Goal: Task Accomplishment & Management: Manage account settings

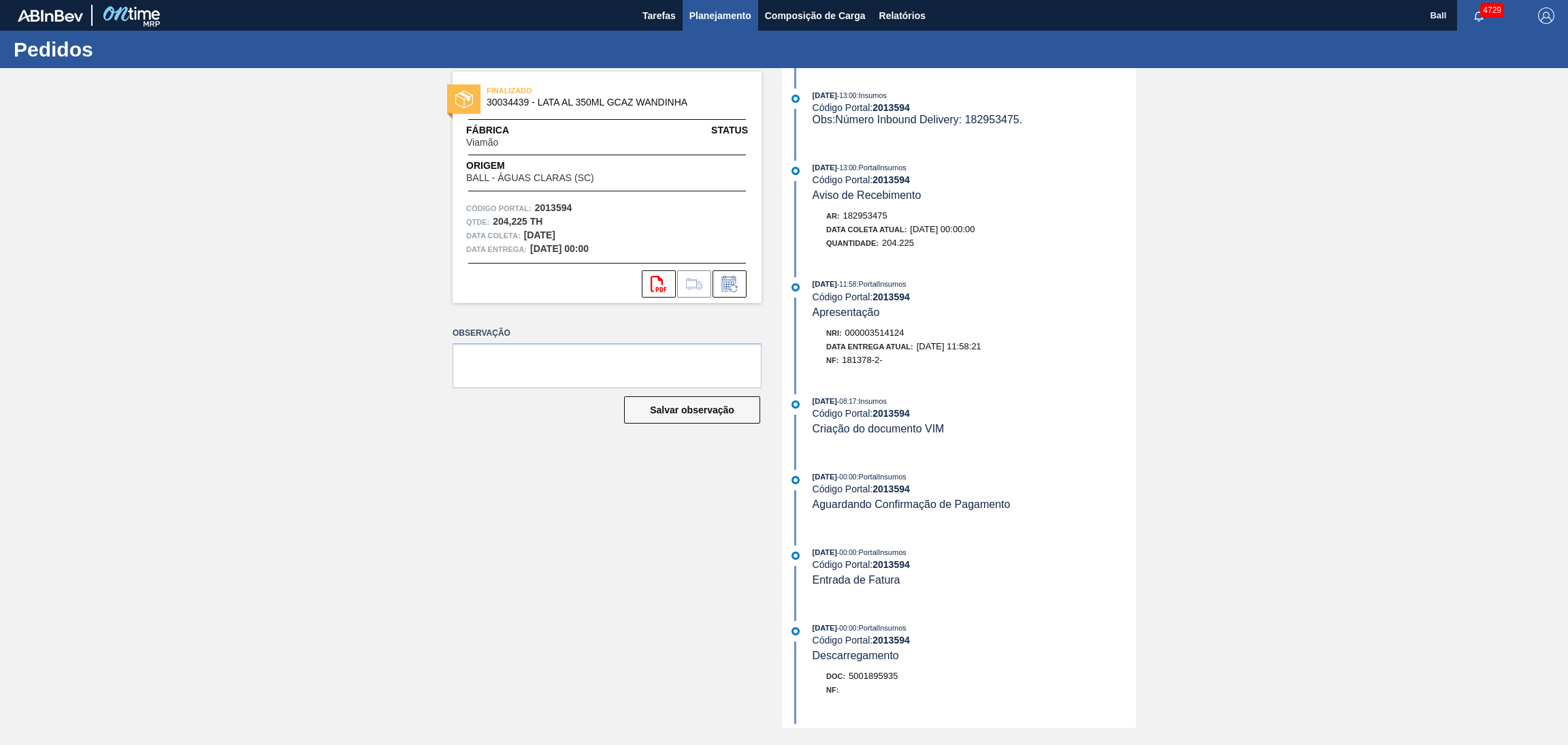
click at [732, 12] on span "Planejamento" at bounding box center [720, 15] width 62 height 16
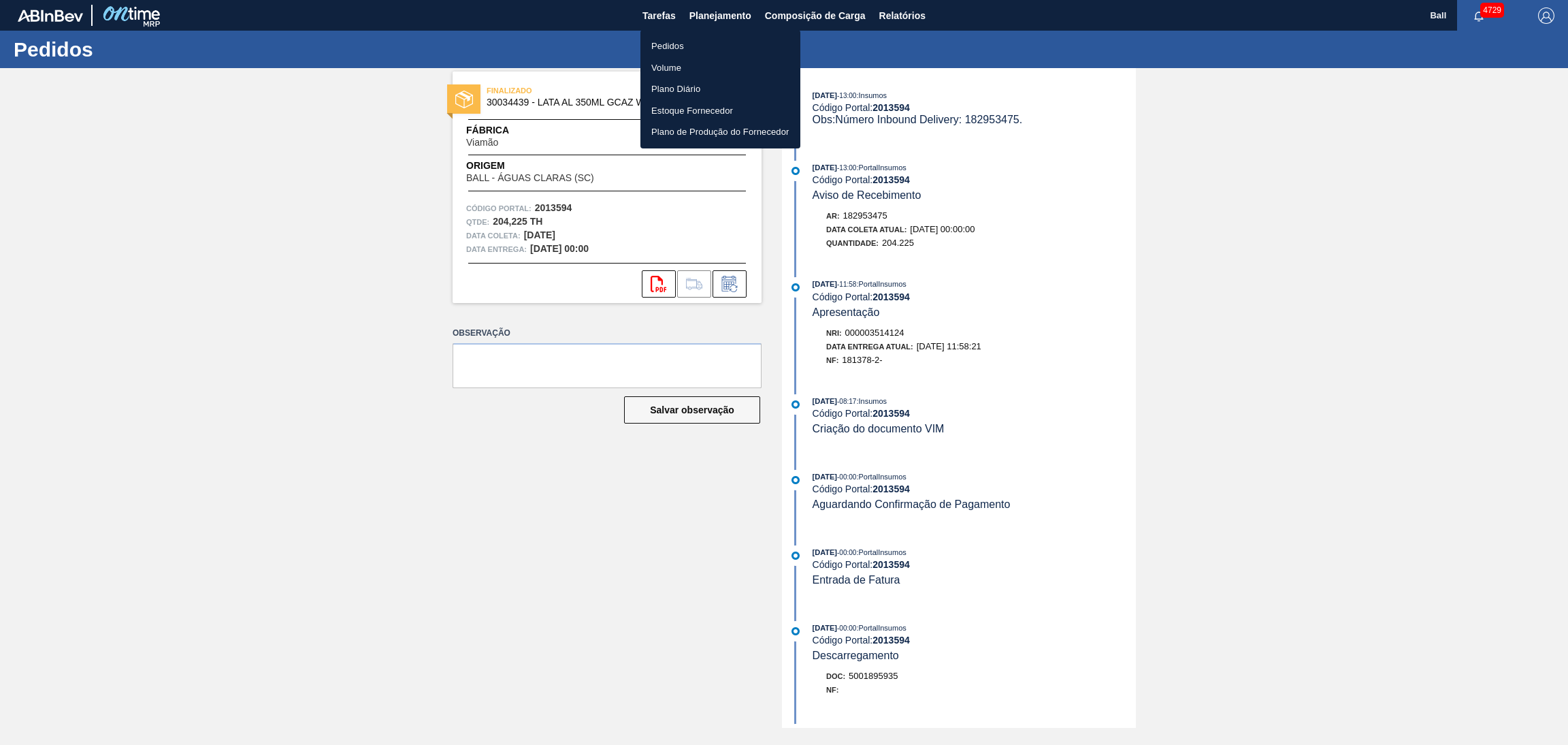
click at [711, 40] on li "Pedidos" at bounding box center [720, 46] width 160 height 22
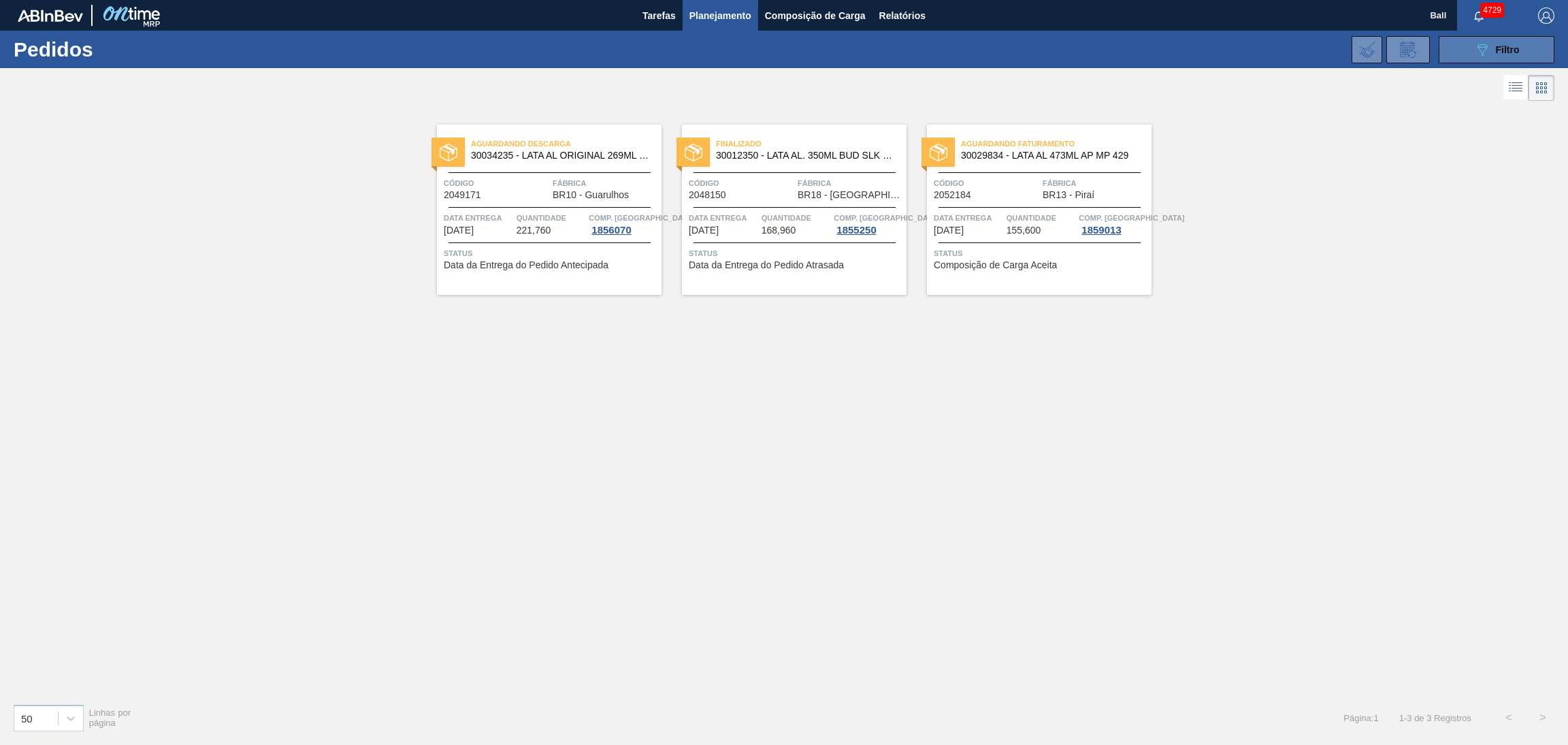
click at [1456, 46] on button "089F7B8B-B2A5-4AFE-B5C0-19BA573D28AC Filtro" at bounding box center [1496, 50] width 116 height 27
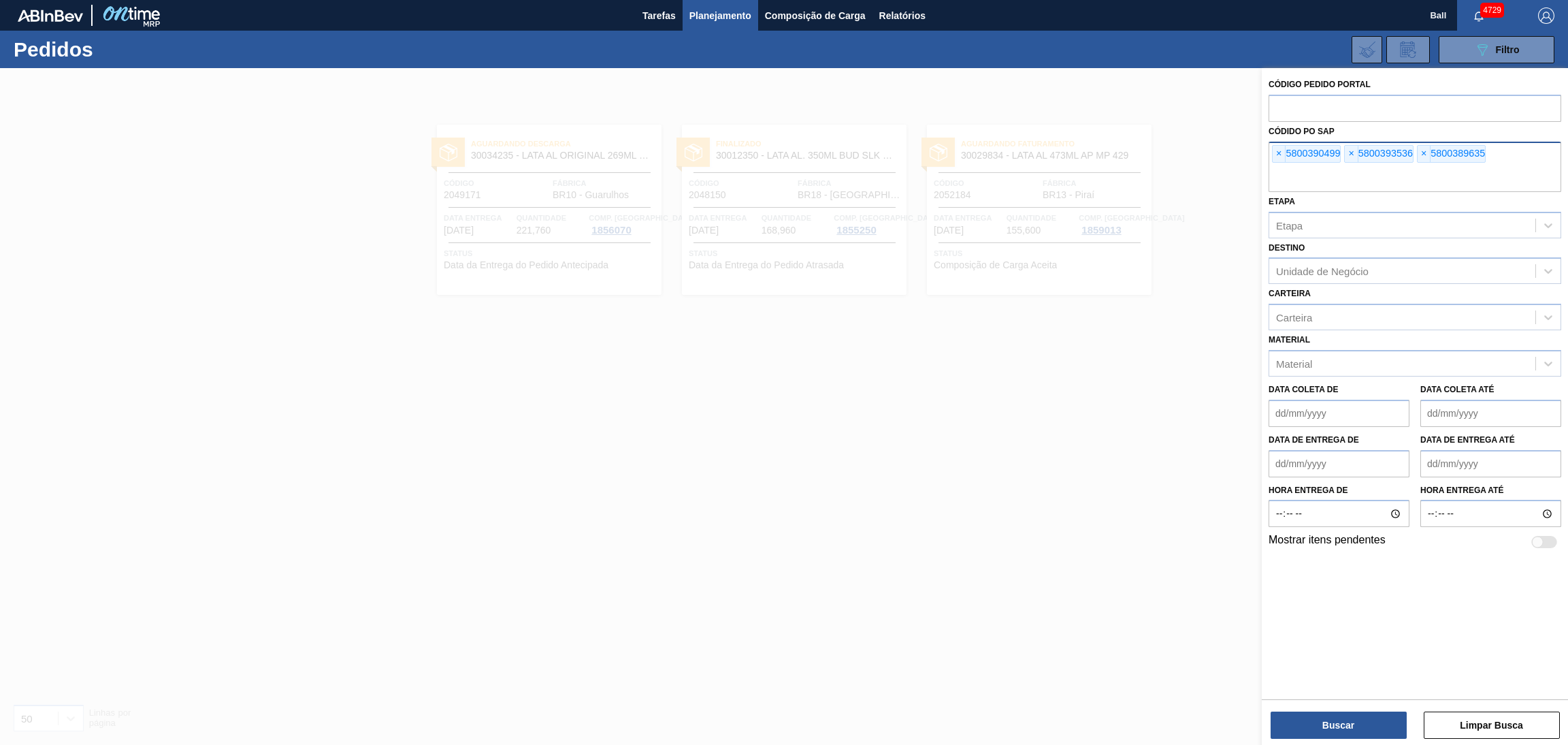
click at [1271, 148] on div "× 5800390499 × 5800393536 × 5800389635" at bounding box center [1414, 167] width 292 height 50
click at [1271, 148] on div "× 5800390499" at bounding box center [1305, 154] width 68 height 18
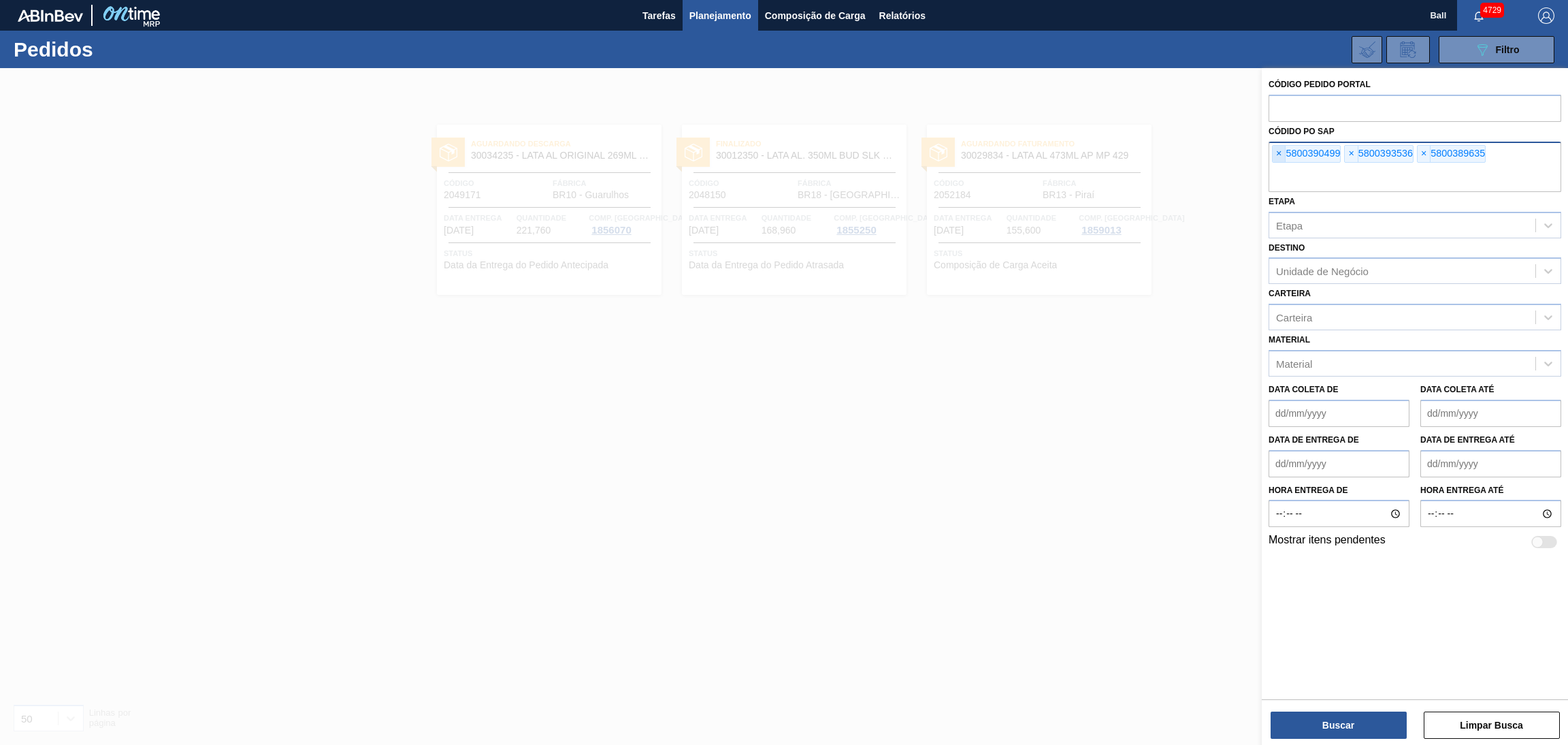
click at [1272, 148] on span "×" at bounding box center [1279, 154] width 13 height 16
click at [1273, 151] on span "×" at bounding box center [1279, 154] width 13 height 16
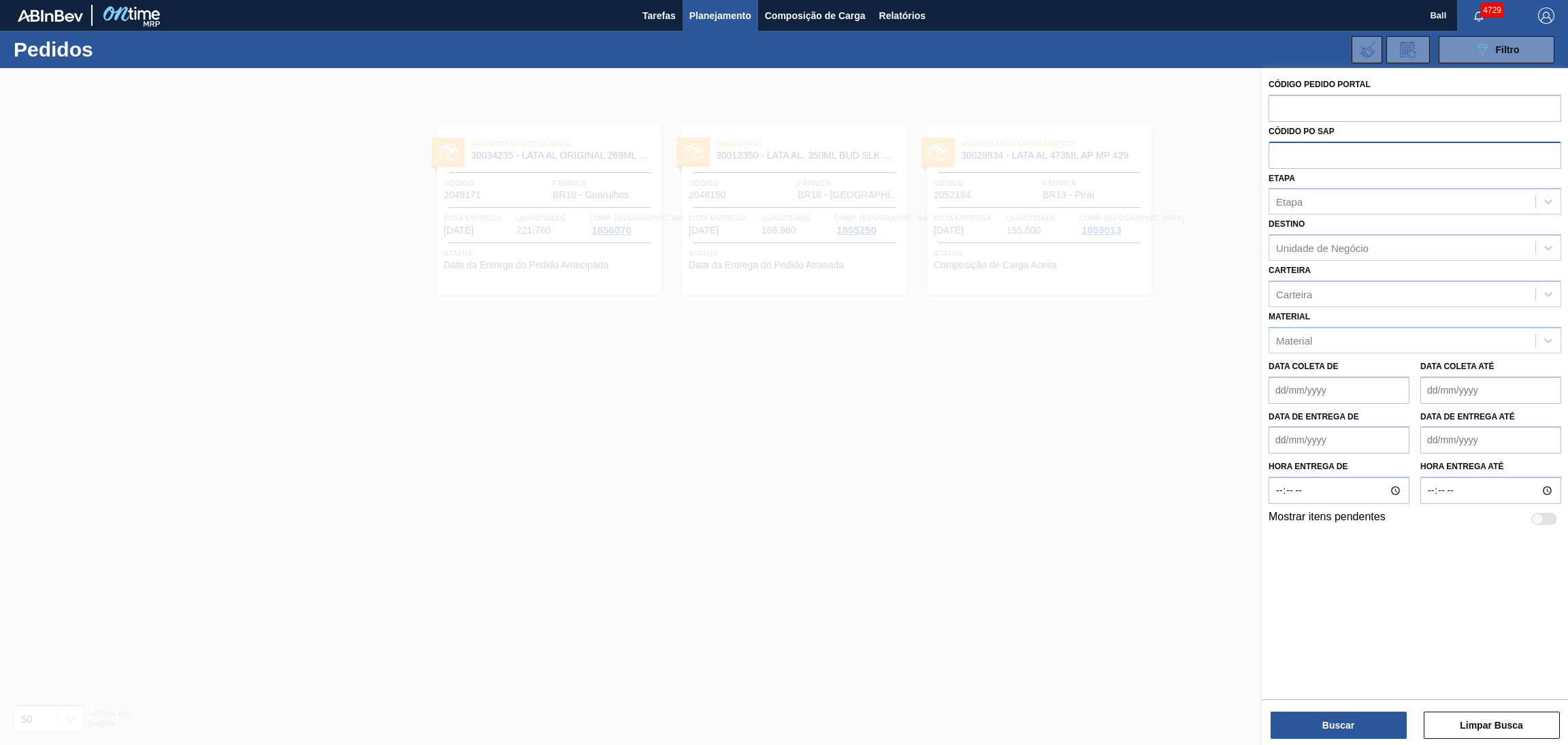
paste input "5800390499"
type input "5800390499"
click at [1318, 709] on button "Buscar" at bounding box center [1338, 726] width 136 height 27
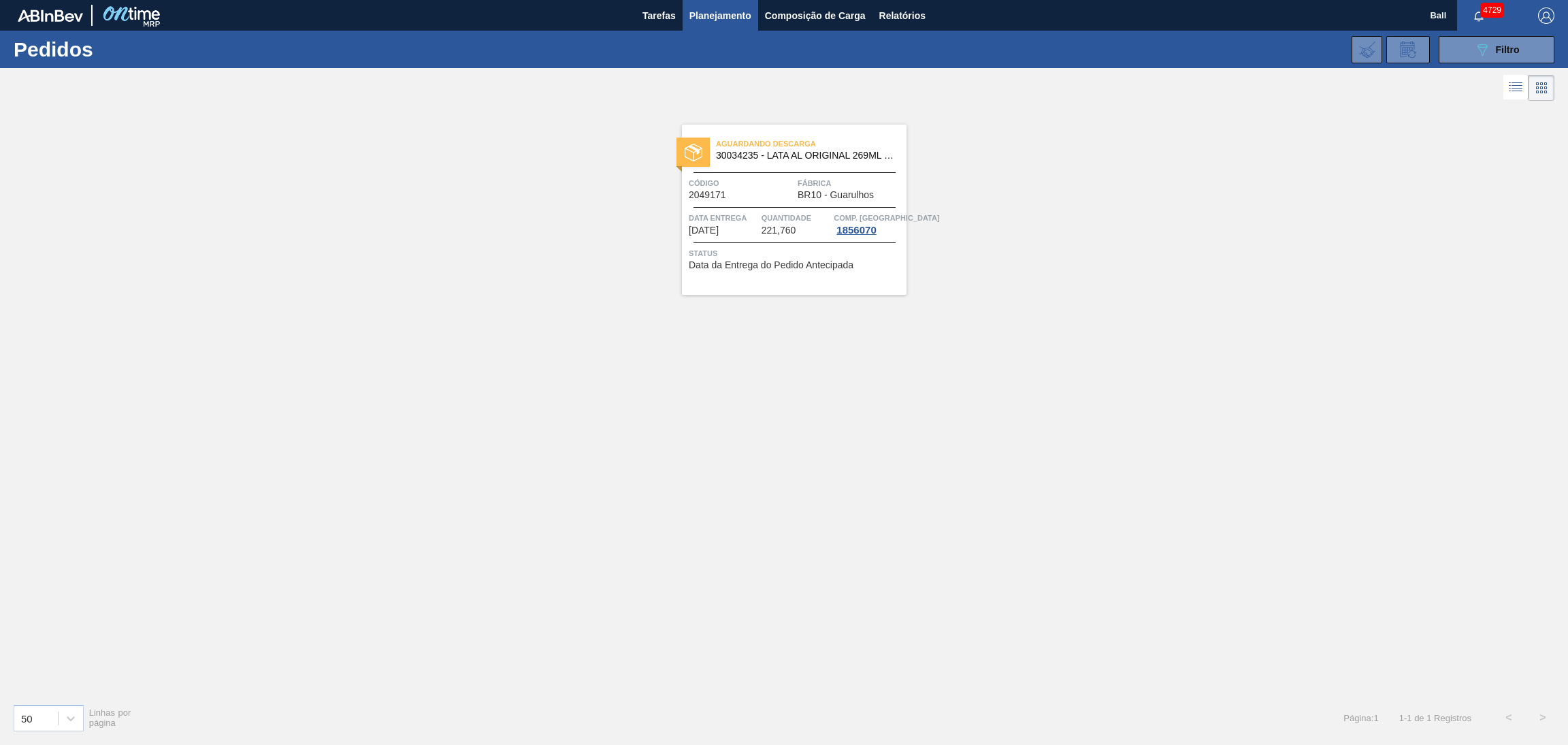
click at [794, 230] on span "221,760" at bounding box center [778, 231] width 35 height 10
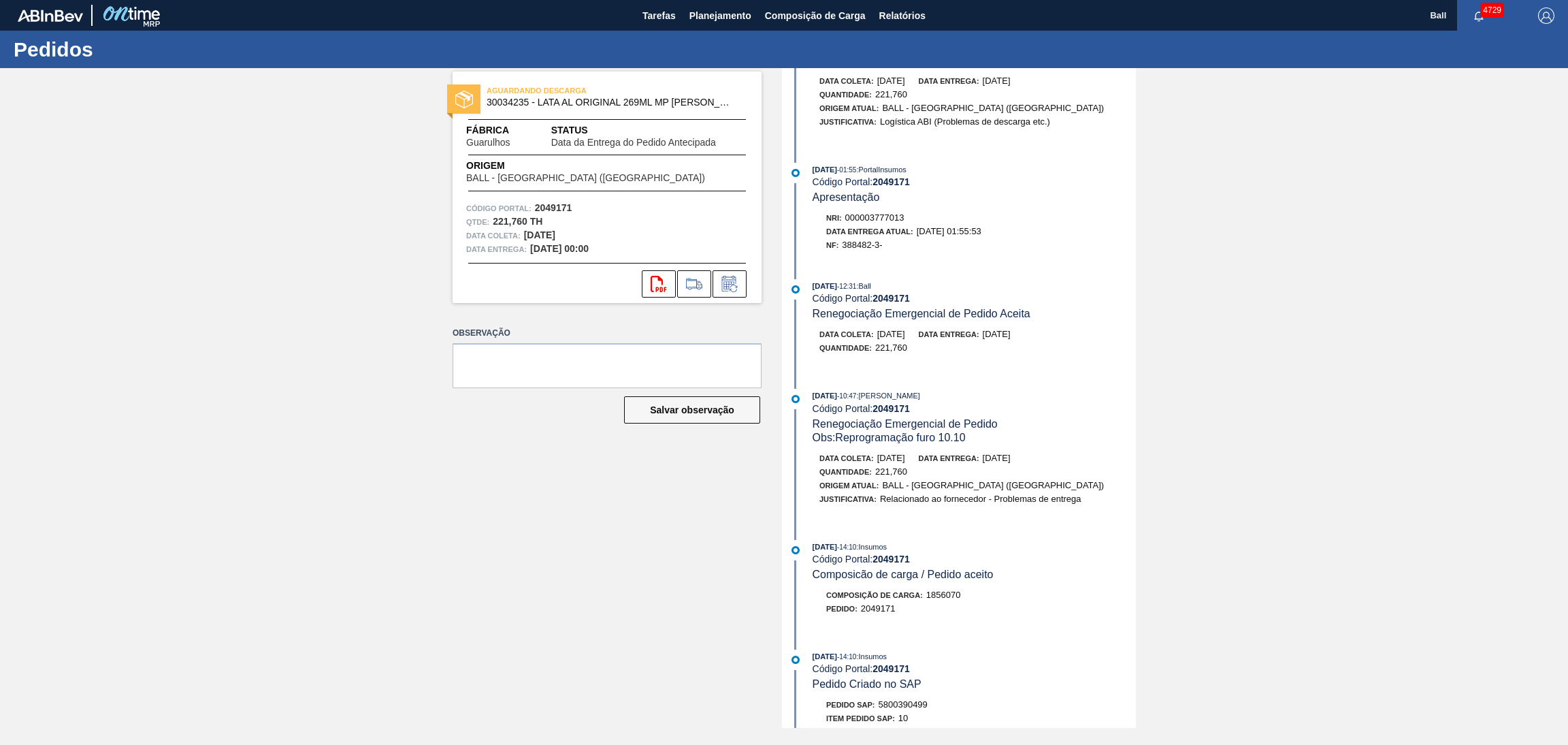
scroll to position [918, 0]
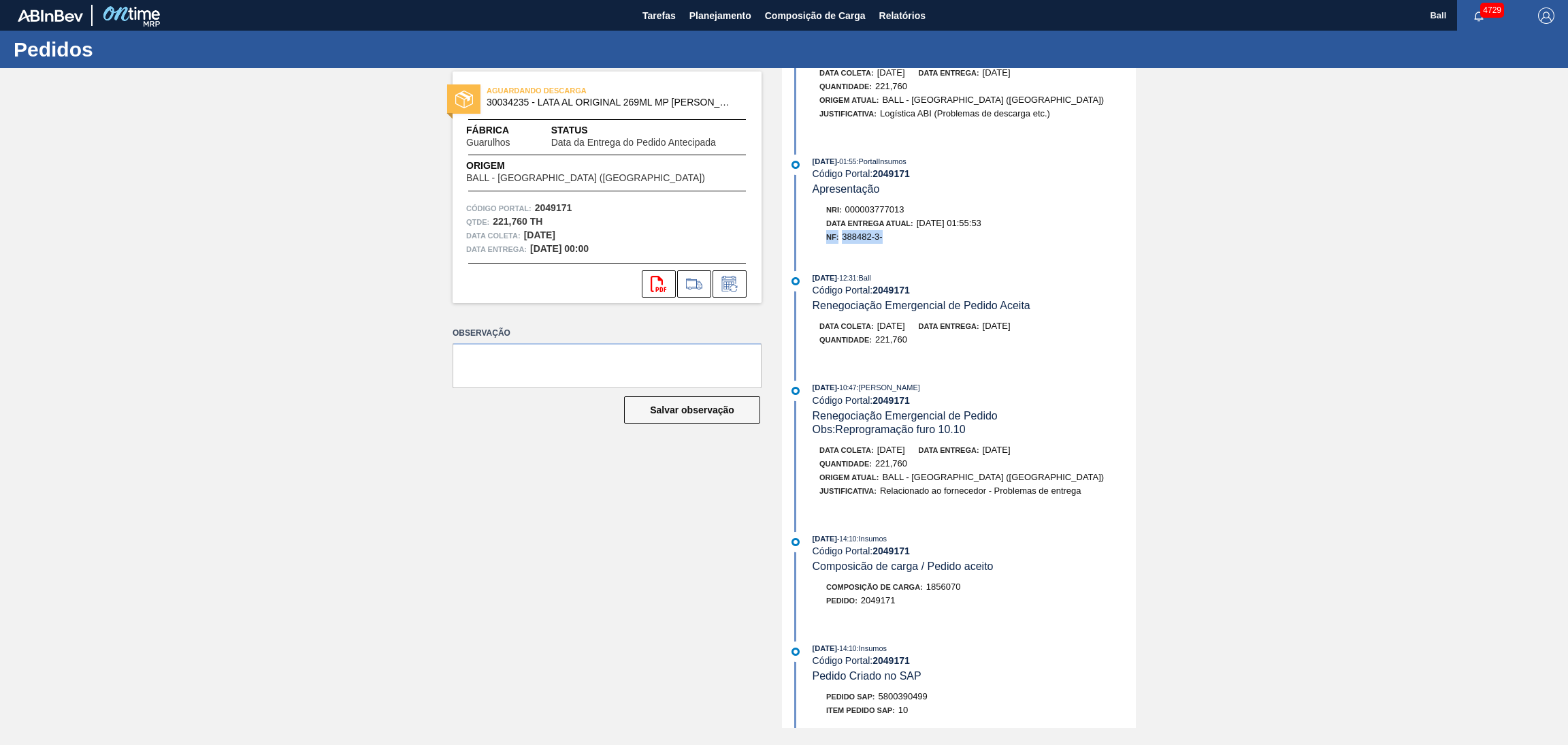
drag, startPoint x: 891, startPoint y: 260, endPoint x: 974, endPoint y: 252, distance: 83.4
click at [820, 243] on div "Nri: 000003777013 Data Entrega Atual: 12/10/2025 01:55:53 NF: 388482-3-" at bounding box center [973, 223] width 323 height 41
click at [961, 243] on div "NF: 388482-3-" at bounding box center [981, 236] width 309 height 14
click at [900, 243] on div "NF: 388482-3-" at bounding box center [981, 236] width 309 height 14
drag, startPoint x: 895, startPoint y: 259, endPoint x: 821, endPoint y: 263, distance: 74.1
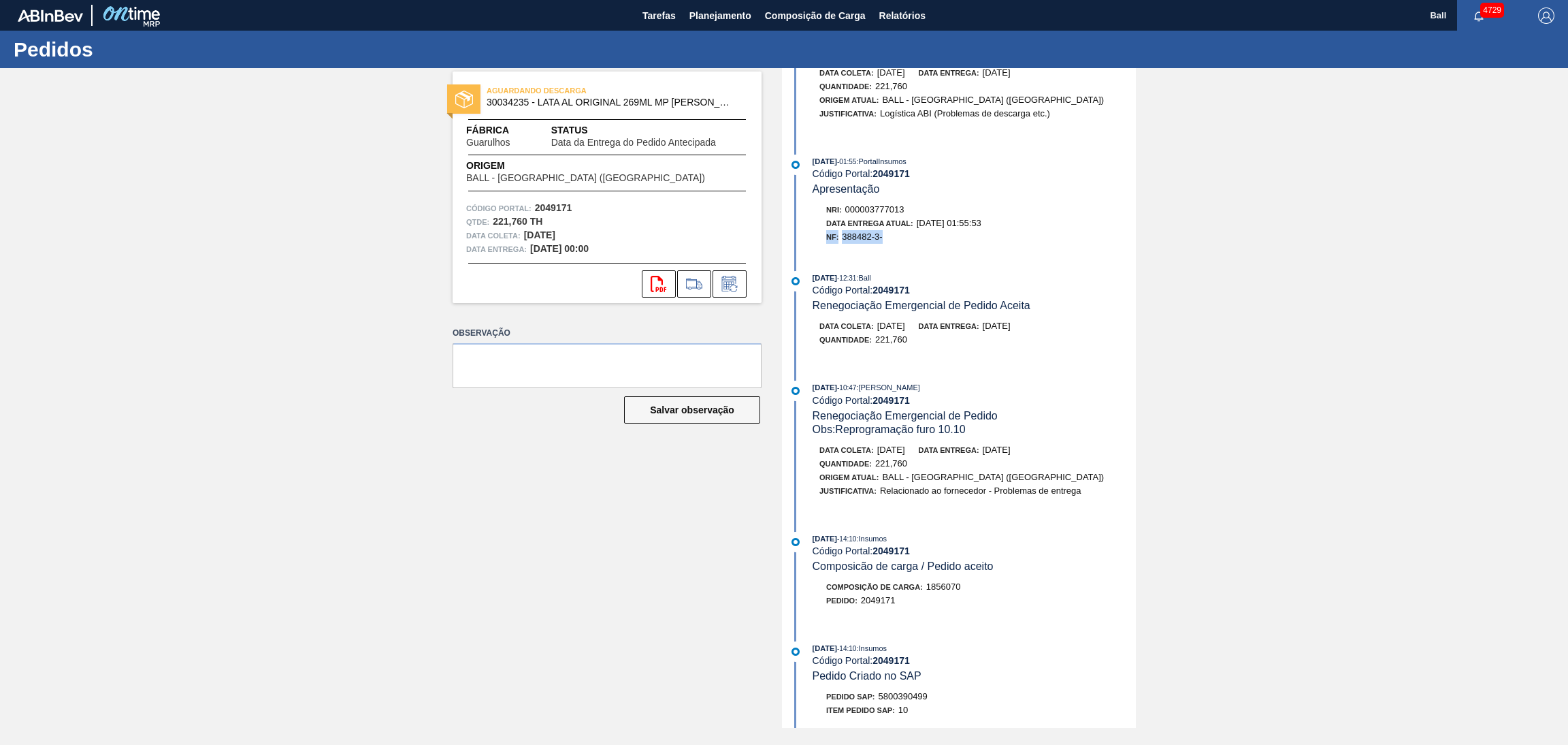
click at [821, 243] on div "Nri: 000003777013 Data Entrega Atual: 12/10/2025 01:55:53 NF: 388482-3-" at bounding box center [973, 223] width 323 height 41
click at [926, 243] on div "NF: 388482-3-" at bounding box center [981, 236] width 309 height 14
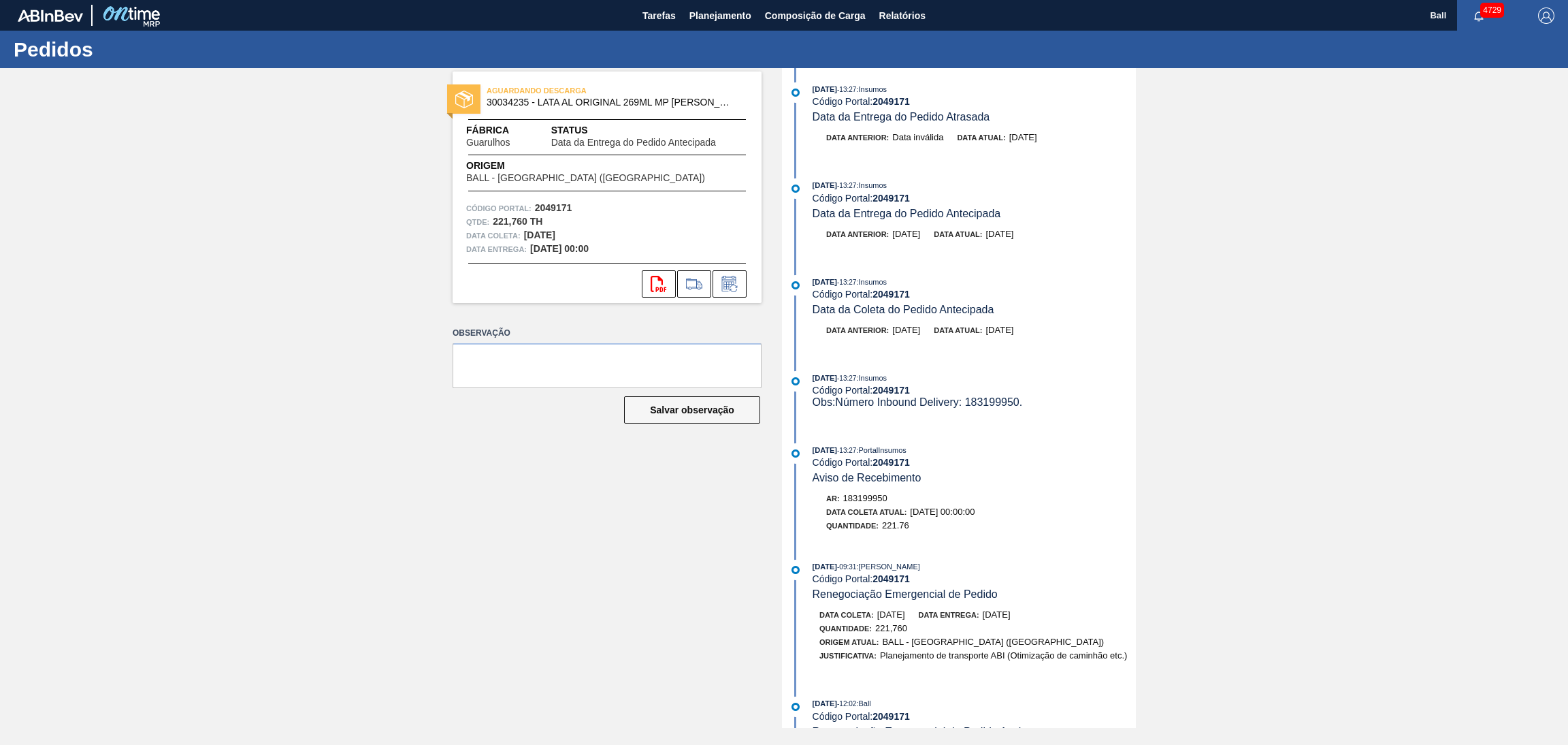
scroll to position [0, 0]
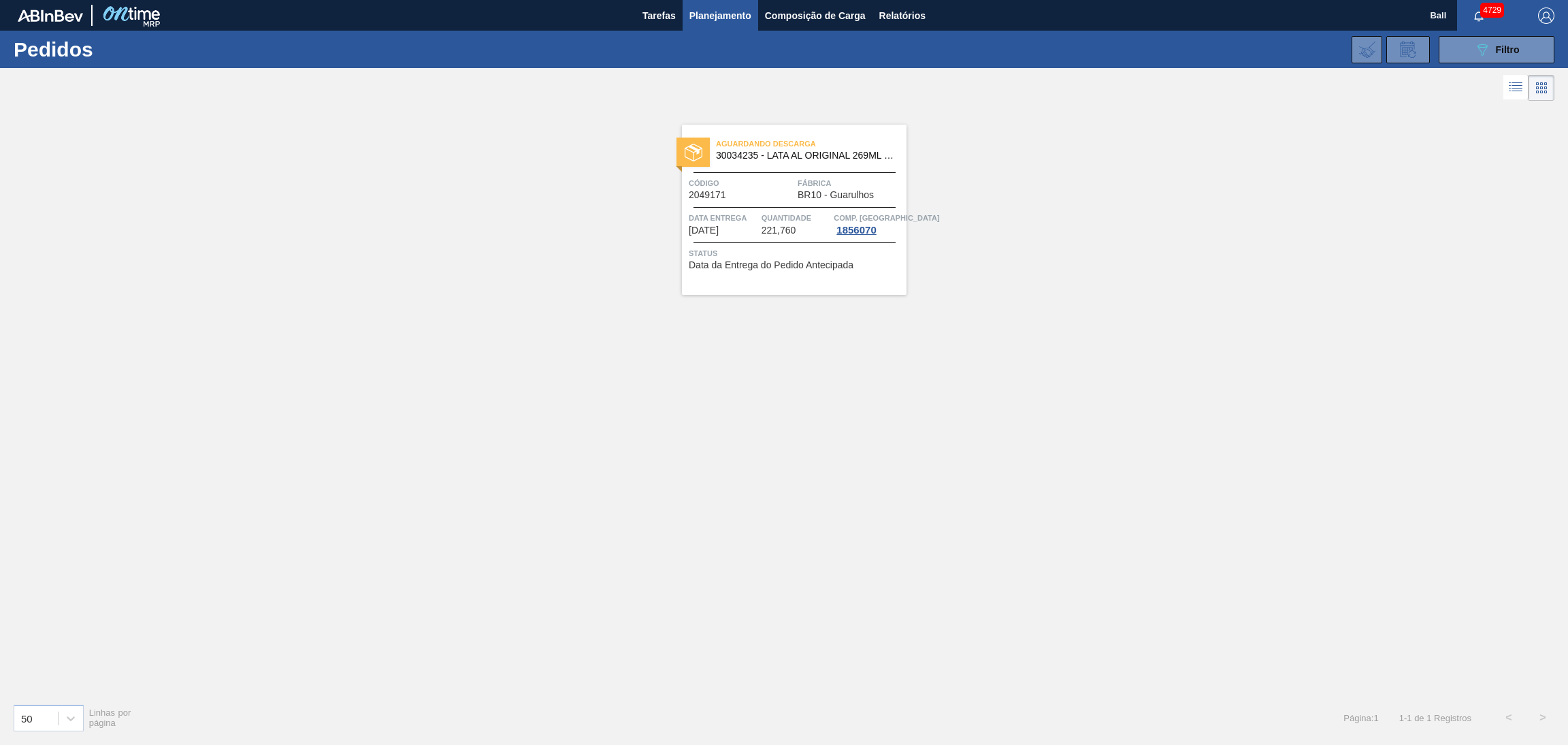
click at [906, 533] on div "Aguardando Descarga 30034235 - LATA AL ORIGINAL 269ML MP BRILHO Código 2049171 …" at bounding box center [784, 398] width 1568 height 589
click at [1477, 55] on icon "089F7B8B-B2A5-4AFE-B5C0-19BA573D28AC" at bounding box center [1482, 50] width 16 height 16
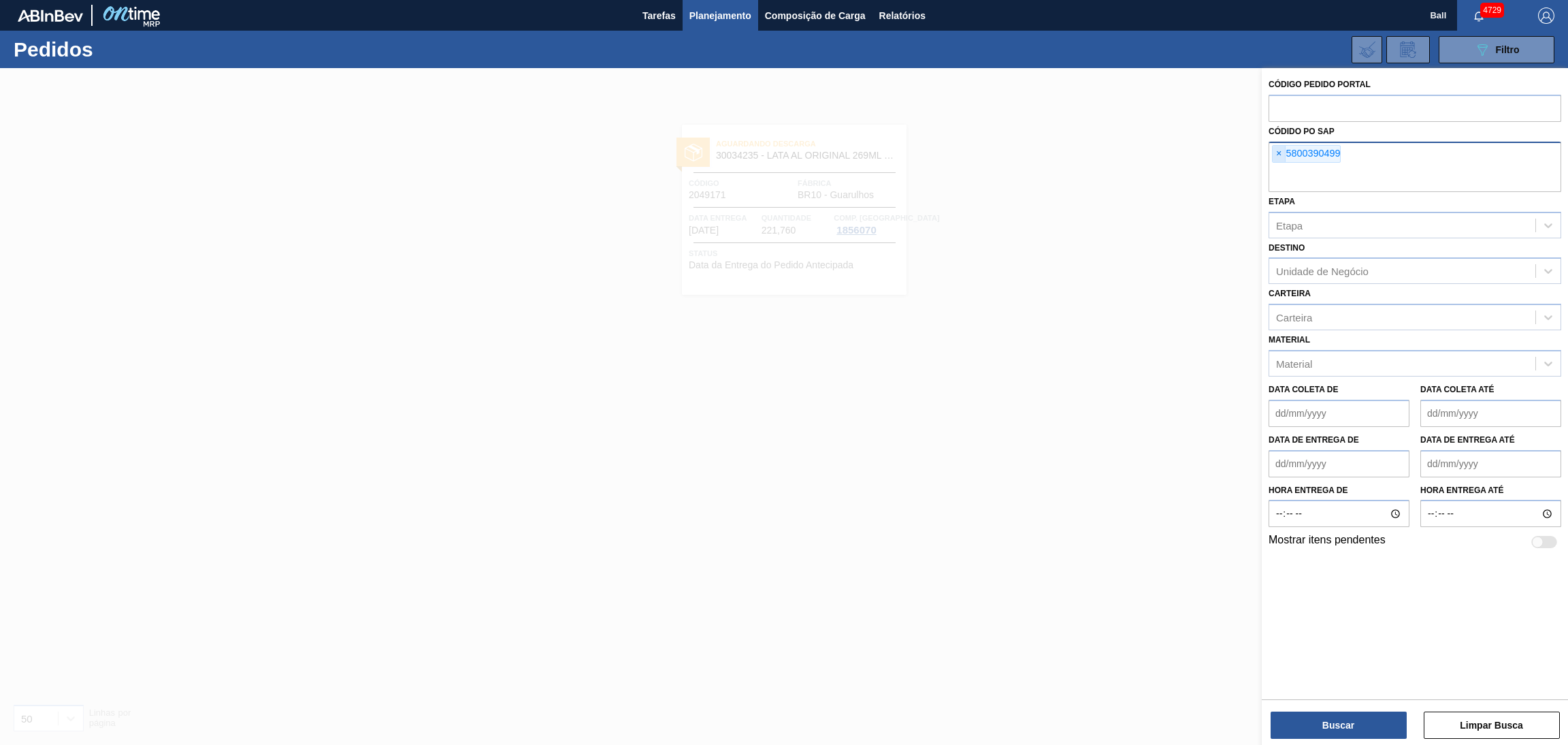
click at [1276, 156] on span "×" at bounding box center [1279, 154] width 13 height 16
paste input "5800393760"
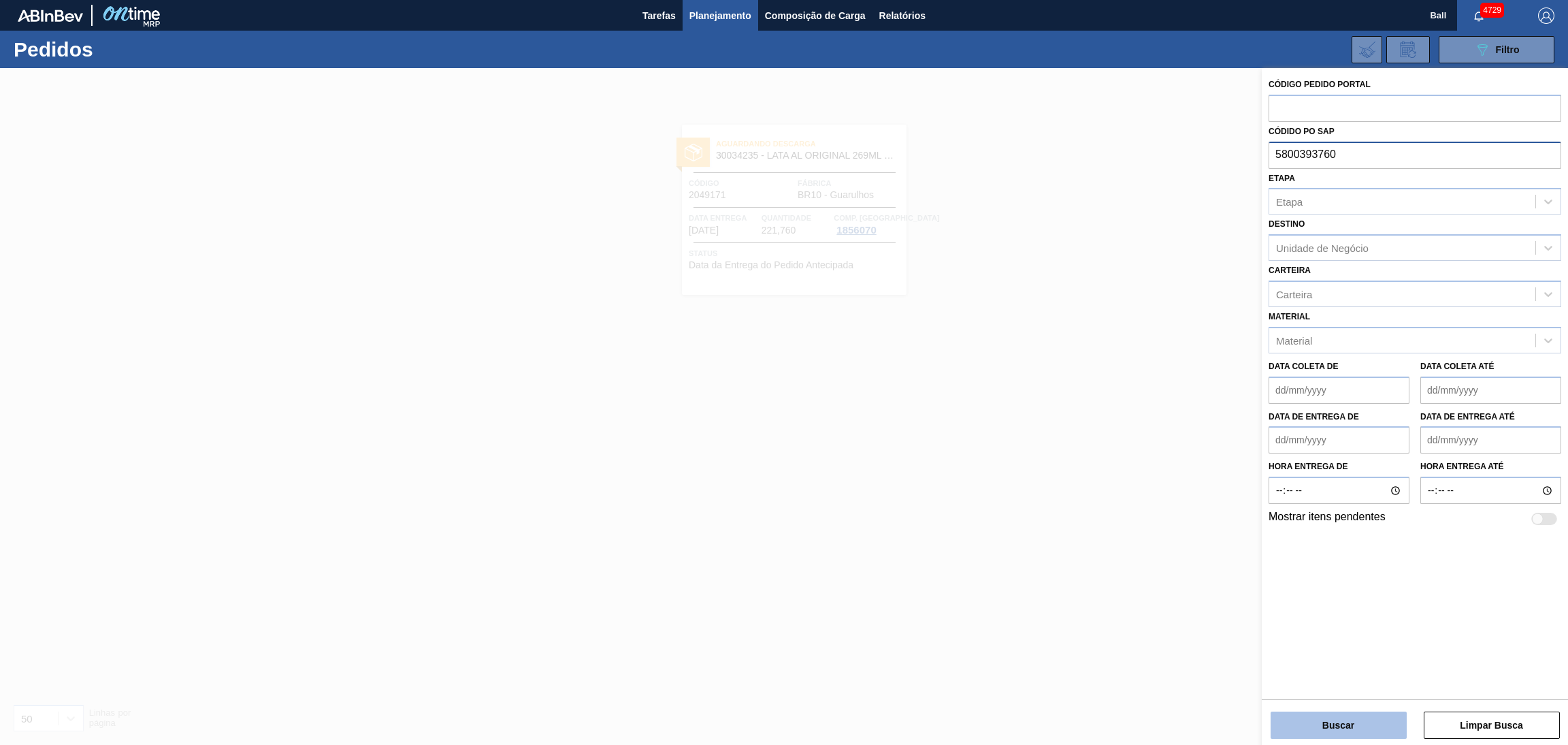
type input "5800393760"
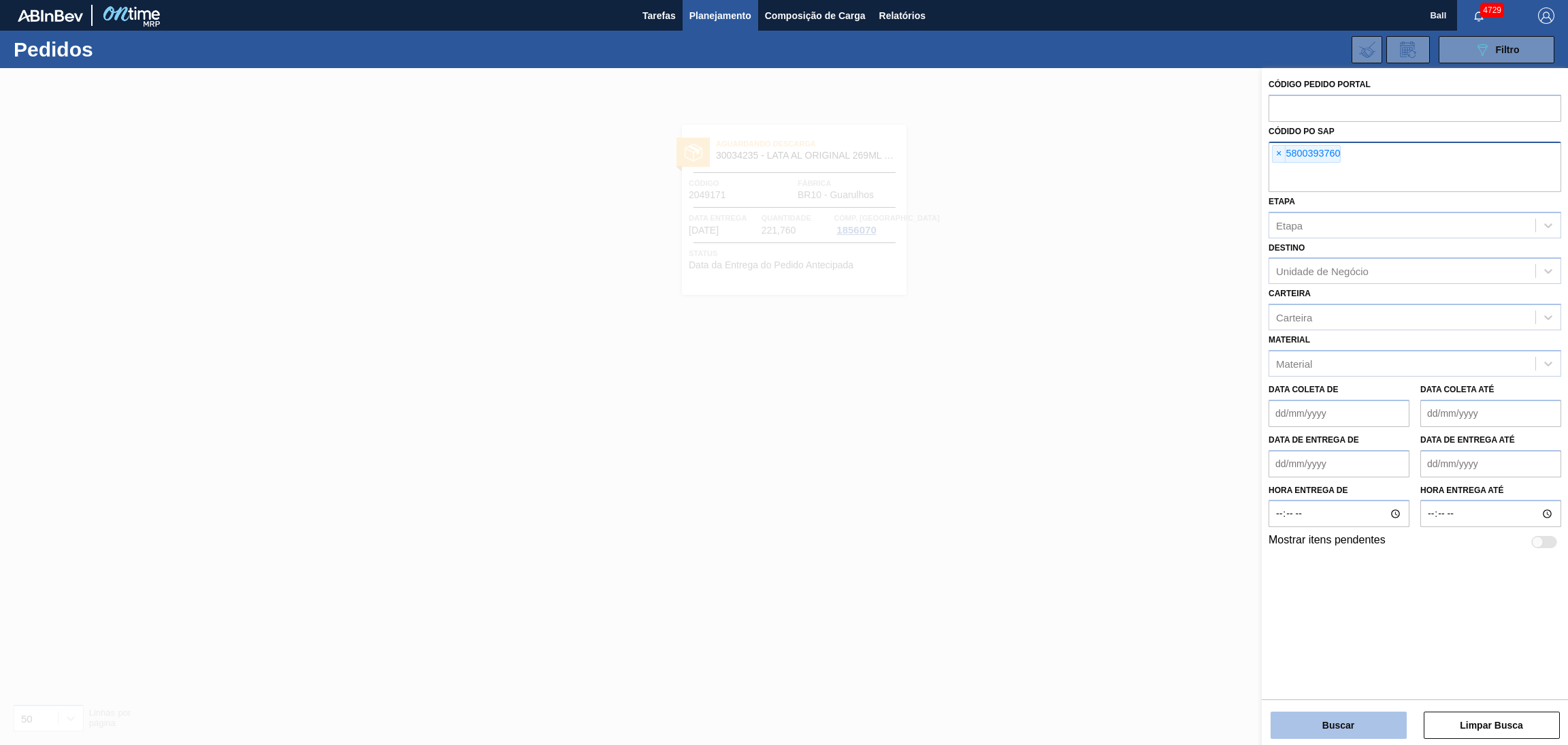
click at [1346, 709] on button "Buscar" at bounding box center [1338, 726] width 136 height 27
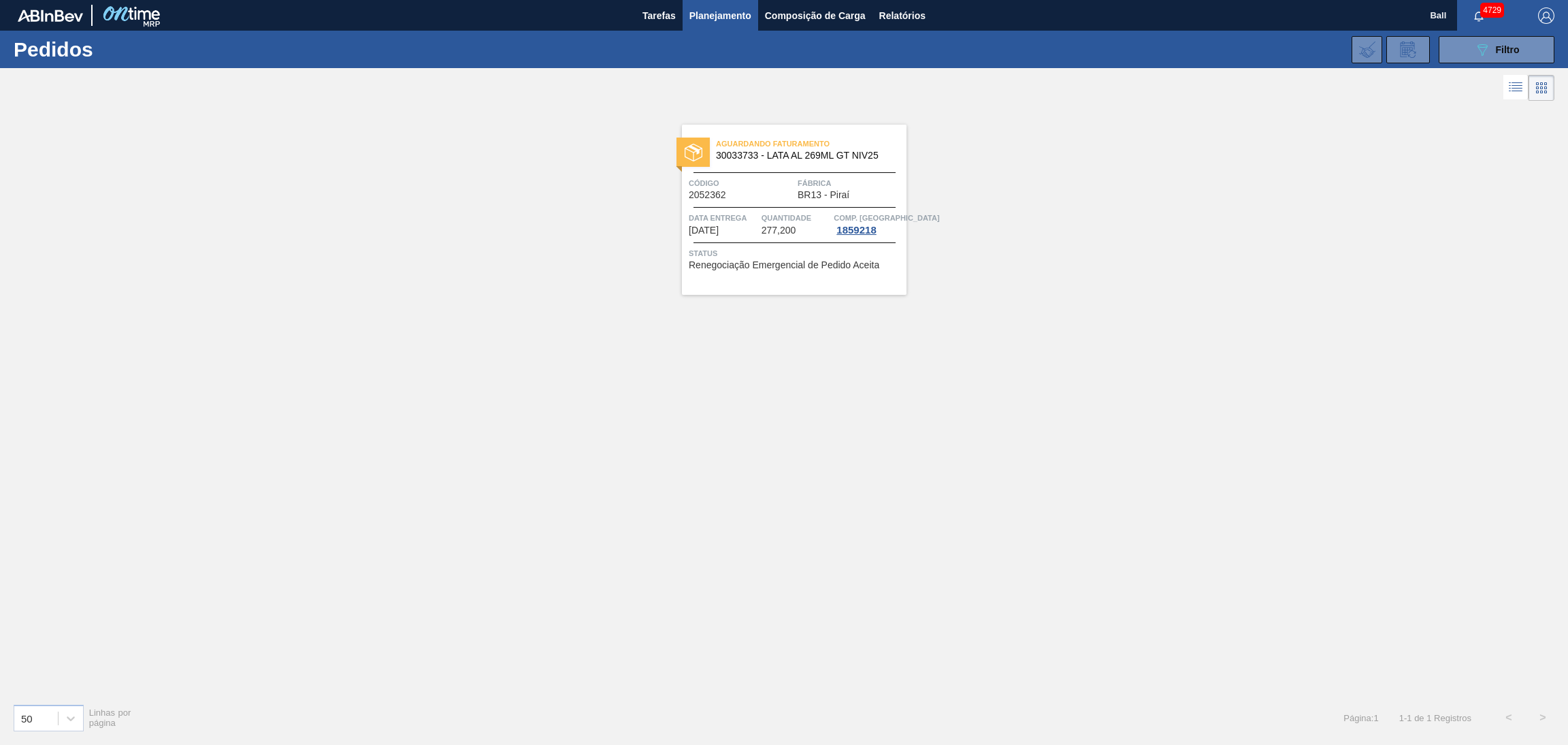
click at [777, 216] on span "Quantidade" at bounding box center [796, 218] width 69 height 14
click at [1512, 89] on icon at bounding box center [1516, 87] width 16 height 16
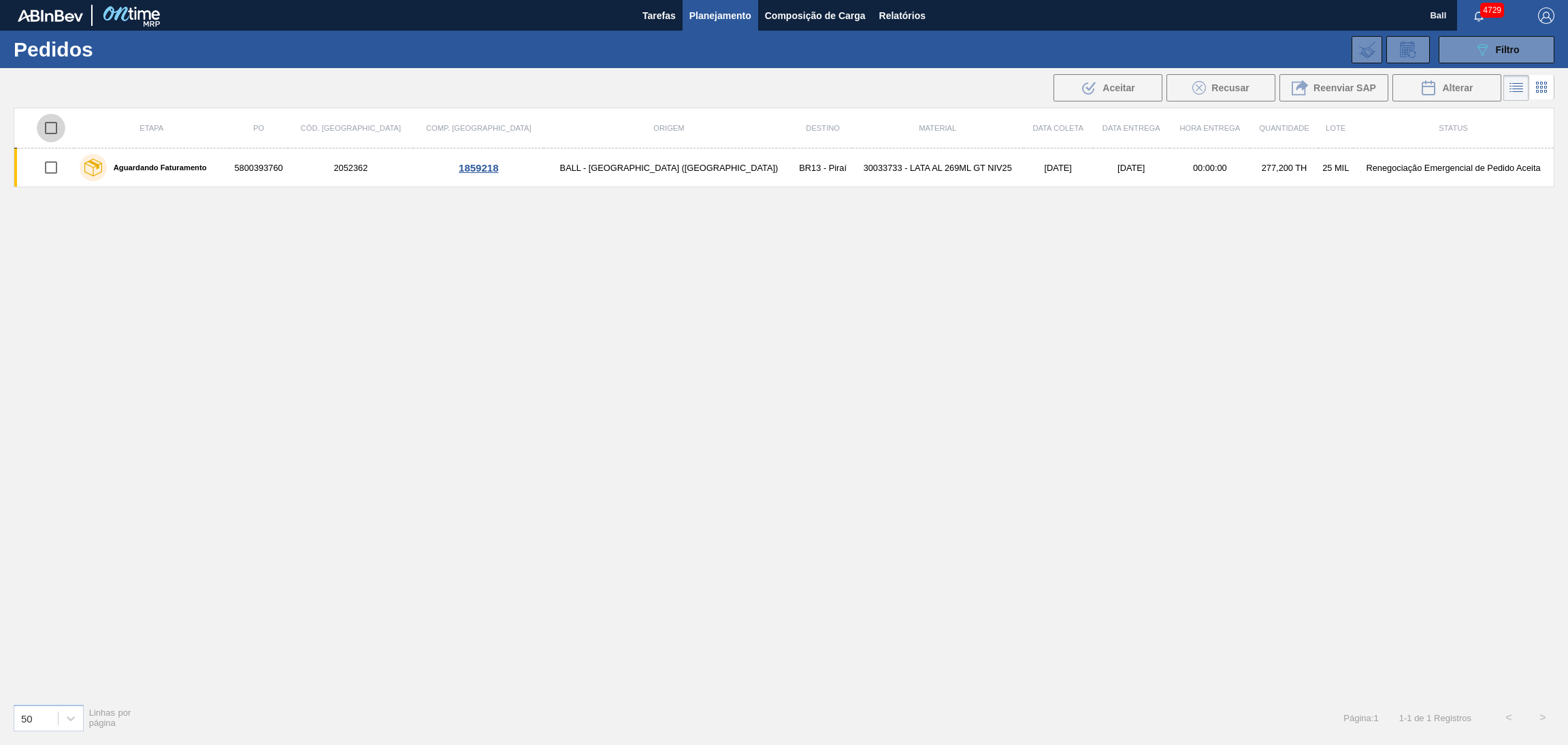
click at [65, 130] on input "checkbox" at bounding box center [51, 127] width 28 height 28
checkbox input "true"
click at [1425, 85] on icon at bounding box center [1428, 88] width 12 height 14
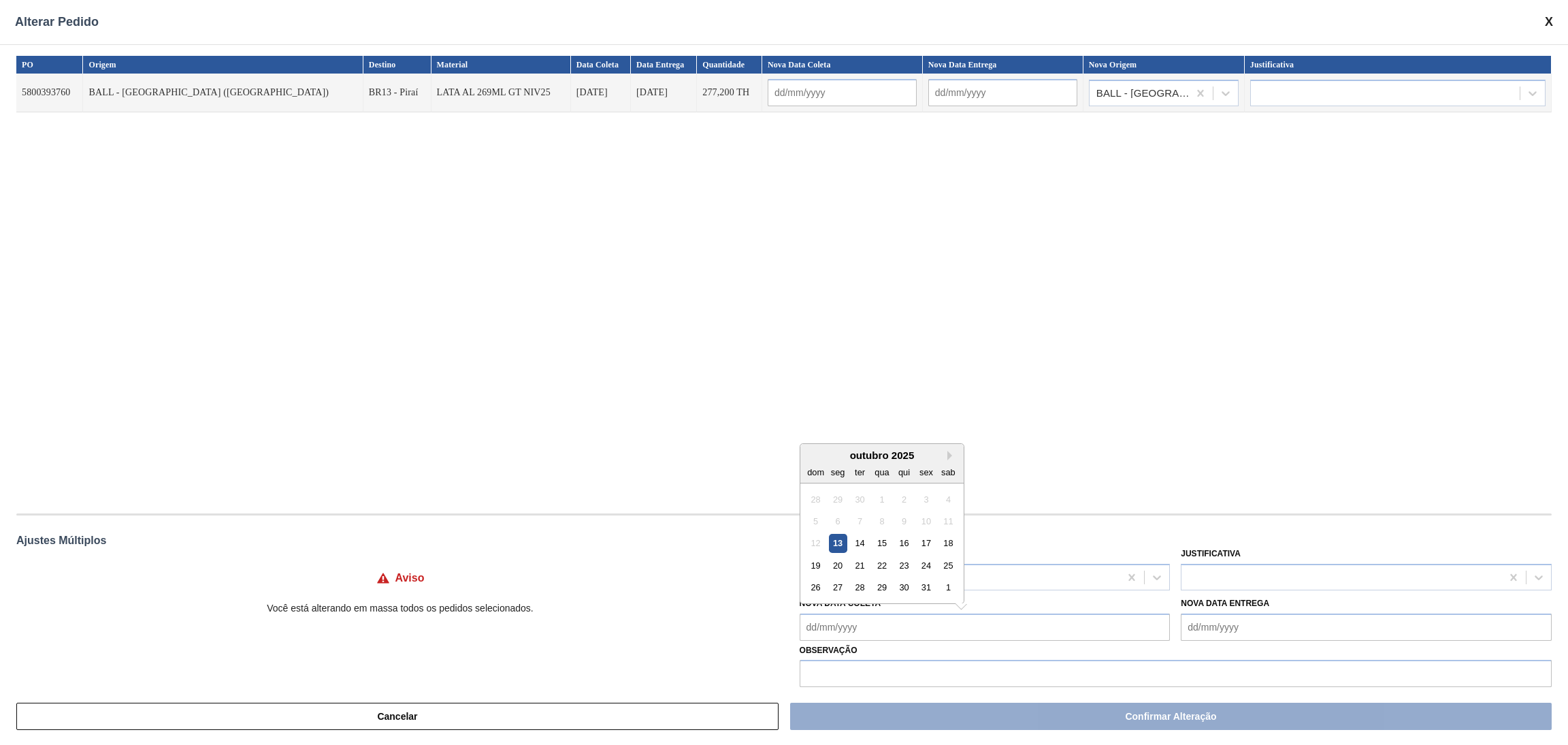
click at [953, 631] on Coleta "Nova Data Coleta" at bounding box center [985, 627] width 371 height 27
click at [857, 535] on div "14" at bounding box center [860, 543] width 19 height 19
type Coleta "14/10/2025"
type input "14/10/2025"
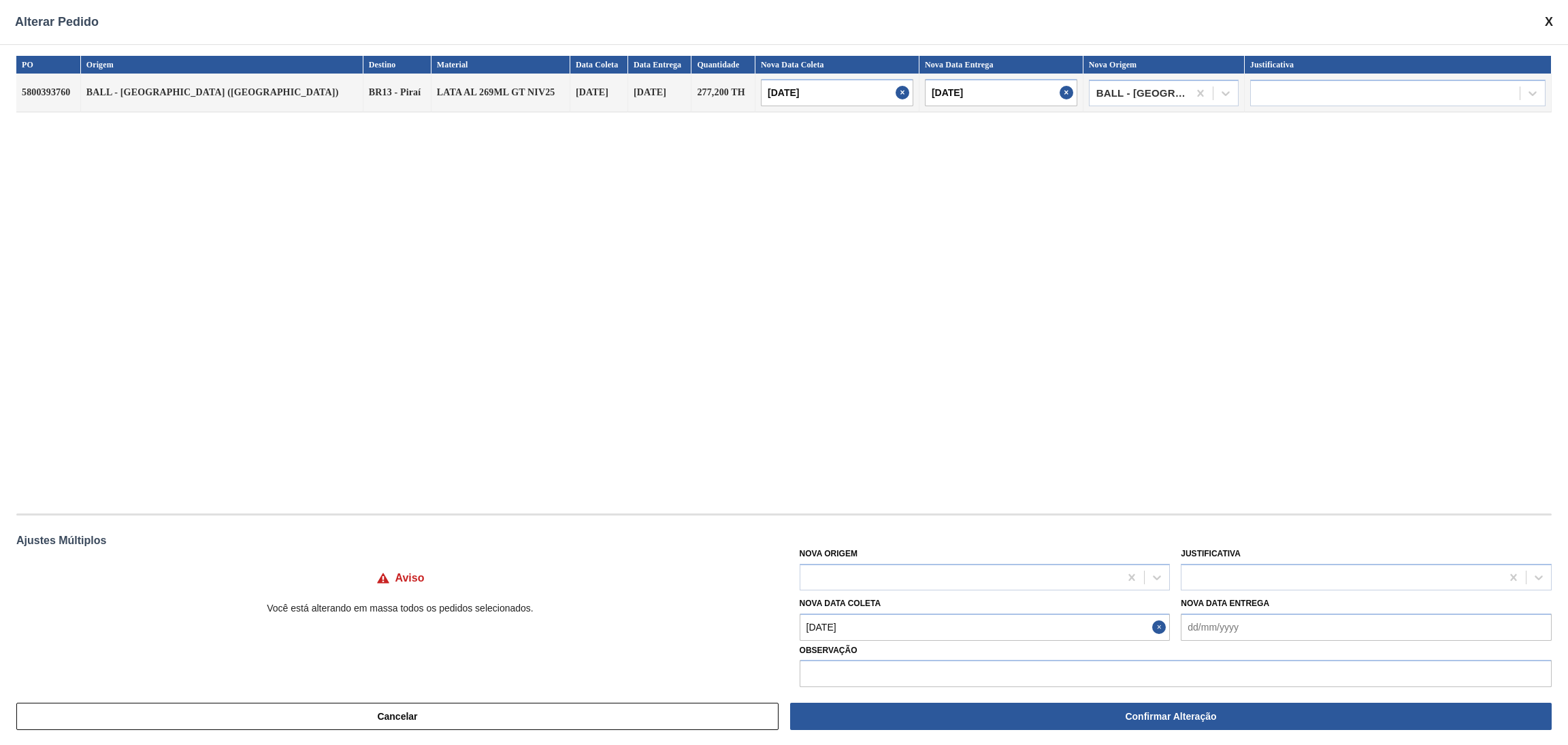
click at [1146, 432] on div "PO Origem Destino Material Data Coleta Data Entrega Quantidade Nova Data Coleta…" at bounding box center [783, 277] width 1535 height 444
click at [1236, 573] on div at bounding box center [1341, 577] width 320 height 19
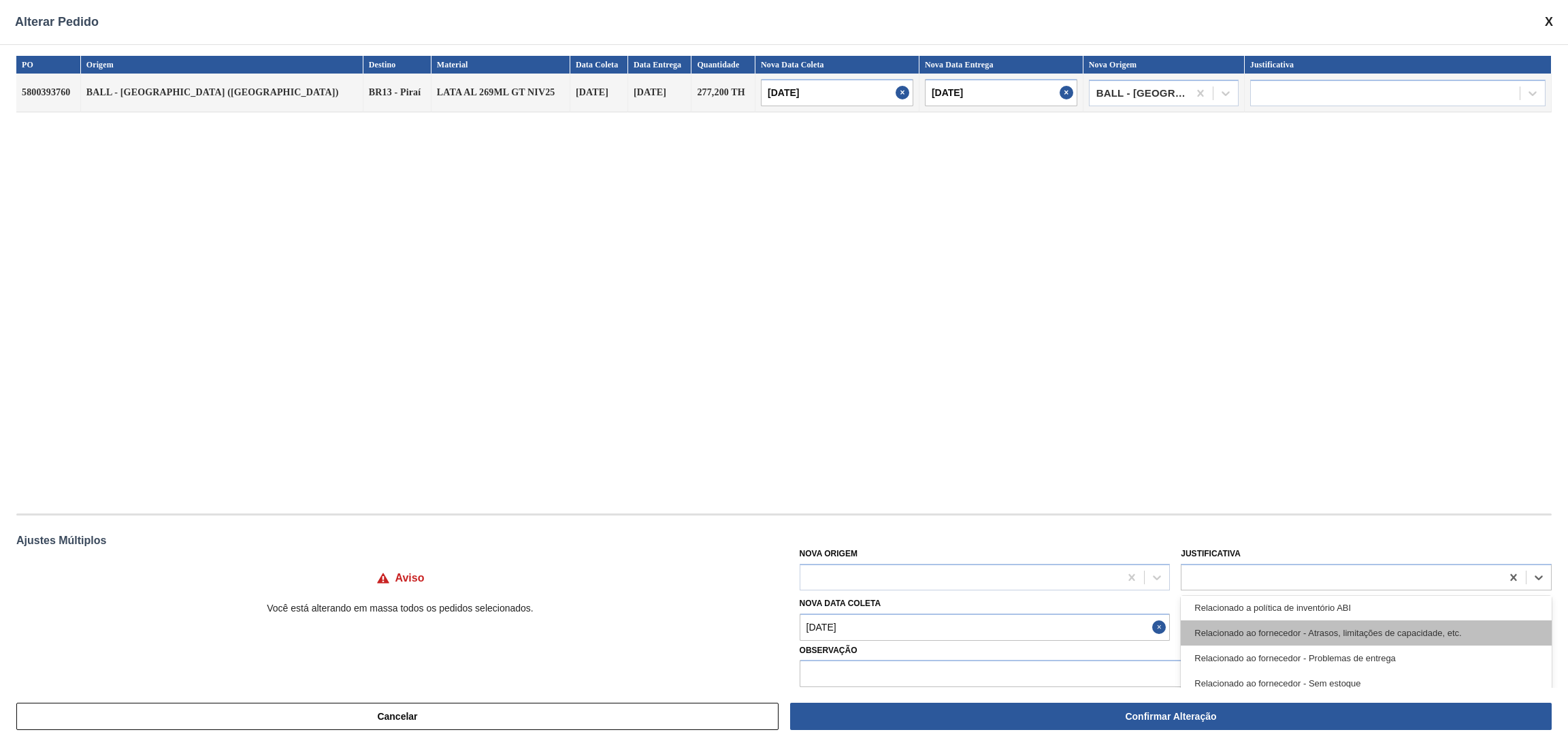
click at [1288, 635] on div "Relacionado ao fornecedor - Atrasos, limitações de capacidade, etc." at bounding box center [1366, 632] width 371 height 25
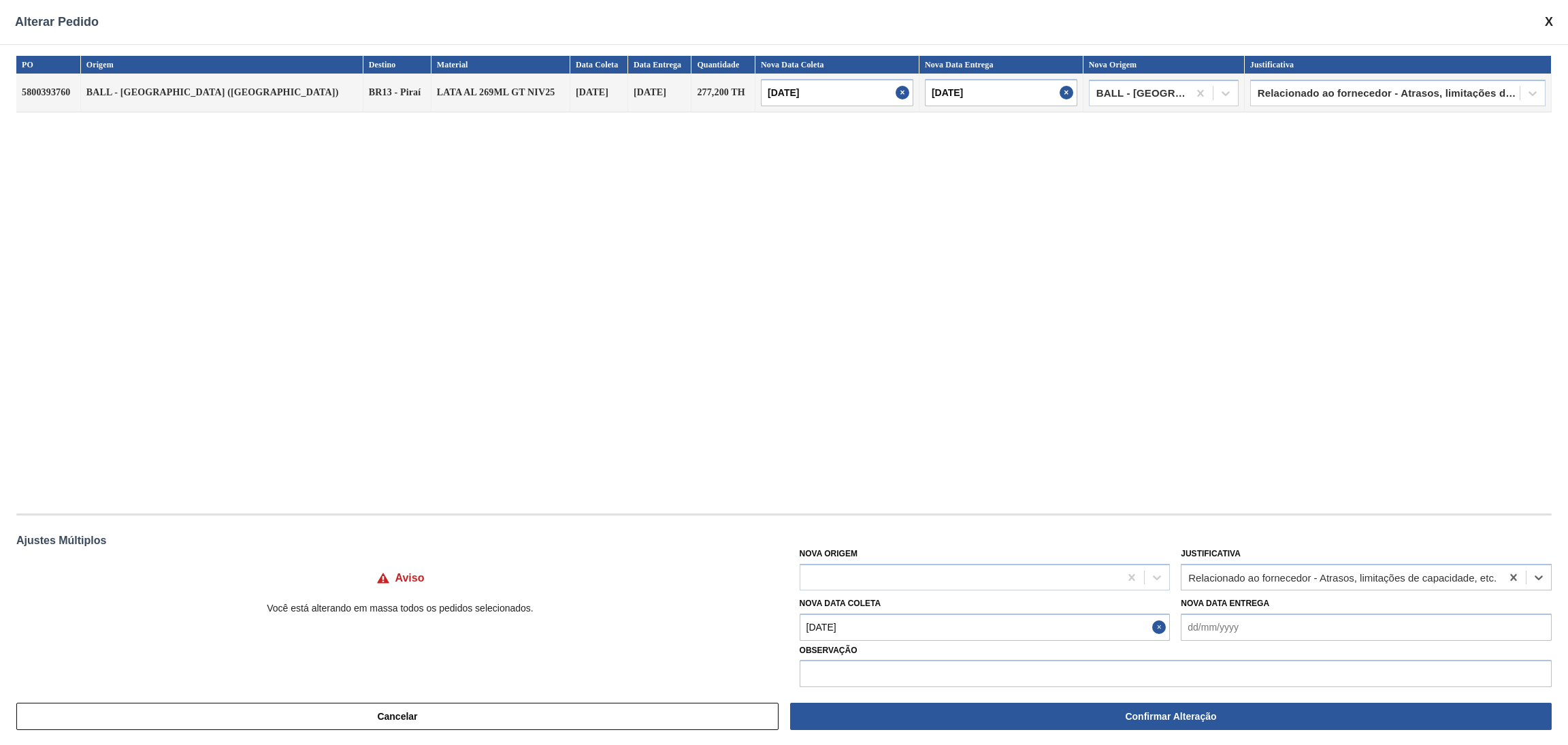
click at [1238, 439] on div "PO Origem Destino Material Data Coleta Data Entrega Quantidade Nova Data Coleta…" at bounding box center [783, 277] width 1535 height 444
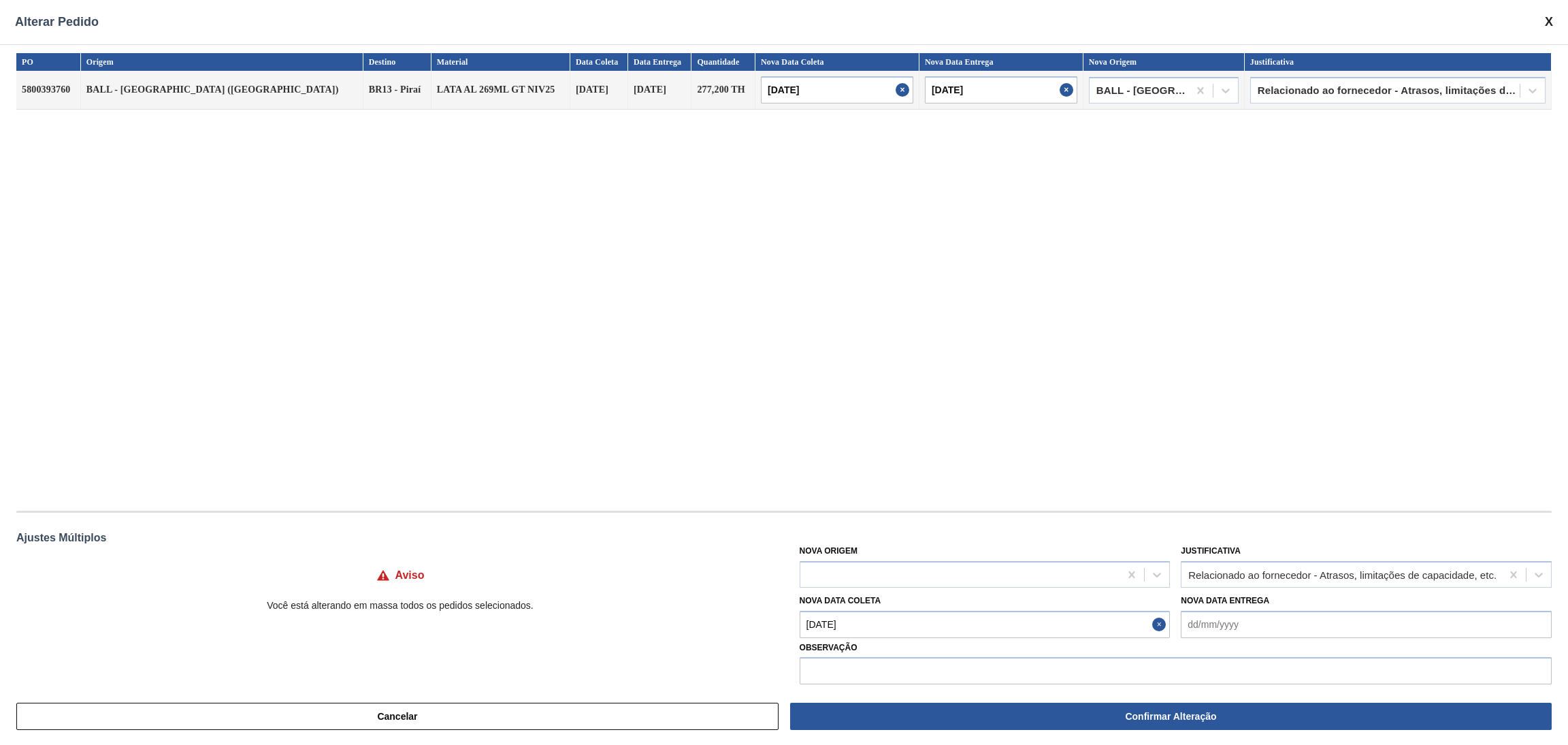
scroll to position [0, 0]
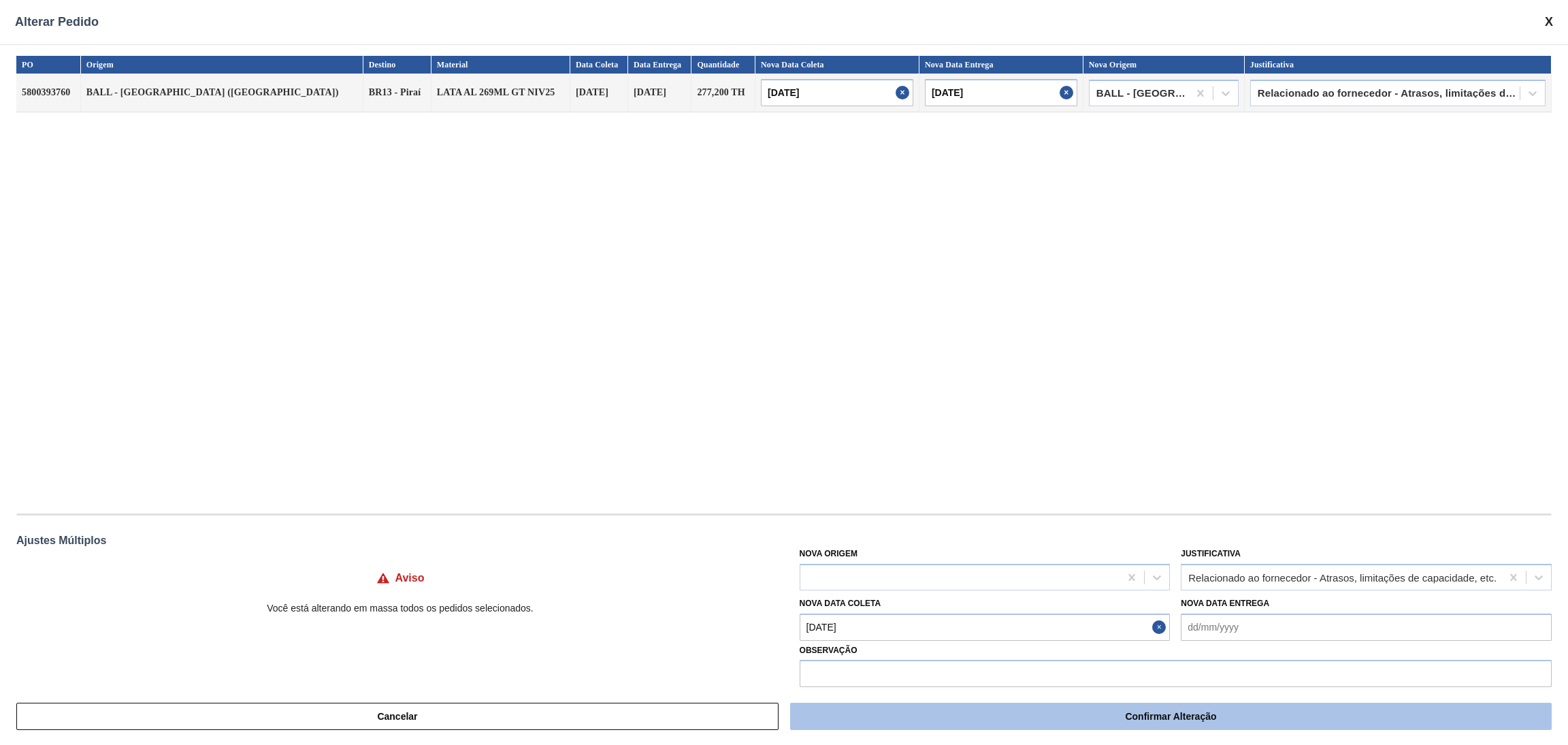
click at [914, 709] on button "Confirmar Alteração" at bounding box center [1171, 717] width 761 height 27
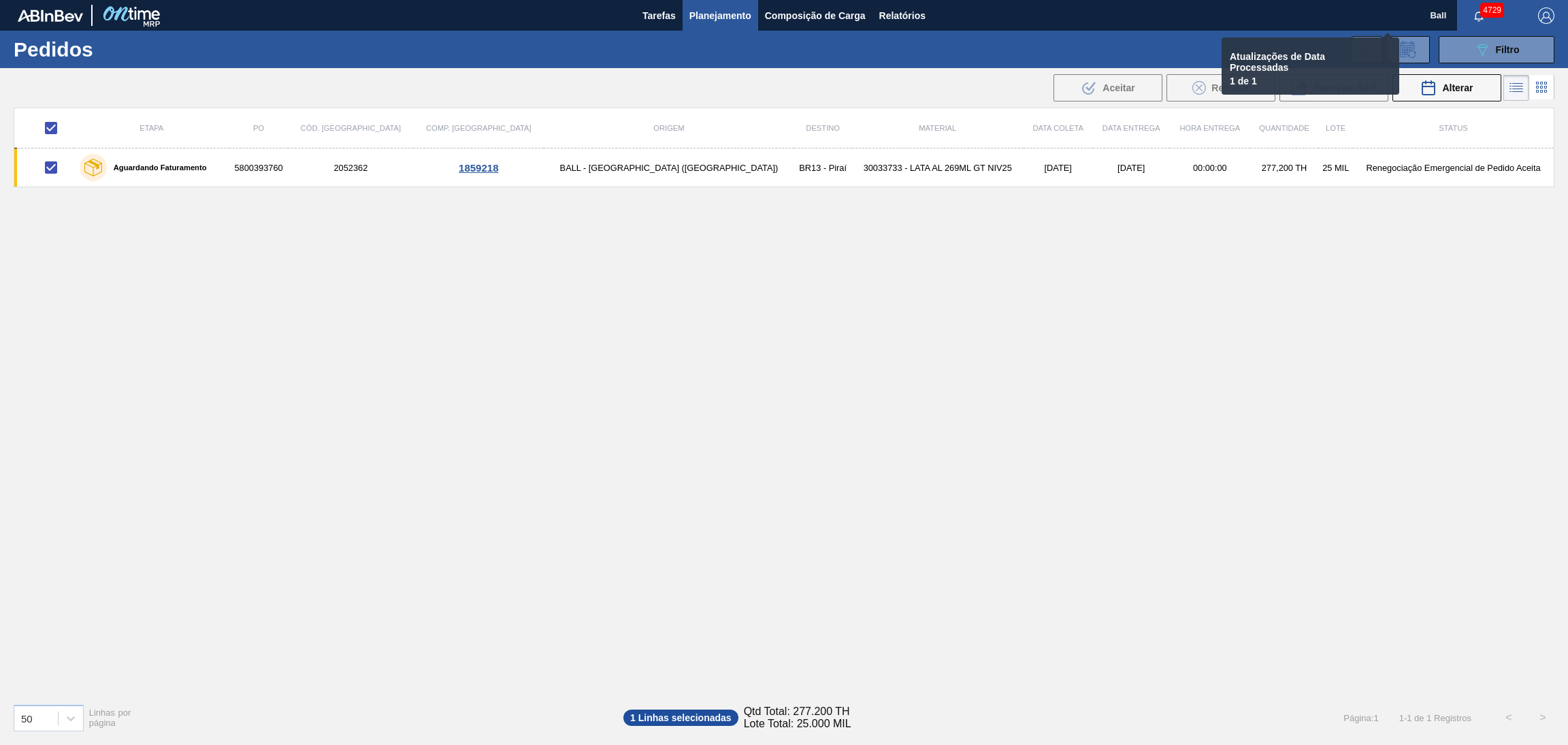
checkbox input "false"
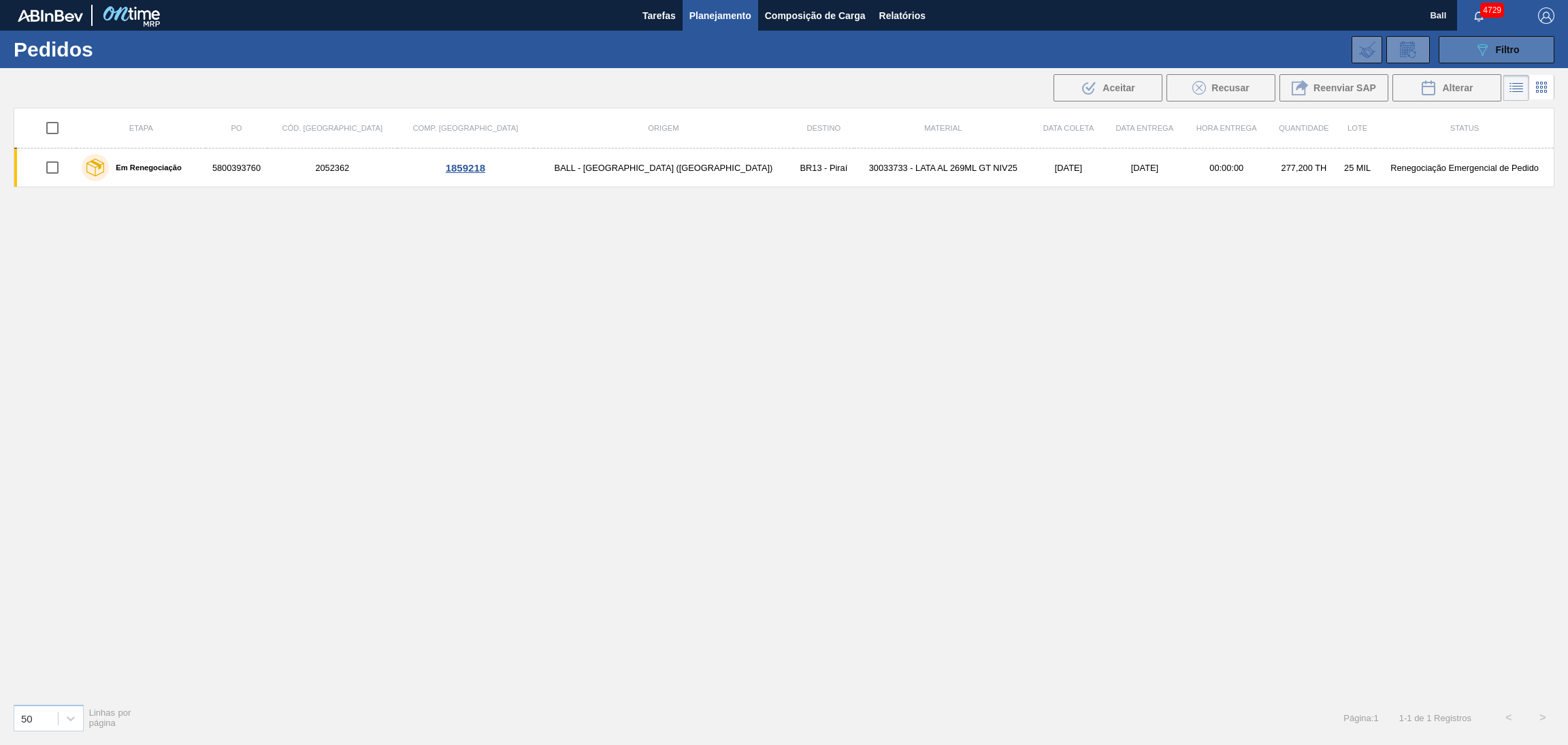
click at [1459, 47] on button "089F7B8B-B2A5-4AFE-B5C0-19BA573D28AC Filtro" at bounding box center [1496, 50] width 116 height 27
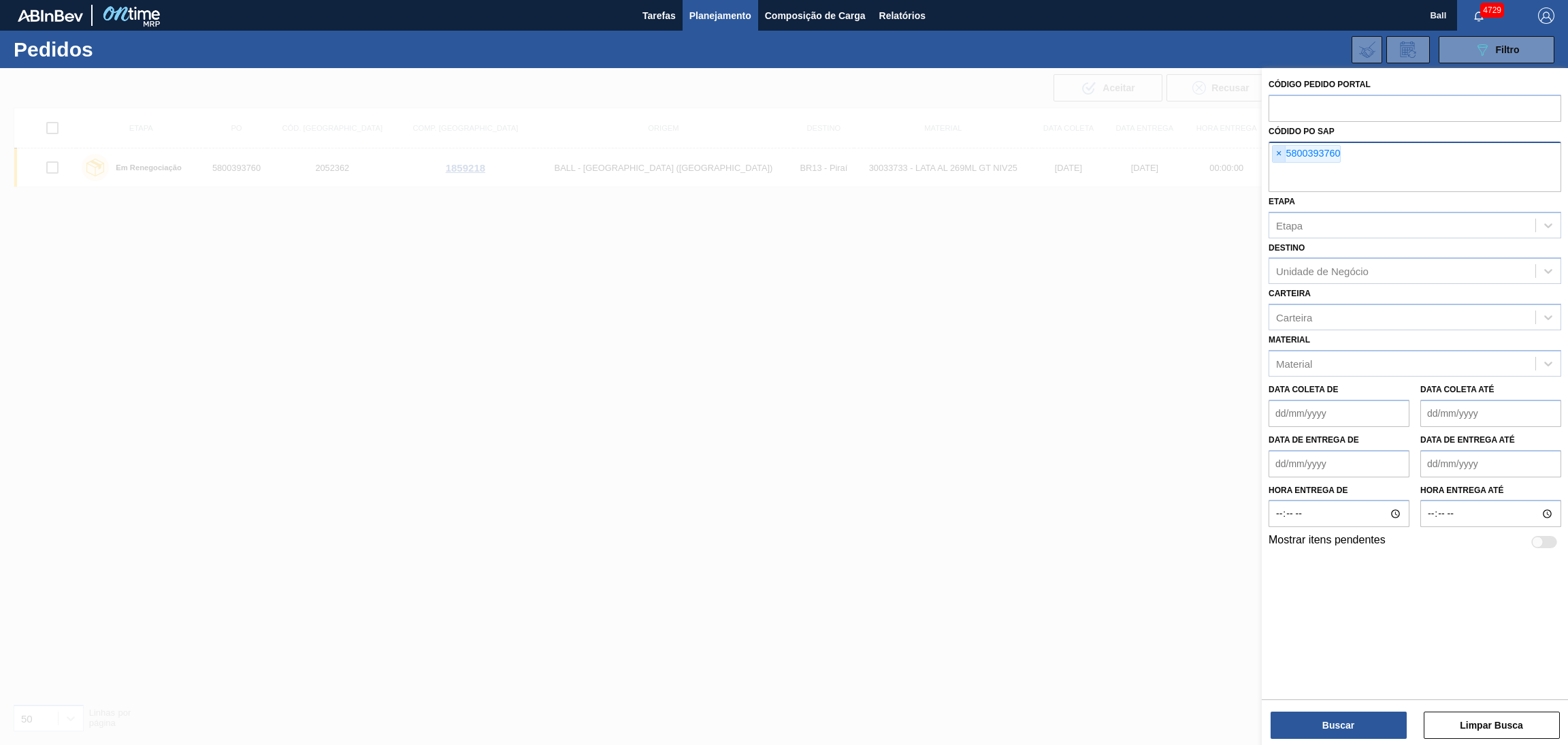
click at [1279, 152] on span "×" at bounding box center [1279, 154] width 13 height 16
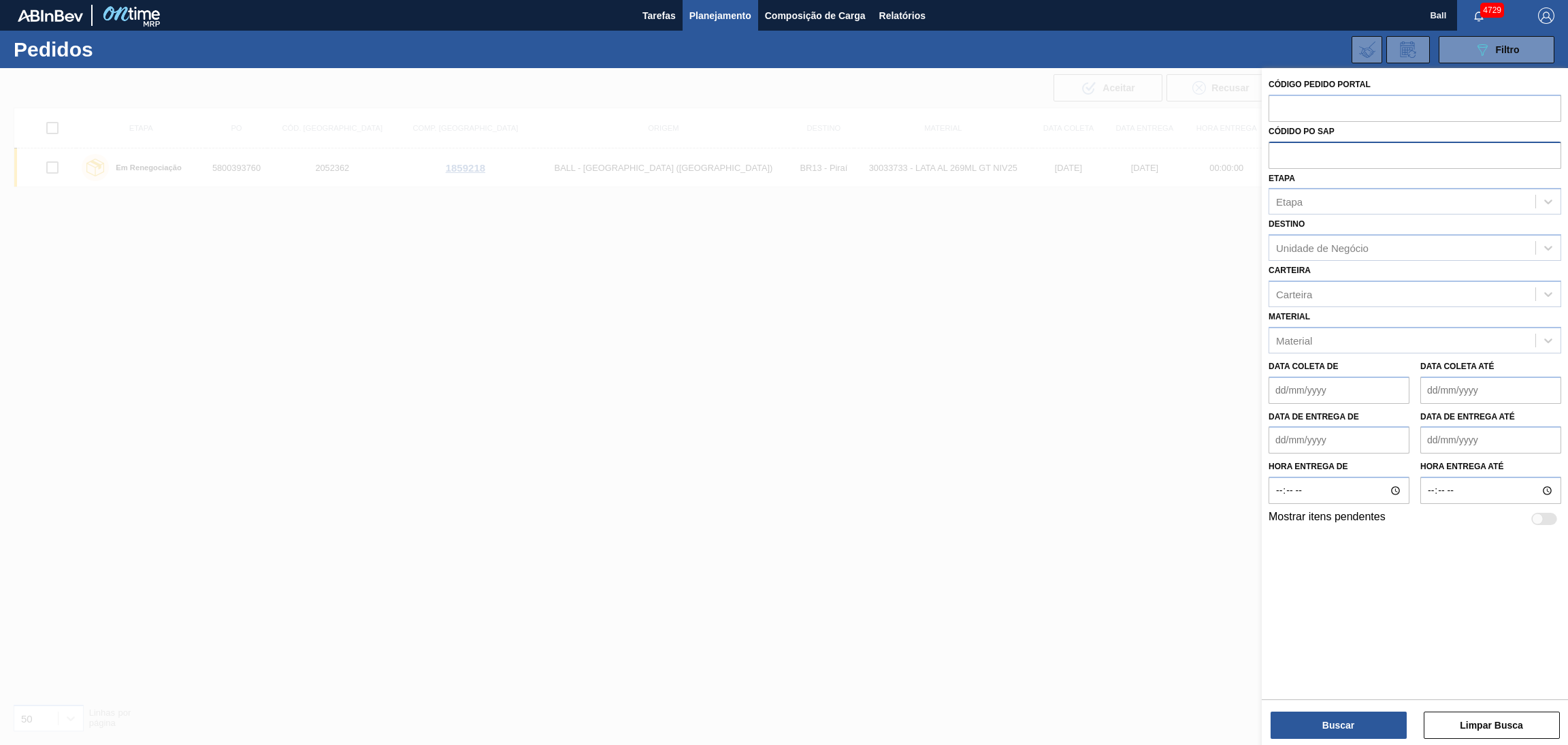
paste input "text"
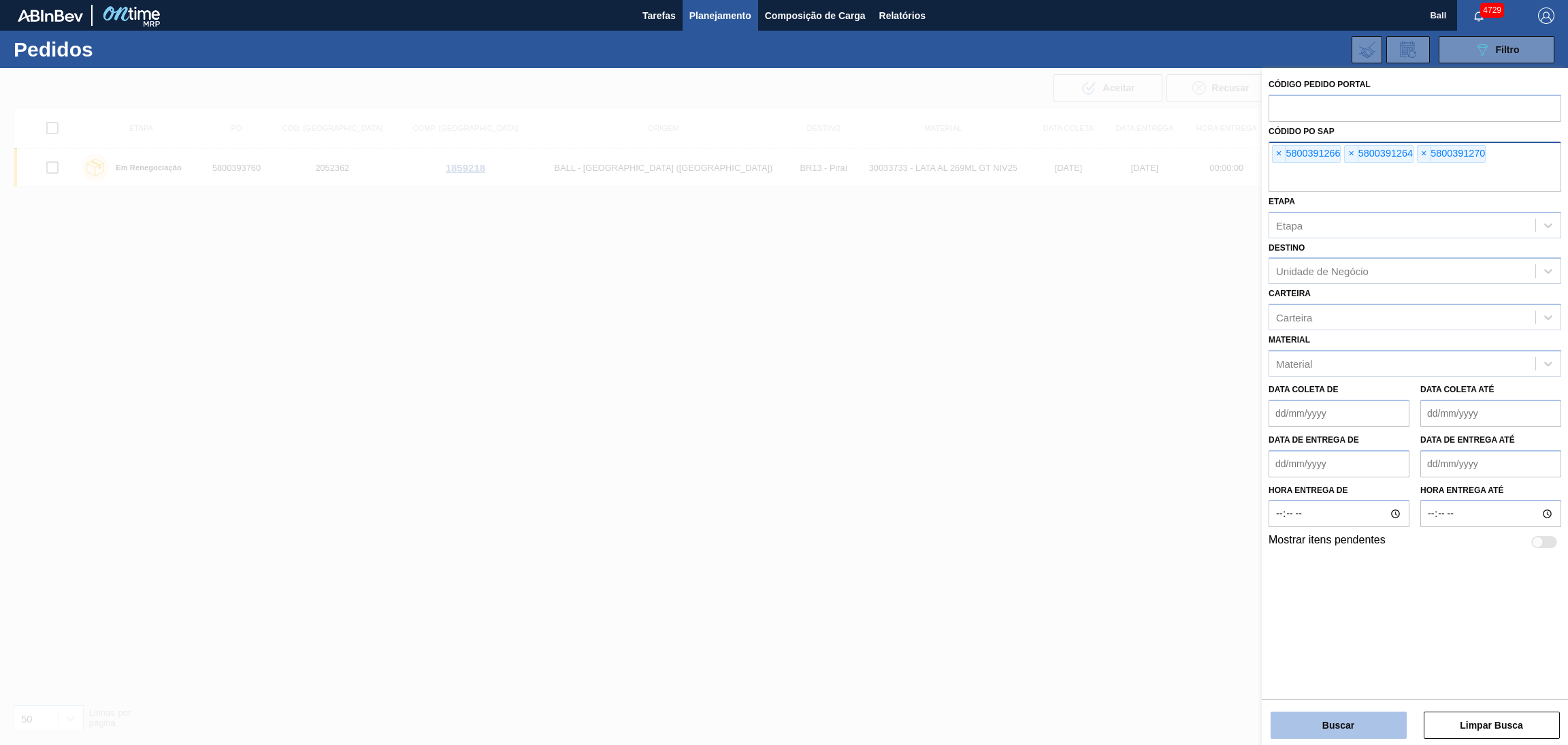
click at [1383, 709] on button "Buscar" at bounding box center [1338, 726] width 136 height 27
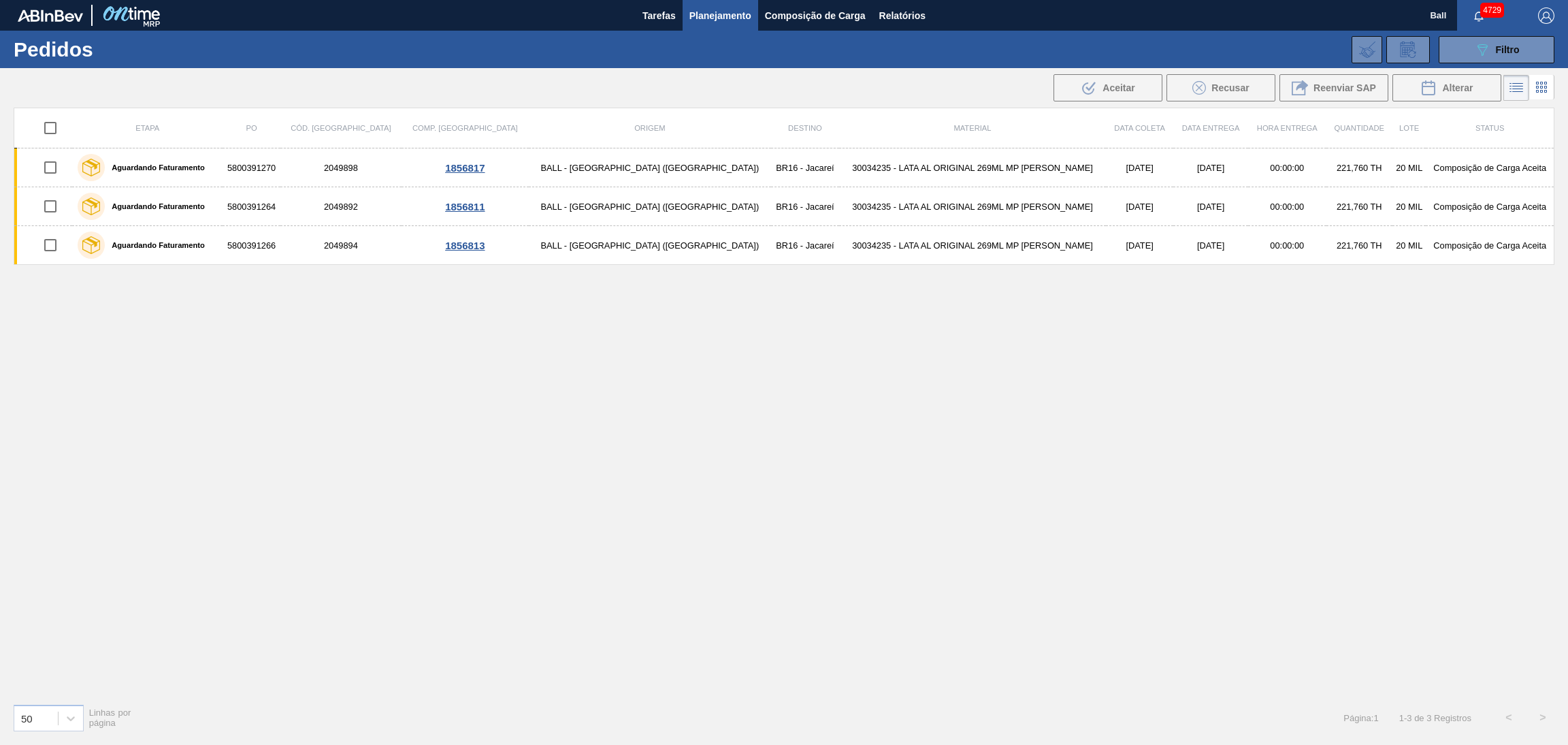
click at [58, 120] on input "checkbox" at bounding box center [50, 127] width 28 height 28
checkbox input "true"
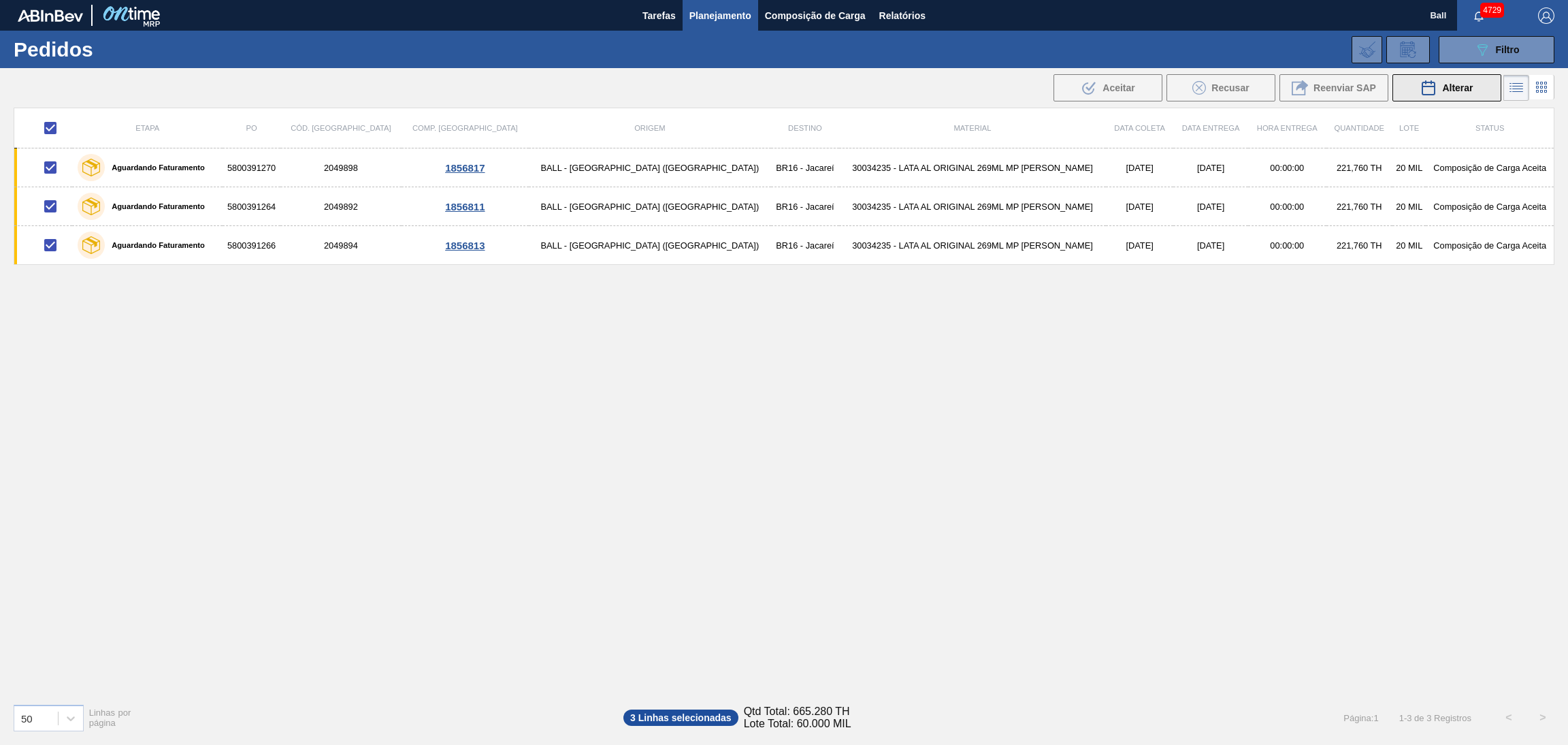
click at [1469, 80] on div "Alterar" at bounding box center [1446, 88] width 52 height 16
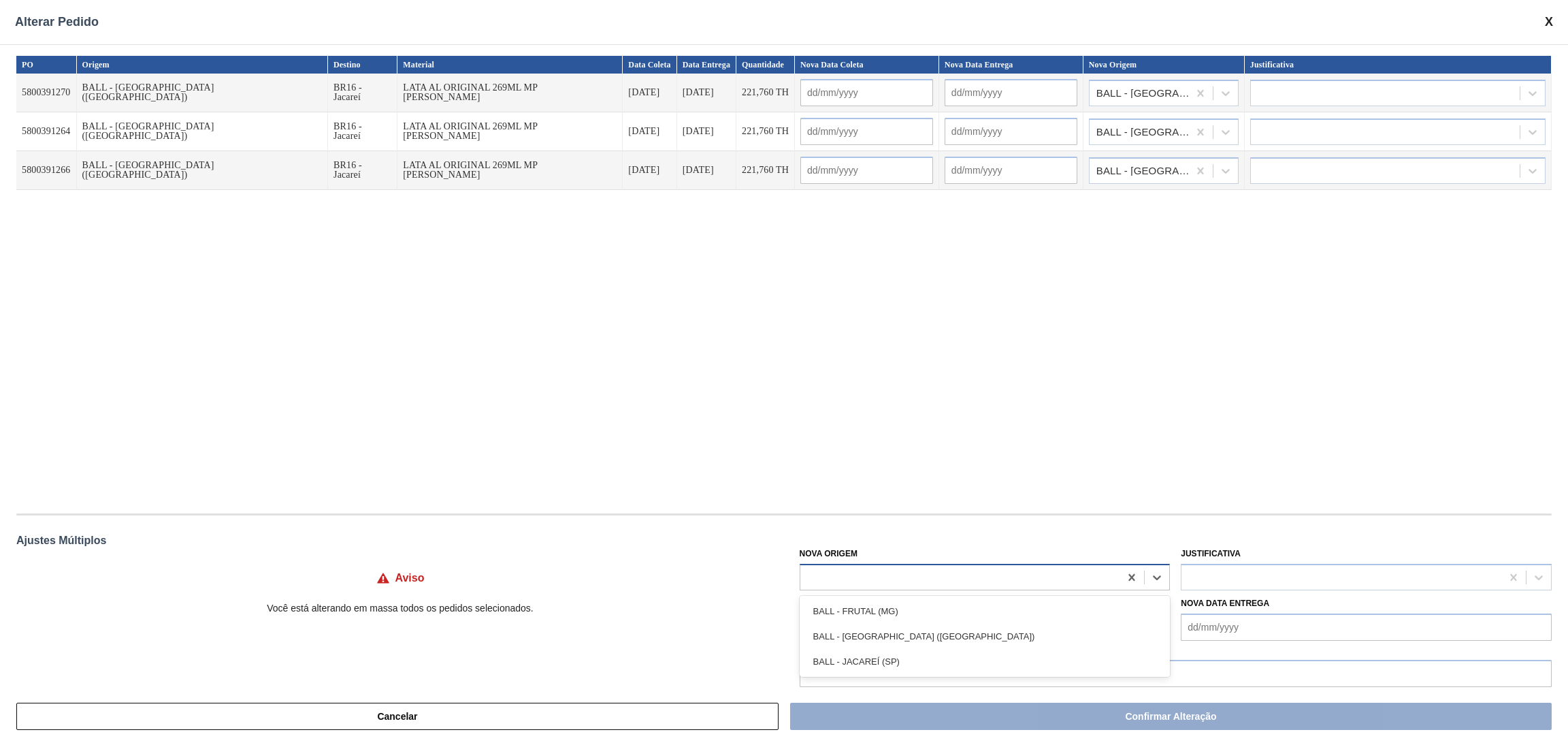
click at [879, 576] on div at bounding box center [960, 577] width 320 height 19
click at [877, 651] on div "BALL - JACAREÍ (SP)" at bounding box center [985, 661] width 371 height 25
type input "21/10/2025"
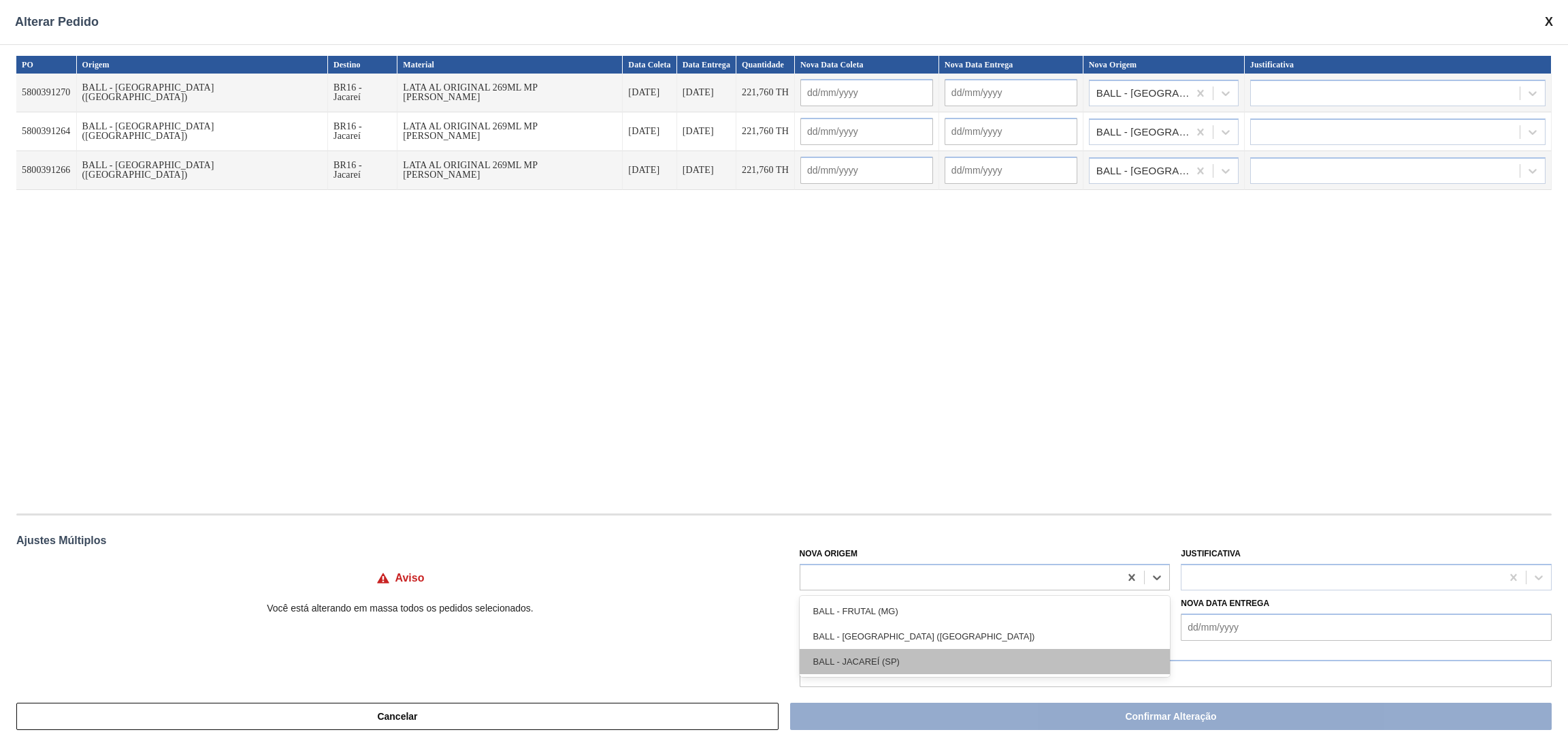
type input "21/10/2025"
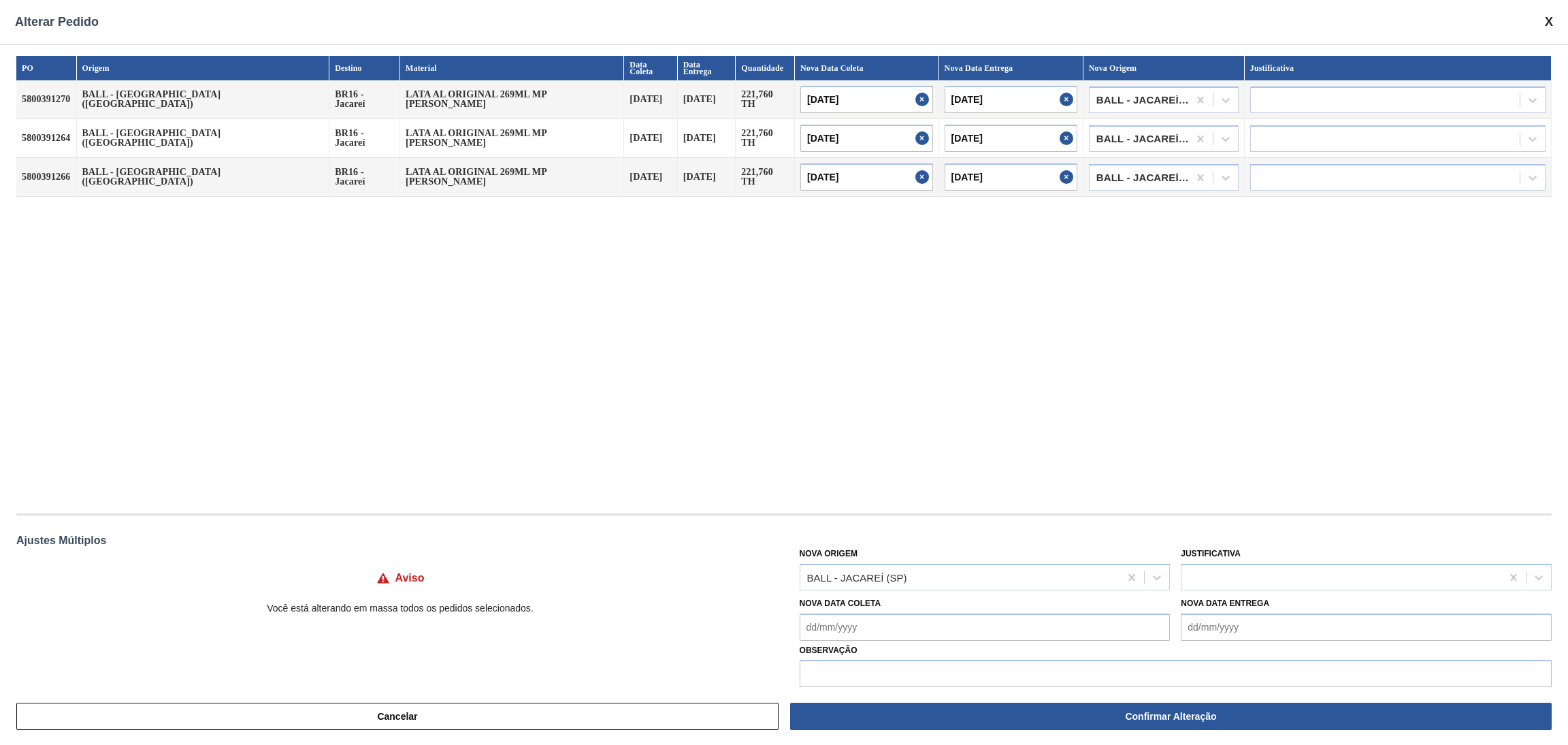
click at [931, 446] on div "PO Origem Destino Material Data Coleta Data Entrega Quantidade Nova Data Coleta…" at bounding box center [783, 277] width 1535 height 444
click at [1292, 572] on div at bounding box center [1341, 577] width 320 height 19
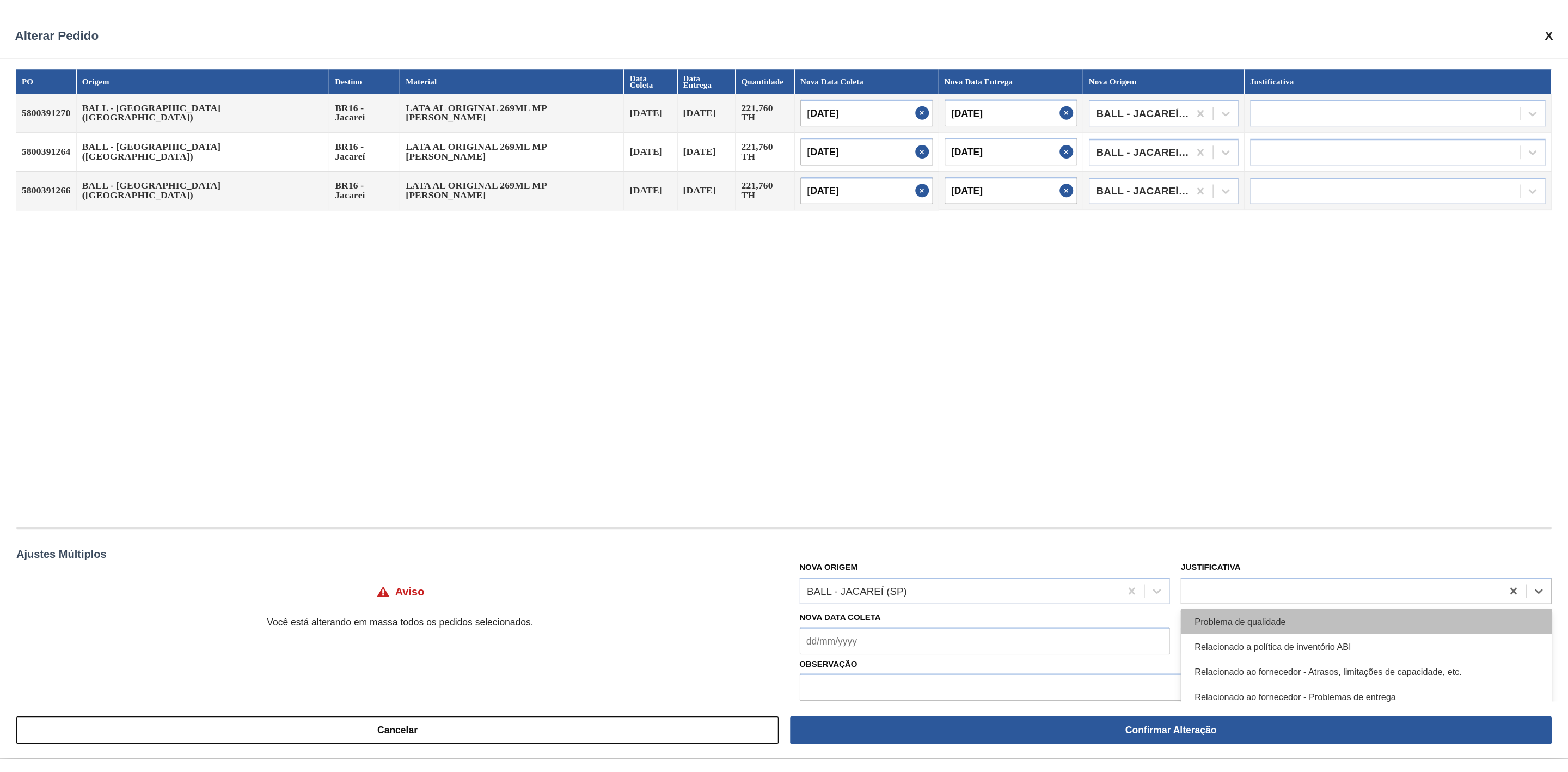
scroll to position [244, 0]
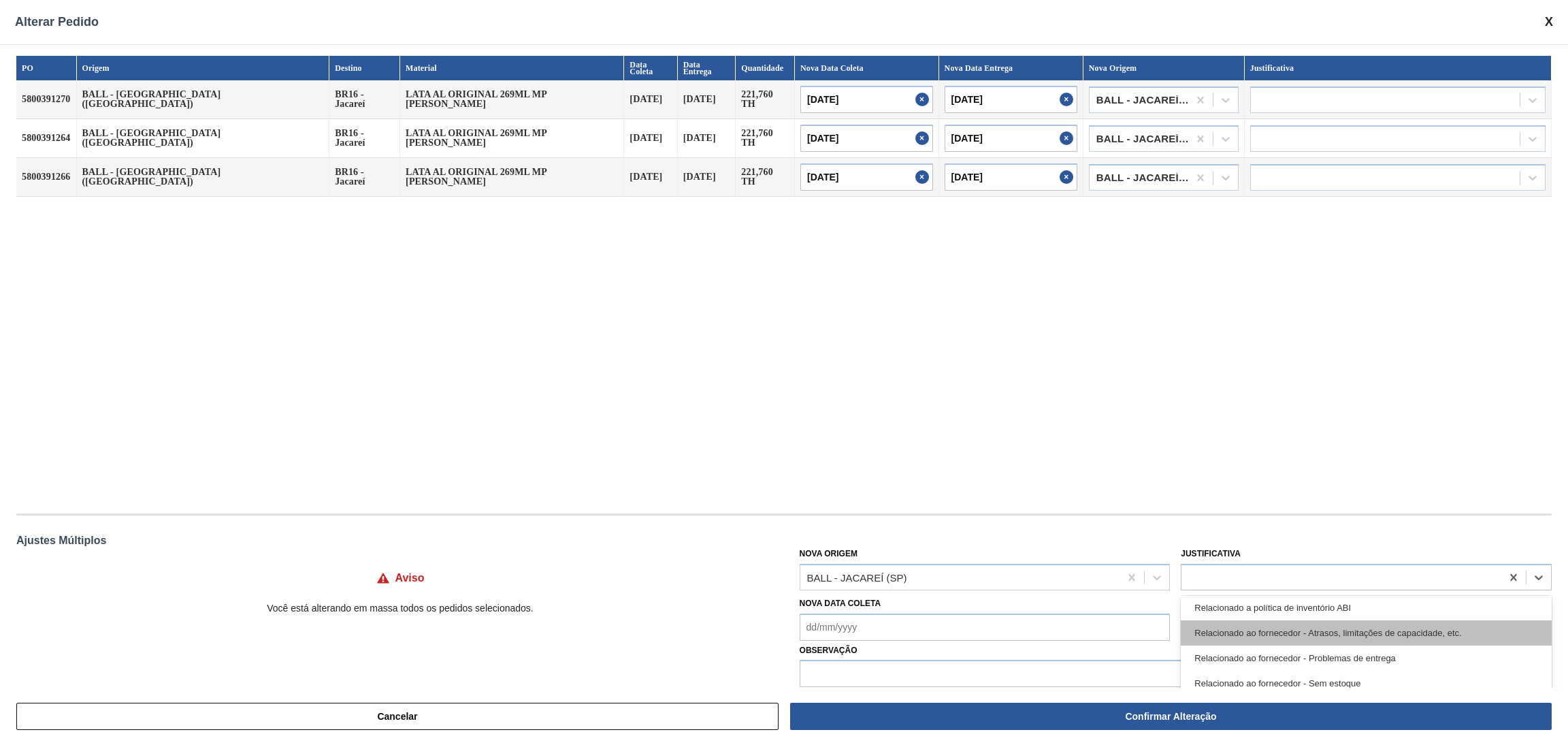
click at [1342, 635] on div "Relacionado ao fornecedor - Atrasos, limitações de capacidade, etc." at bounding box center [1366, 632] width 371 height 25
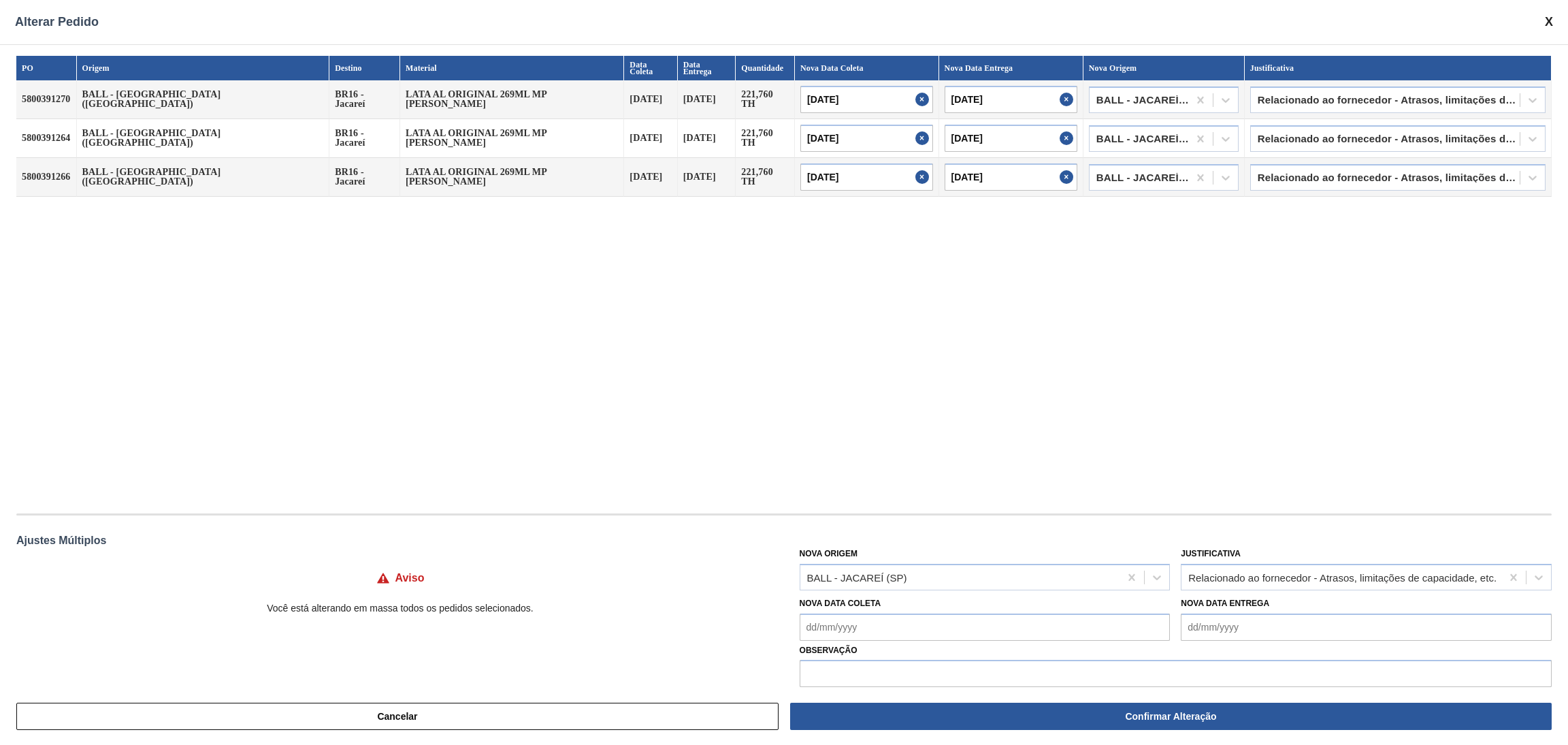
click at [1119, 439] on div "PO Origem Destino Material Data Coleta Data Entrega Quantidade Nova Data Coleta…" at bounding box center [783, 277] width 1535 height 444
click at [1036, 664] on input "text" at bounding box center [1175, 673] width 752 height 27
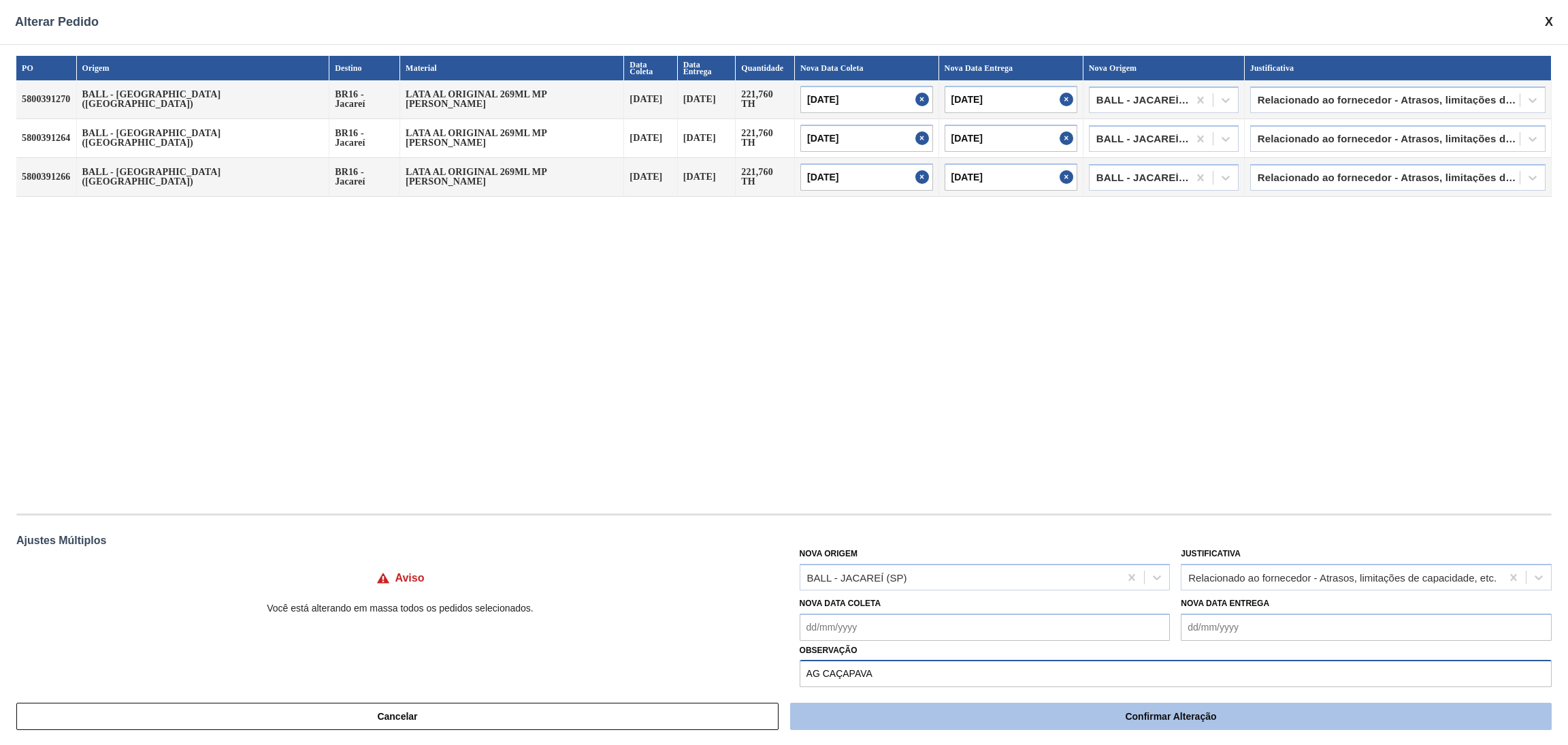
type input "AG CAÇAPAVA"
click at [1147, 709] on button "Confirmar Alteração" at bounding box center [1171, 717] width 761 height 27
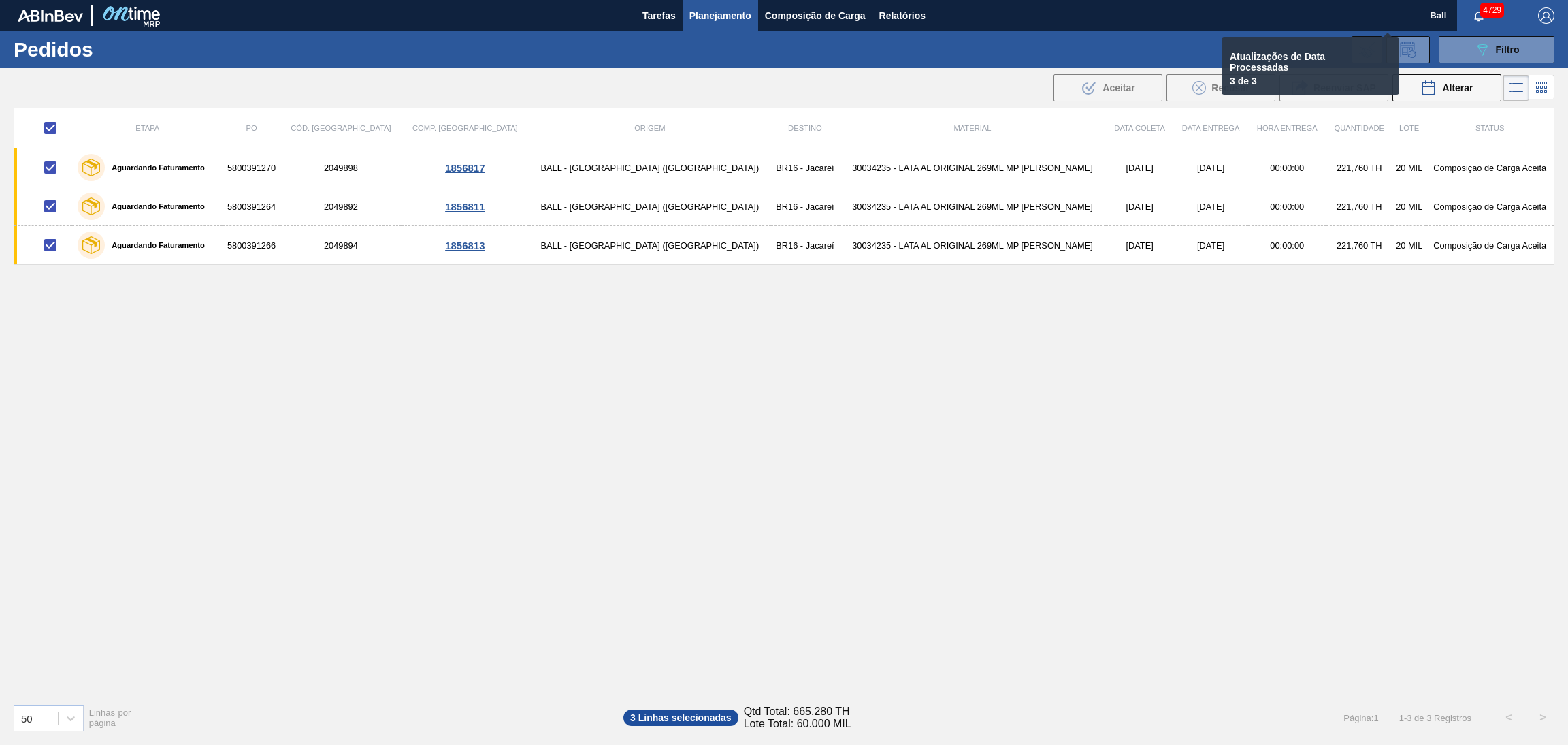
checkbox input "false"
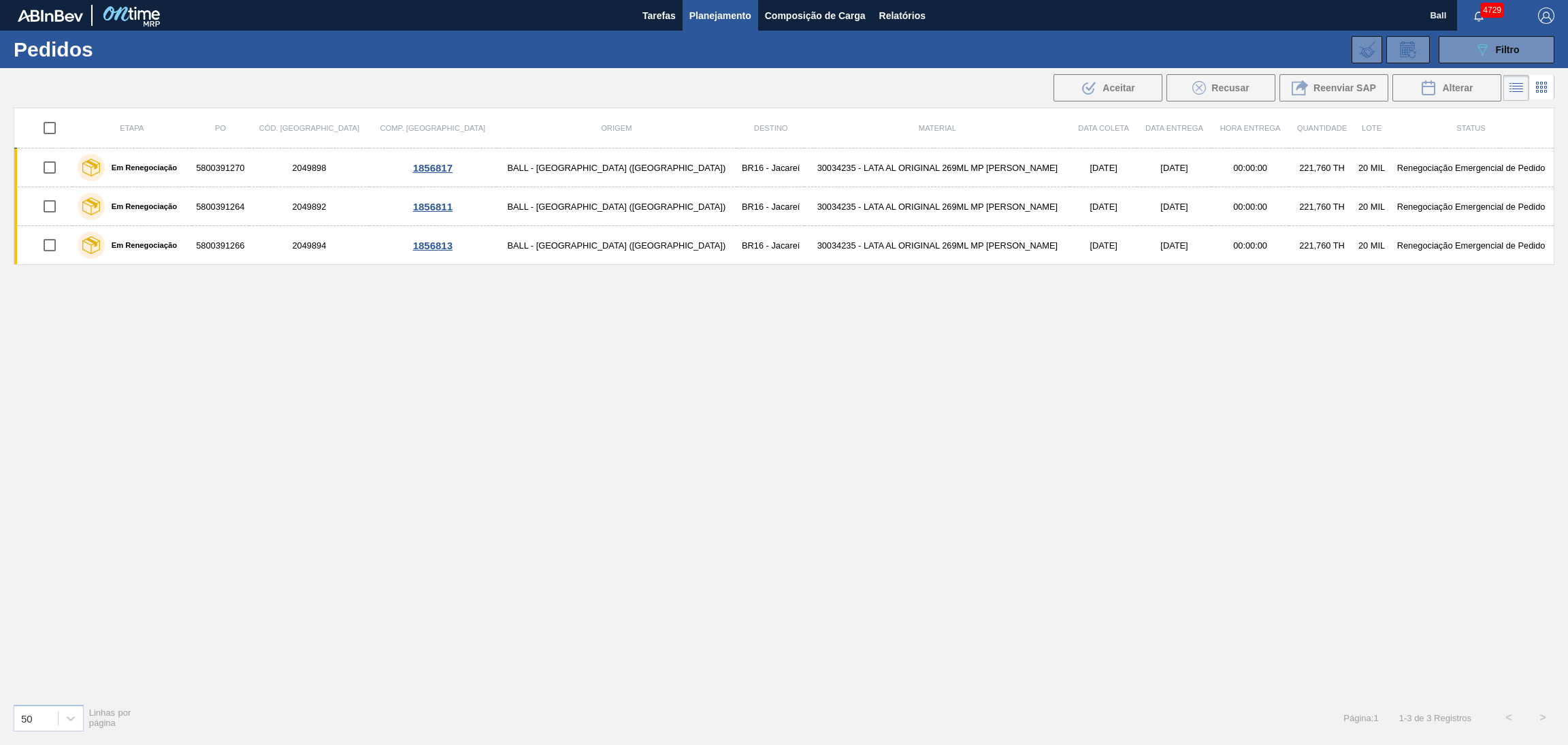
click at [1513, 42] on div "089F7B8B-B2A5-4AFE-B5C0-19BA573D28AC Filtro" at bounding box center [1496, 50] width 46 height 16
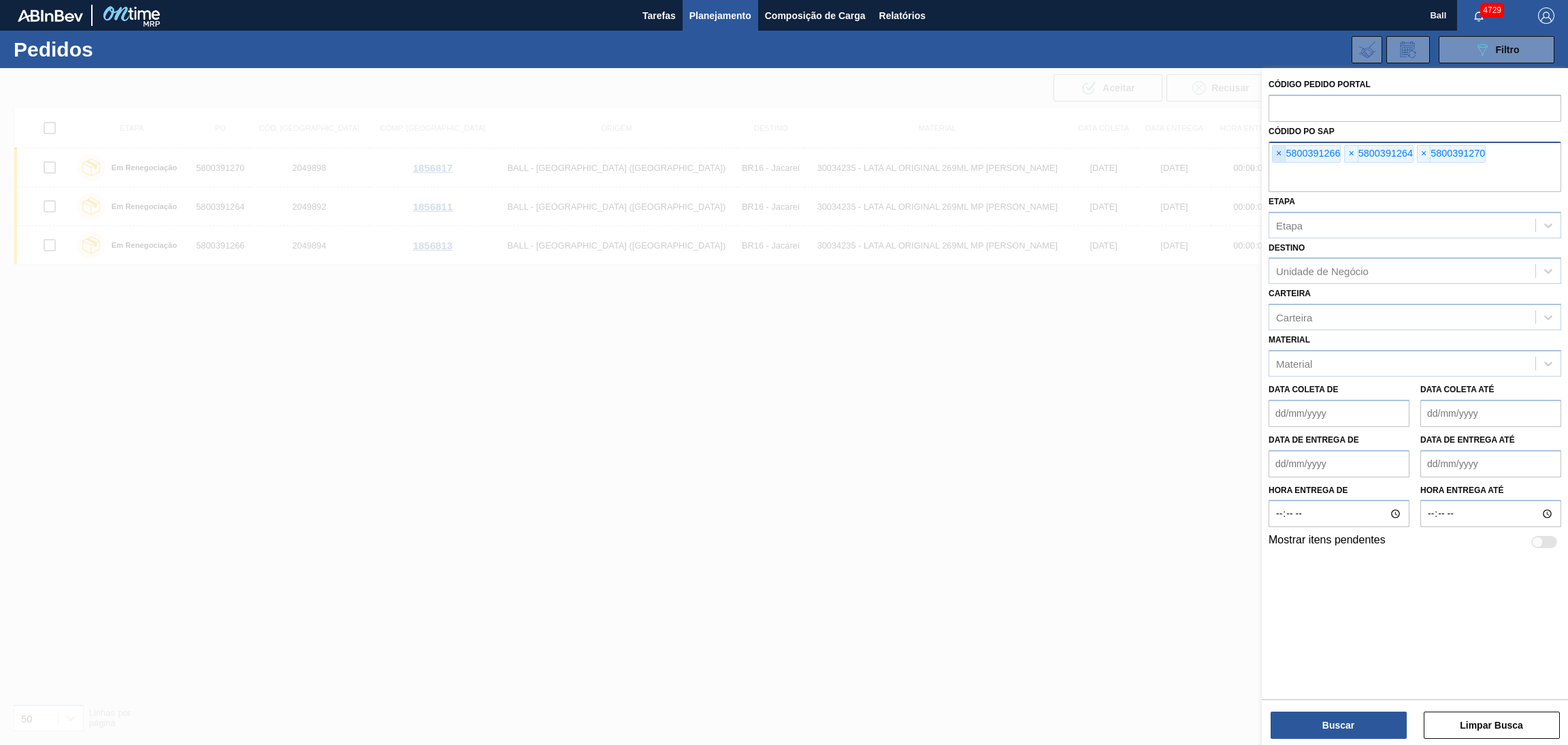
click at [1280, 156] on span "×" at bounding box center [1279, 154] width 13 height 16
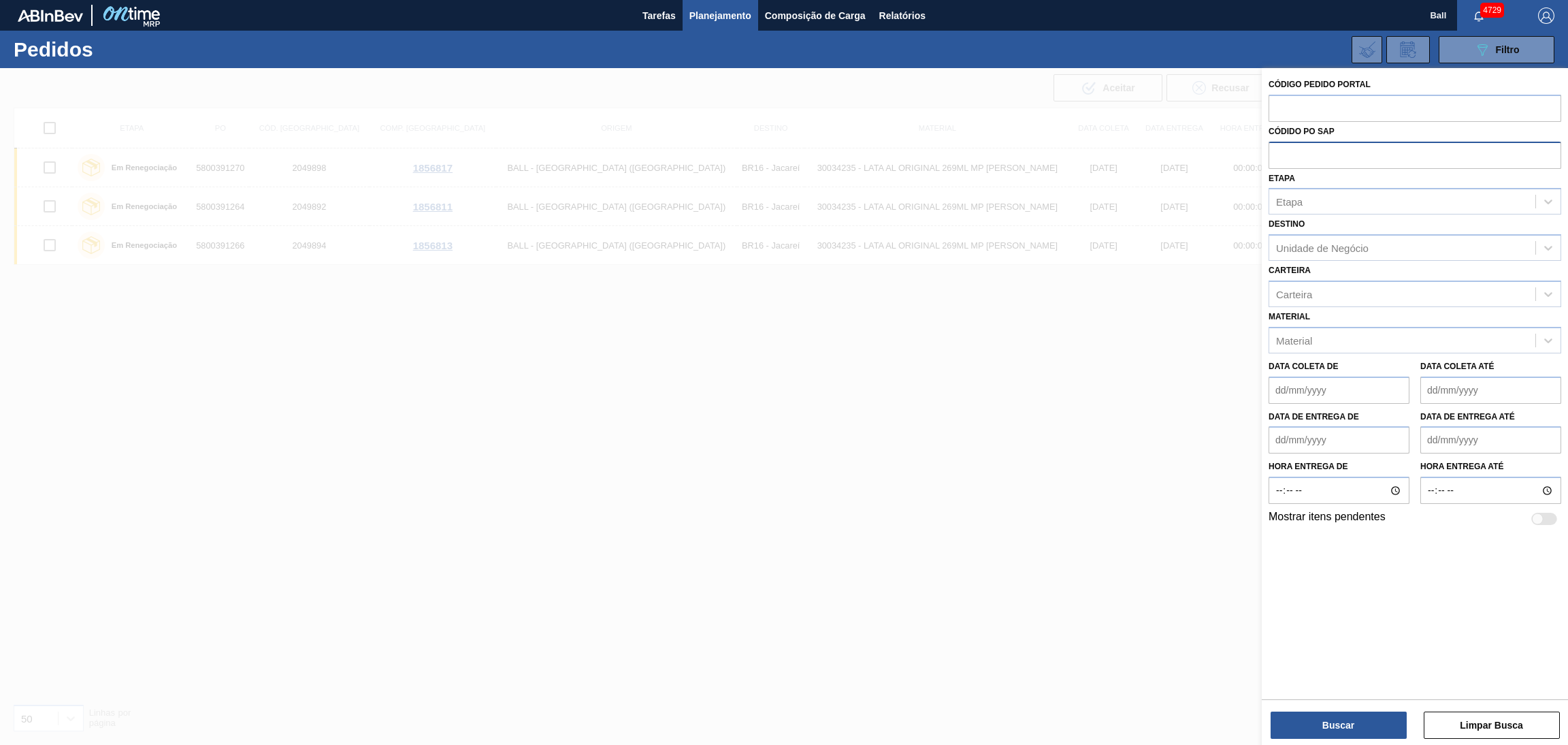
paste input "5800391439"
type input "5800391439"
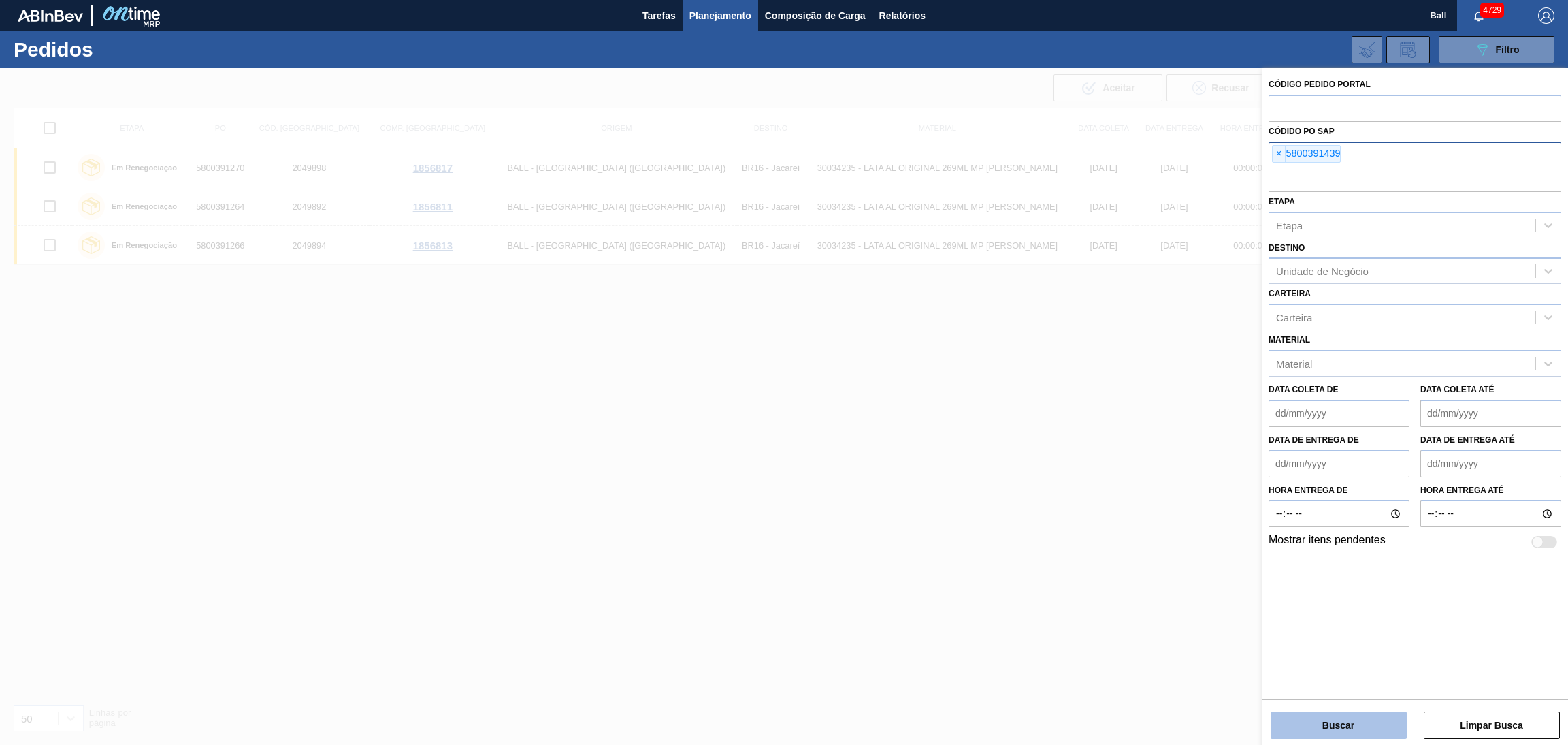
click at [1329, 709] on button "Buscar" at bounding box center [1338, 726] width 136 height 27
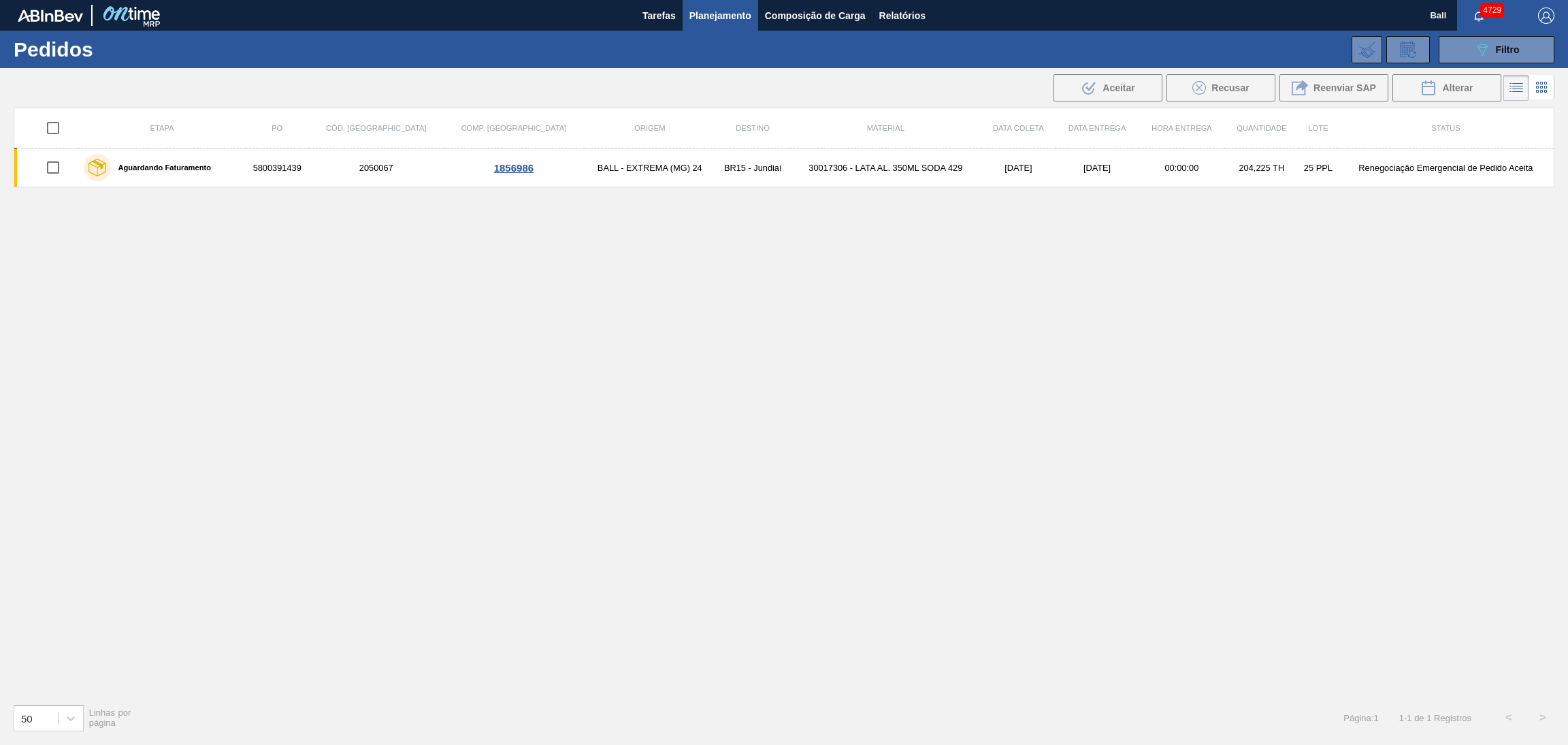
click at [56, 127] on input "checkbox" at bounding box center [52, 127] width 28 height 28
checkbox input "true"
click at [1428, 88] on icon at bounding box center [1429, 88] width 16 height 16
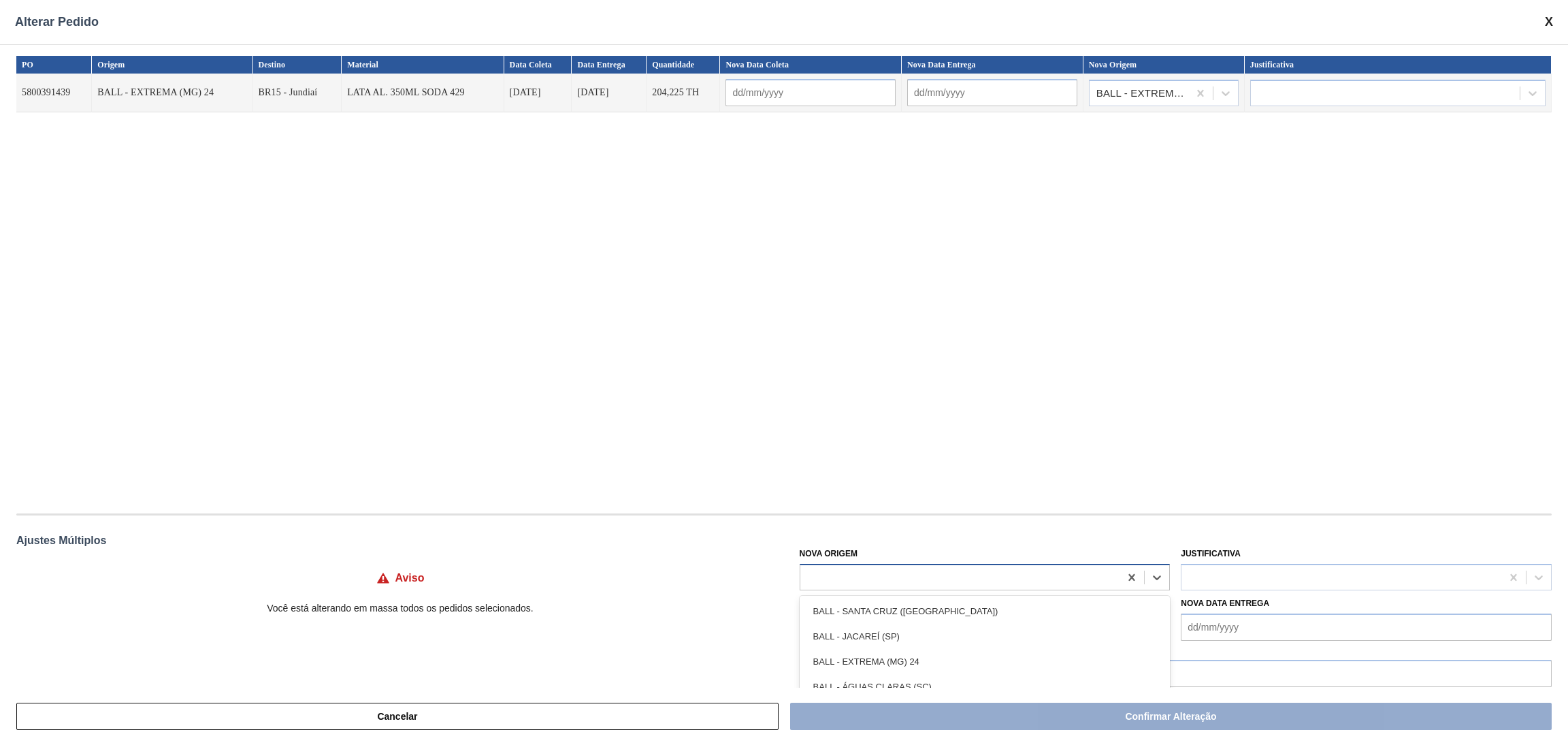
click at [1039, 581] on div at bounding box center [960, 577] width 320 height 19
click at [940, 470] on div "PO Origem Destino Material Data Coleta Data Entrega Quantidade Nova Data Coleta…" at bounding box center [783, 277] width 1535 height 444
click at [940, 569] on div at bounding box center [960, 577] width 320 height 19
click at [993, 453] on div "PO Origem Destino Material Data Coleta Data Entrega Quantidade Nova Data Coleta…" at bounding box center [783, 277] width 1535 height 444
click at [1002, 439] on div "PO Origem Destino Material Data Coleta Data Entrega Quantidade Nova Data Coleta…" at bounding box center [783, 277] width 1535 height 444
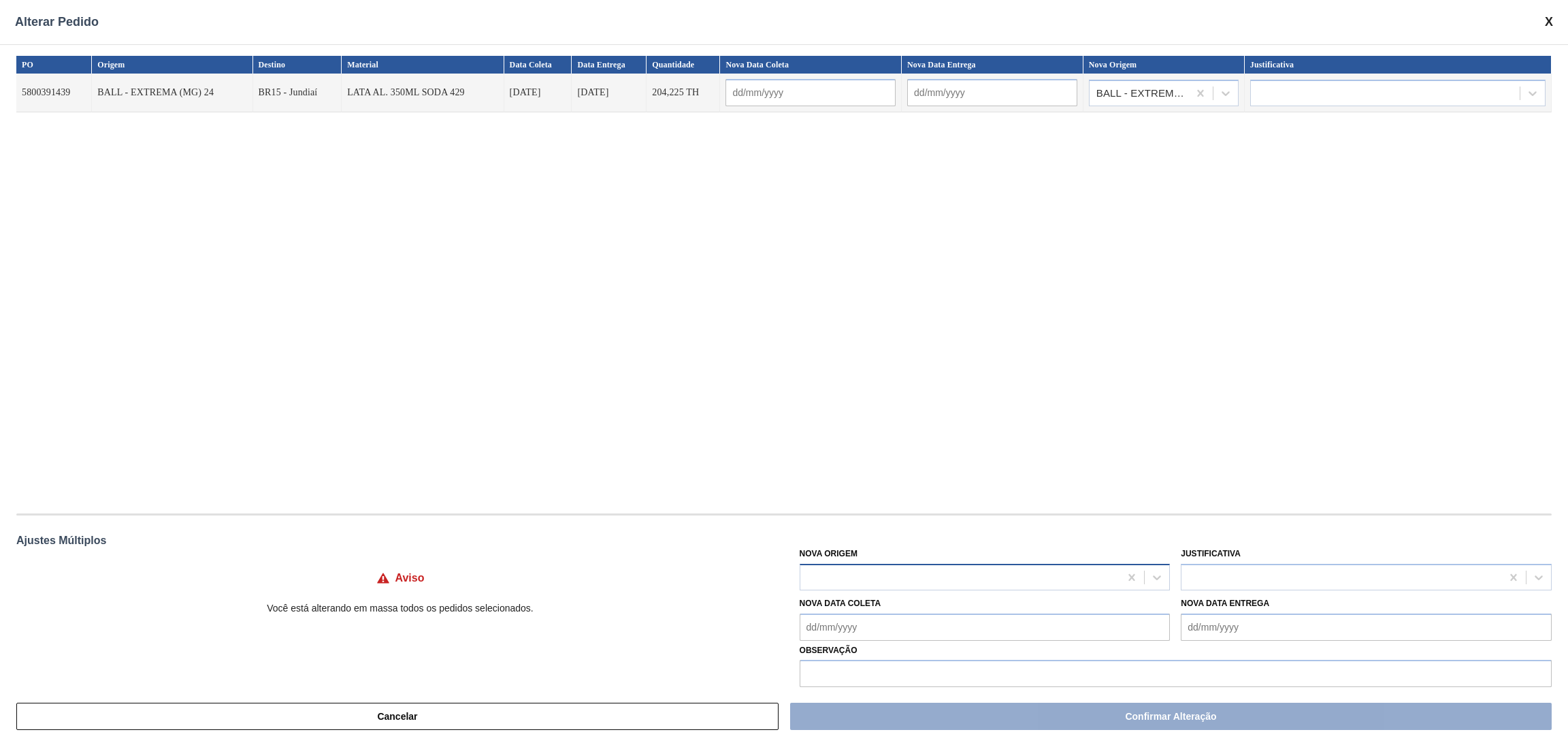
click at [1002, 581] on div at bounding box center [960, 577] width 320 height 19
click at [1084, 449] on div "PO Origem Destino Material Data Coleta Data Entrega Quantidade Nova Data Coleta…" at bounding box center [783, 277] width 1535 height 444
click at [918, 556] on div "Nova Origem" at bounding box center [985, 567] width 371 height 46
click at [917, 574] on div at bounding box center [960, 577] width 320 height 19
click at [1010, 463] on div "PO Origem Destino Material Data Coleta Data Entrega Quantidade Nova Data Coleta…" at bounding box center [783, 277] width 1535 height 444
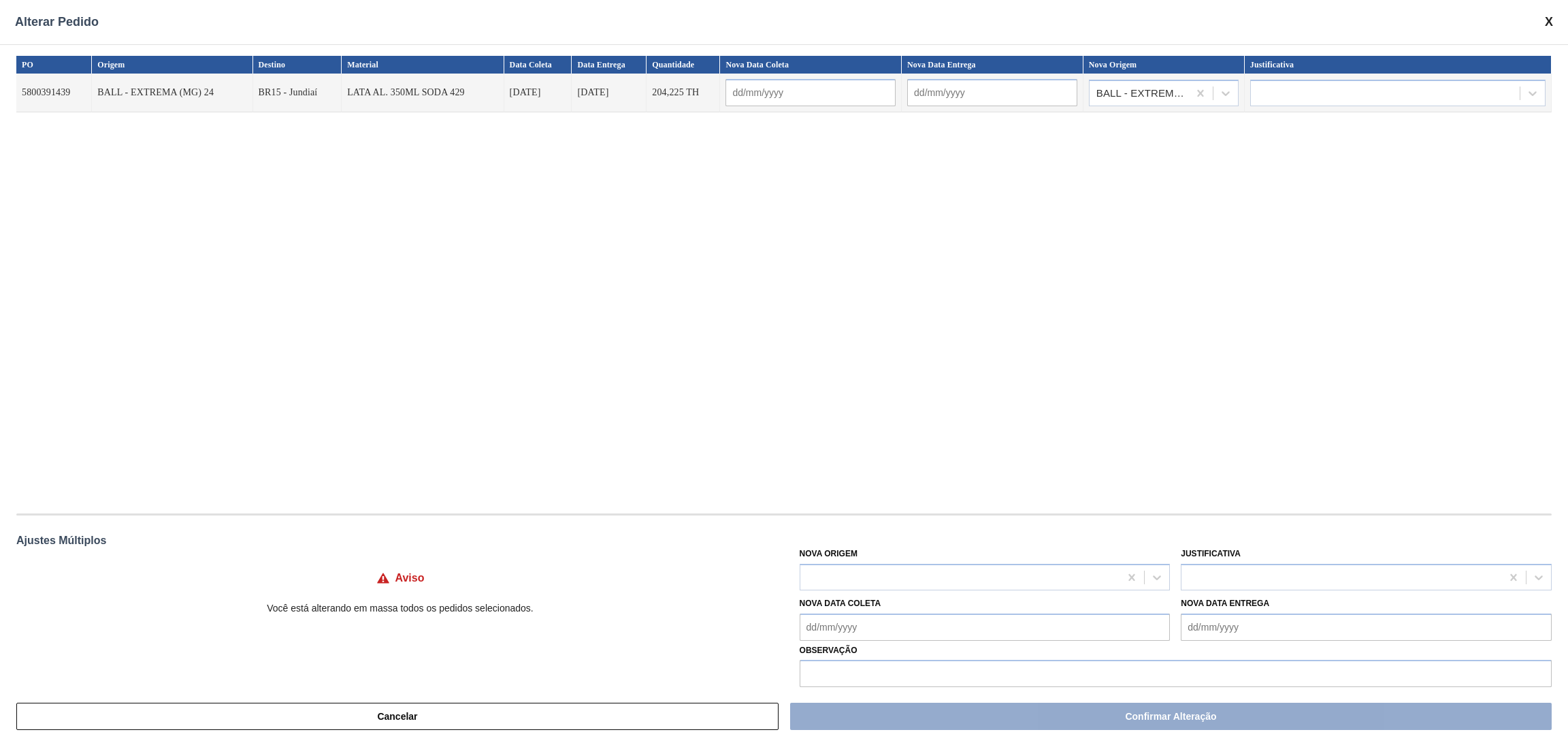
click at [388, 247] on div "PO Origem Destino Material Data Coleta Data Entrega Quantidade Nova Data Coleta…" at bounding box center [783, 277] width 1535 height 444
drag, startPoint x: 77, startPoint y: 89, endPoint x: 22, endPoint y: 94, distance: 55.2
click at [22, 94] on td "5800391439" at bounding box center [54, 93] width 76 height 39
copy td "5800391439"
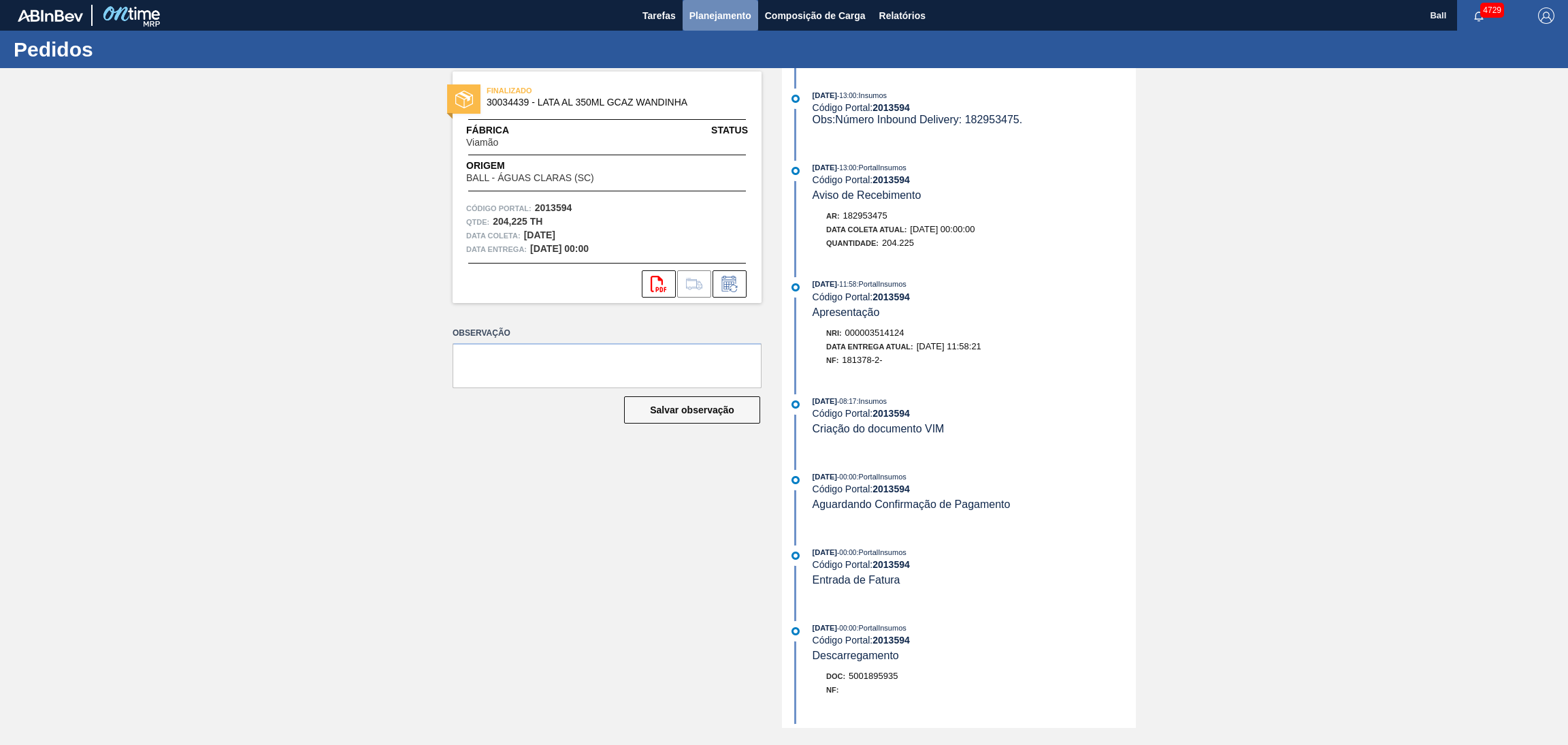
click at [720, 11] on span "Planejamento" at bounding box center [720, 15] width 62 height 16
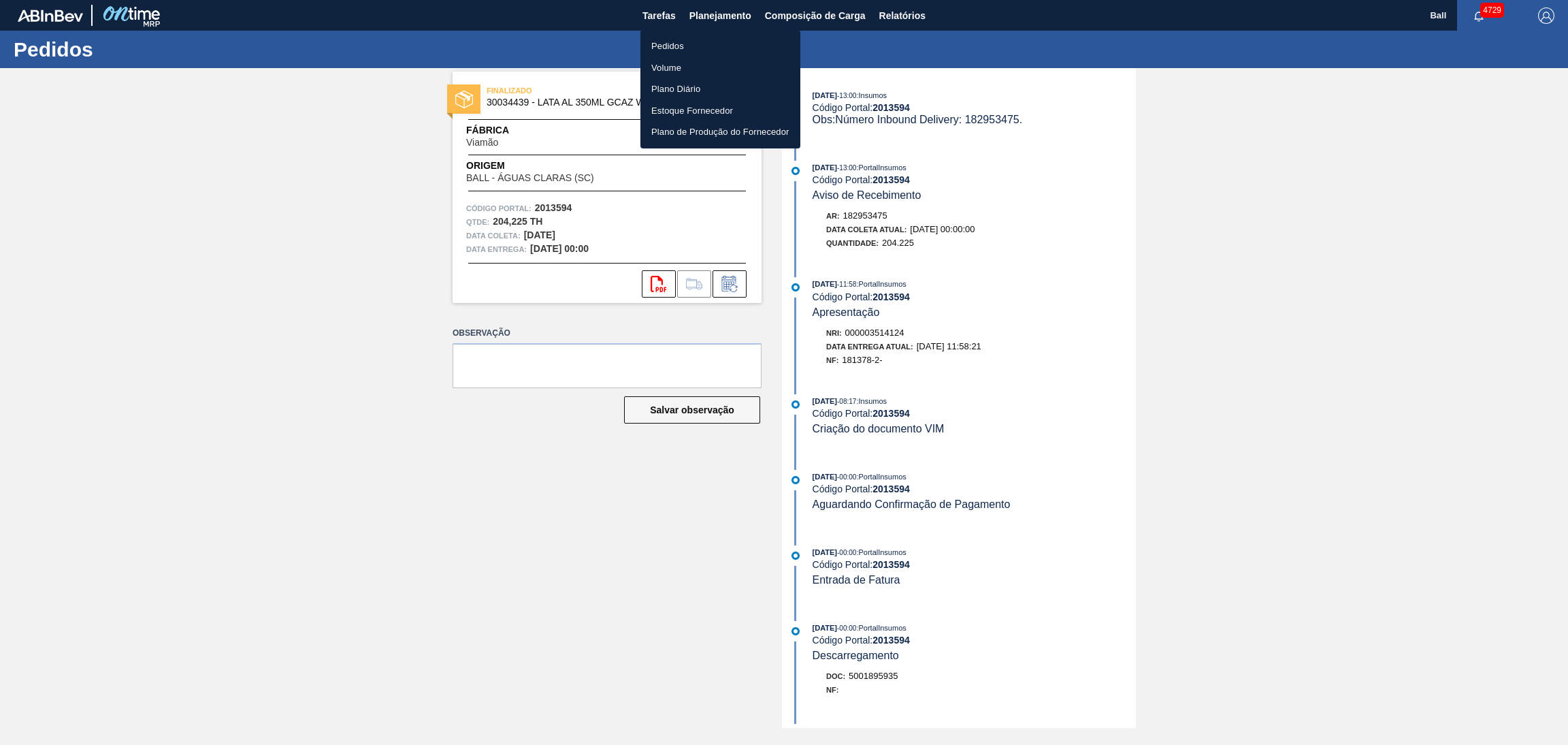
click at [716, 51] on li "Pedidos" at bounding box center [720, 46] width 160 height 22
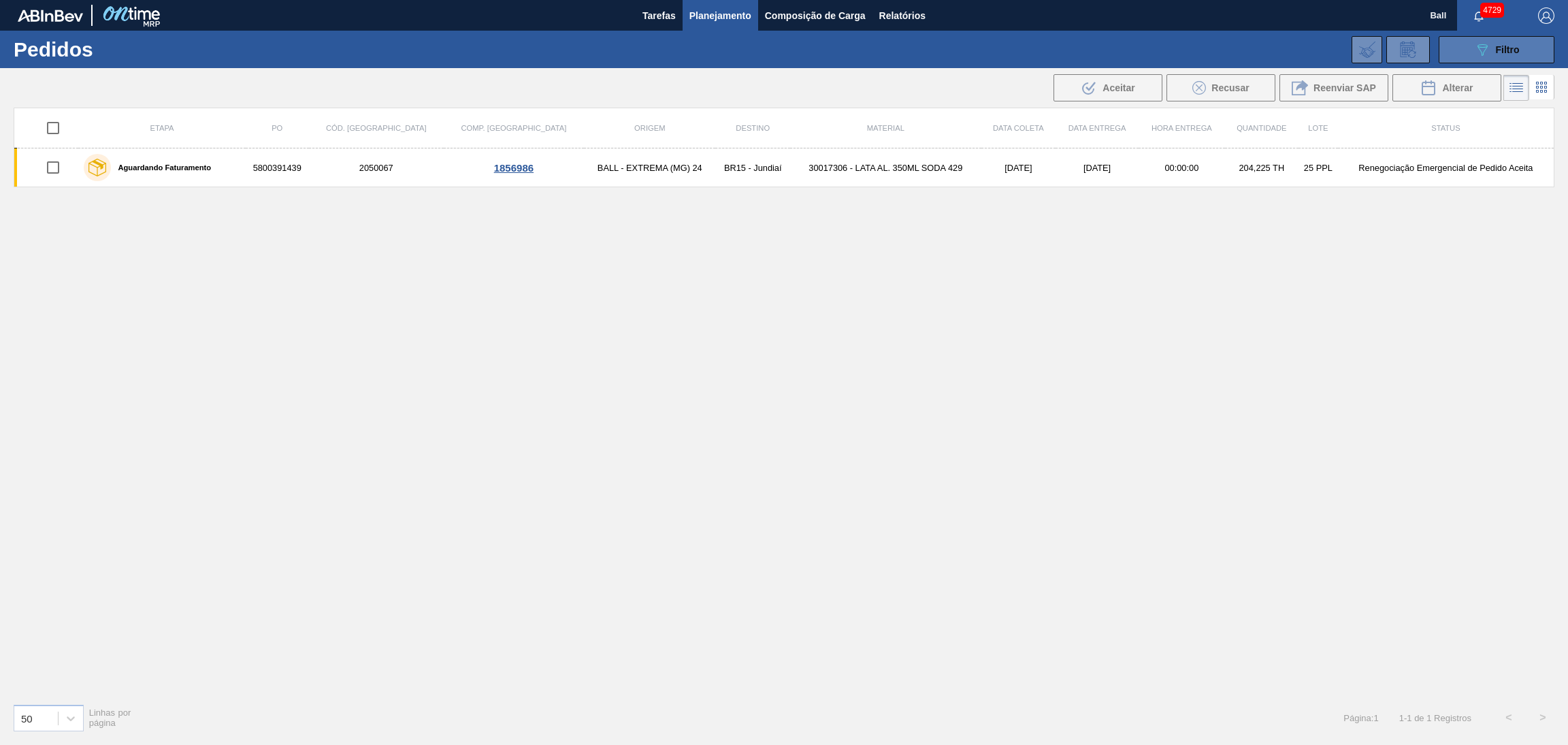
click at [1494, 46] on div "089F7B8B-B2A5-4AFE-B5C0-19BA573D28AC Filtro" at bounding box center [1496, 50] width 46 height 16
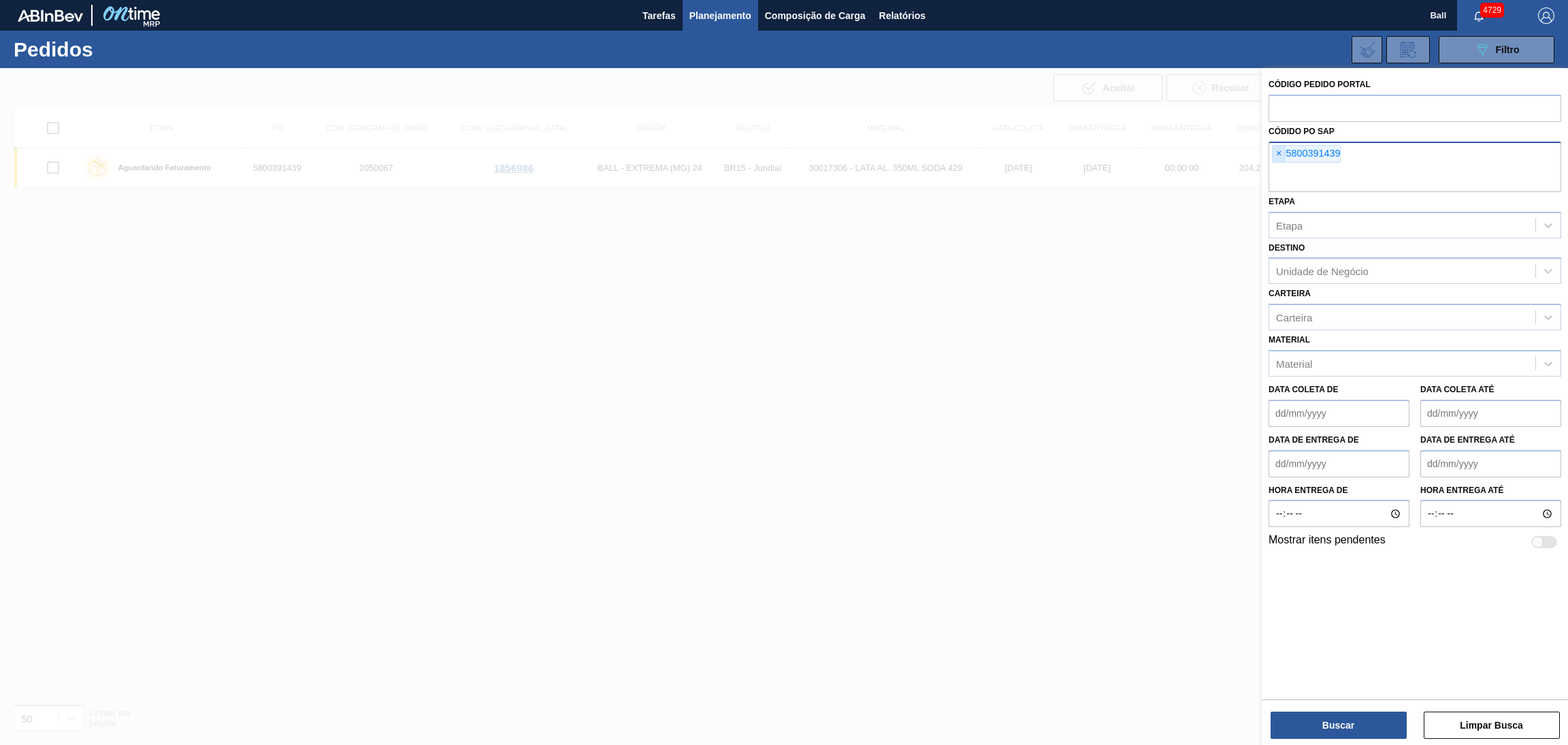
click at [1280, 152] on span "×" at bounding box center [1279, 154] width 13 height 16
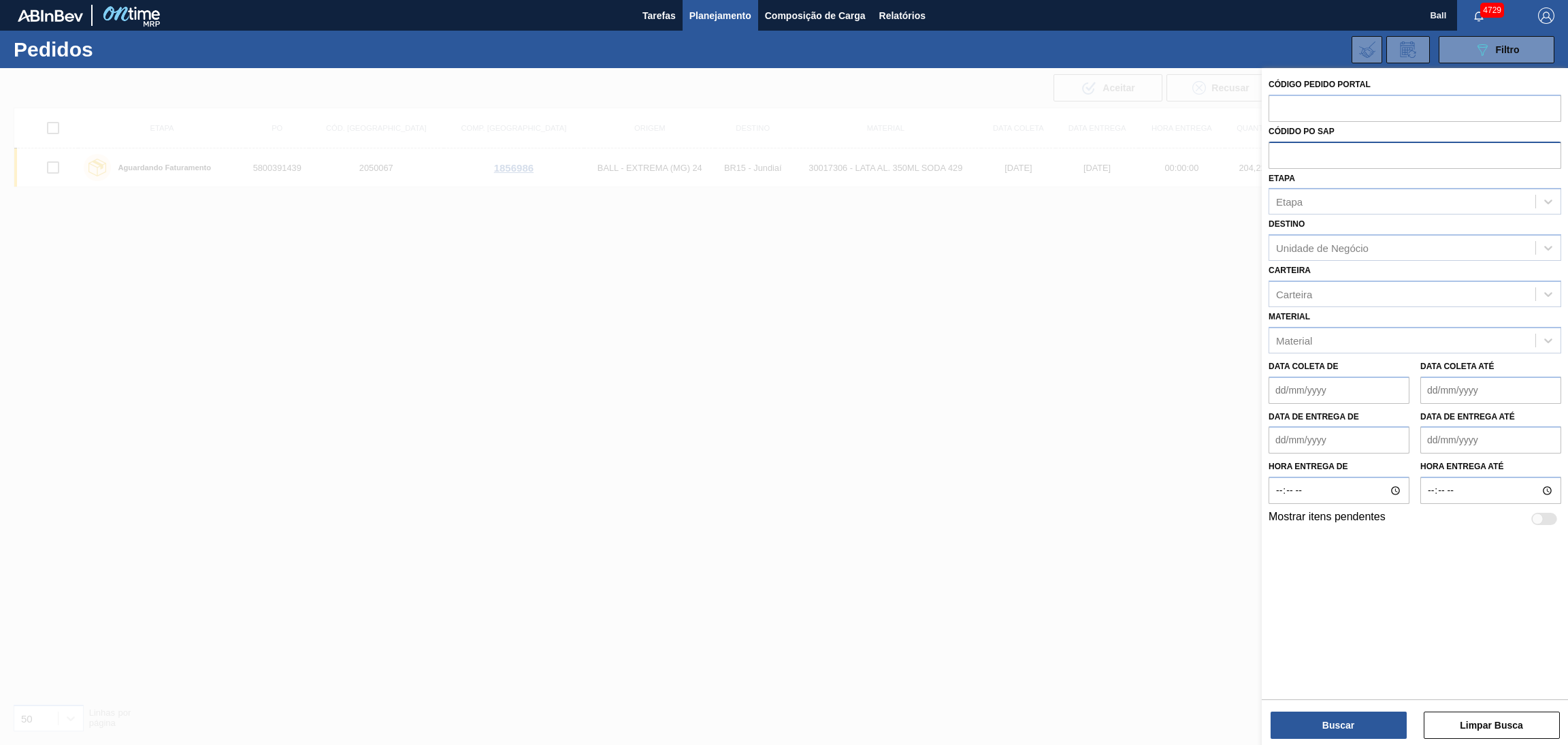
paste input "5800392767"
type input "5800392767"
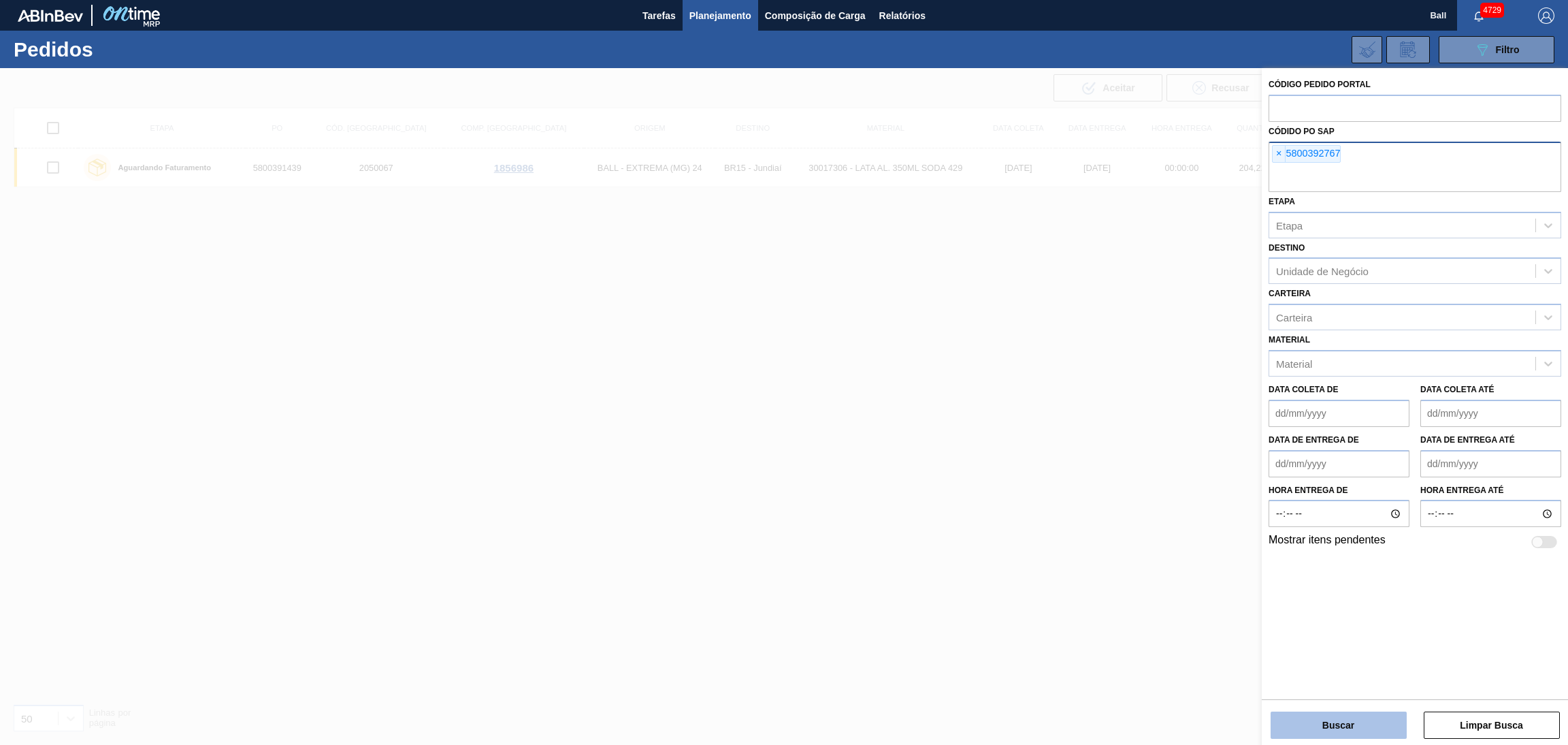
click at [1338, 709] on button "Buscar" at bounding box center [1338, 726] width 136 height 27
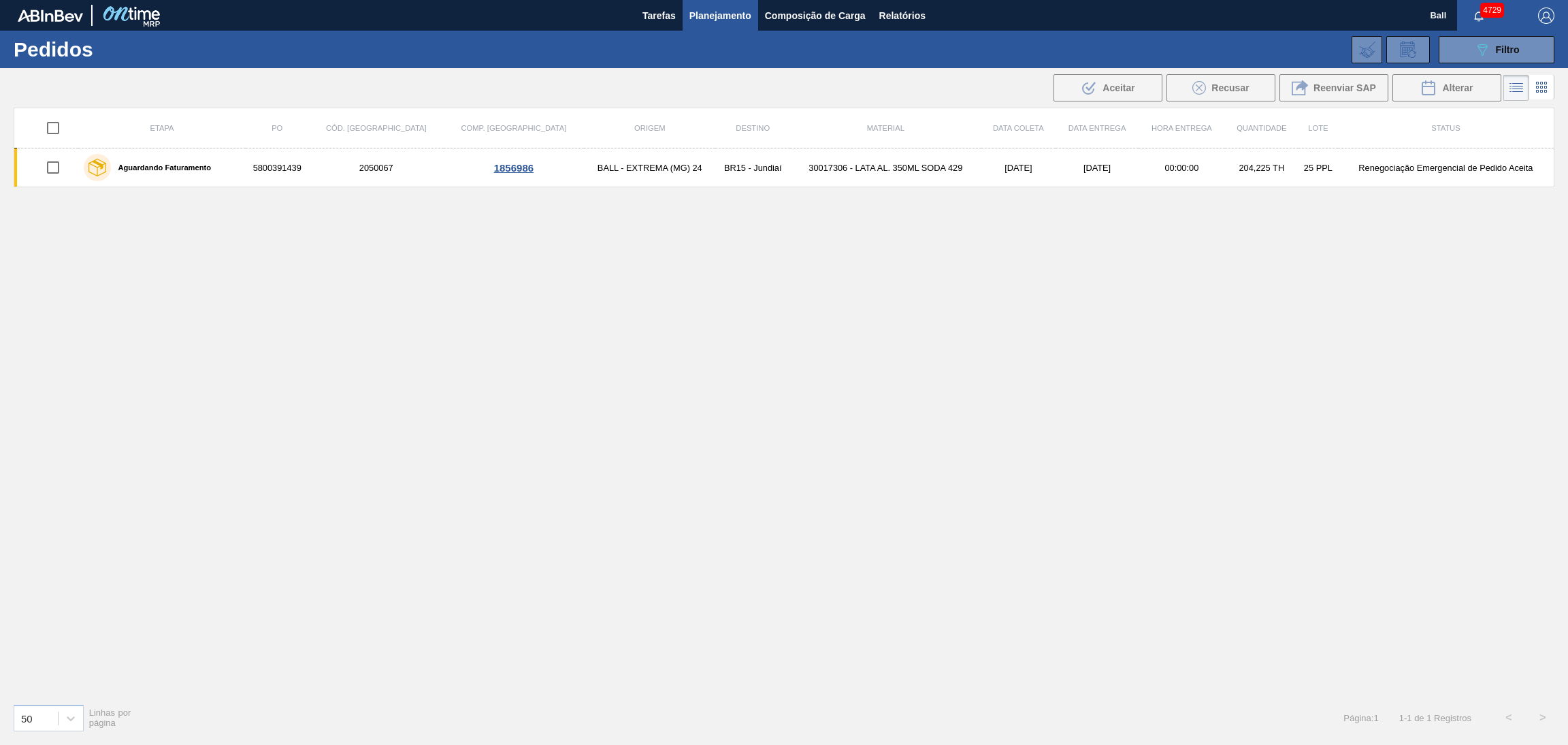
click at [1540, 77] on li at bounding box center [1541, 87] width 25 height 24
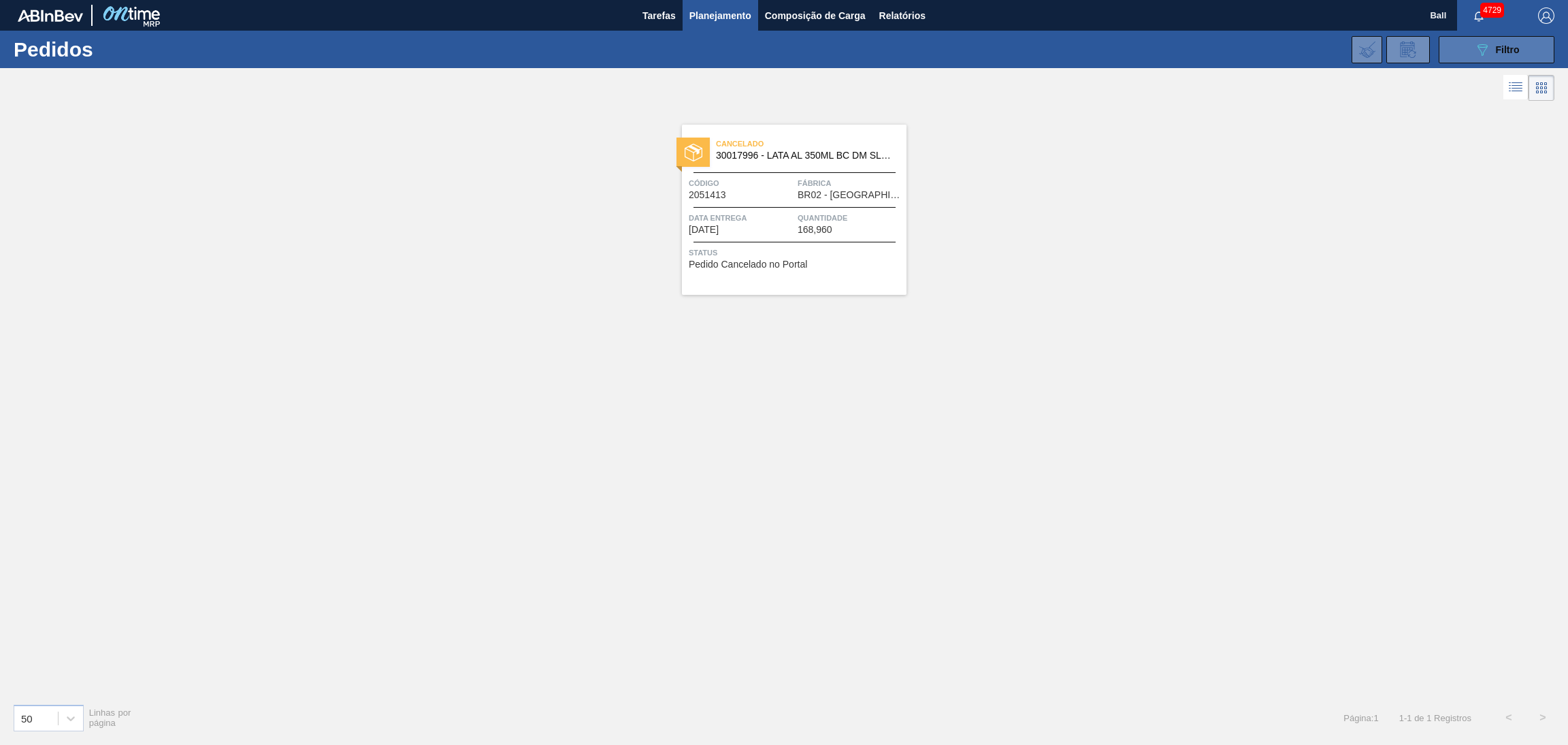
click at [1465, 55] on button "089F7B8B-B2A5-4AFE-B5C0-19BA573D28AC Filtro" at bounding box center [1496, 50] width 116 height 27
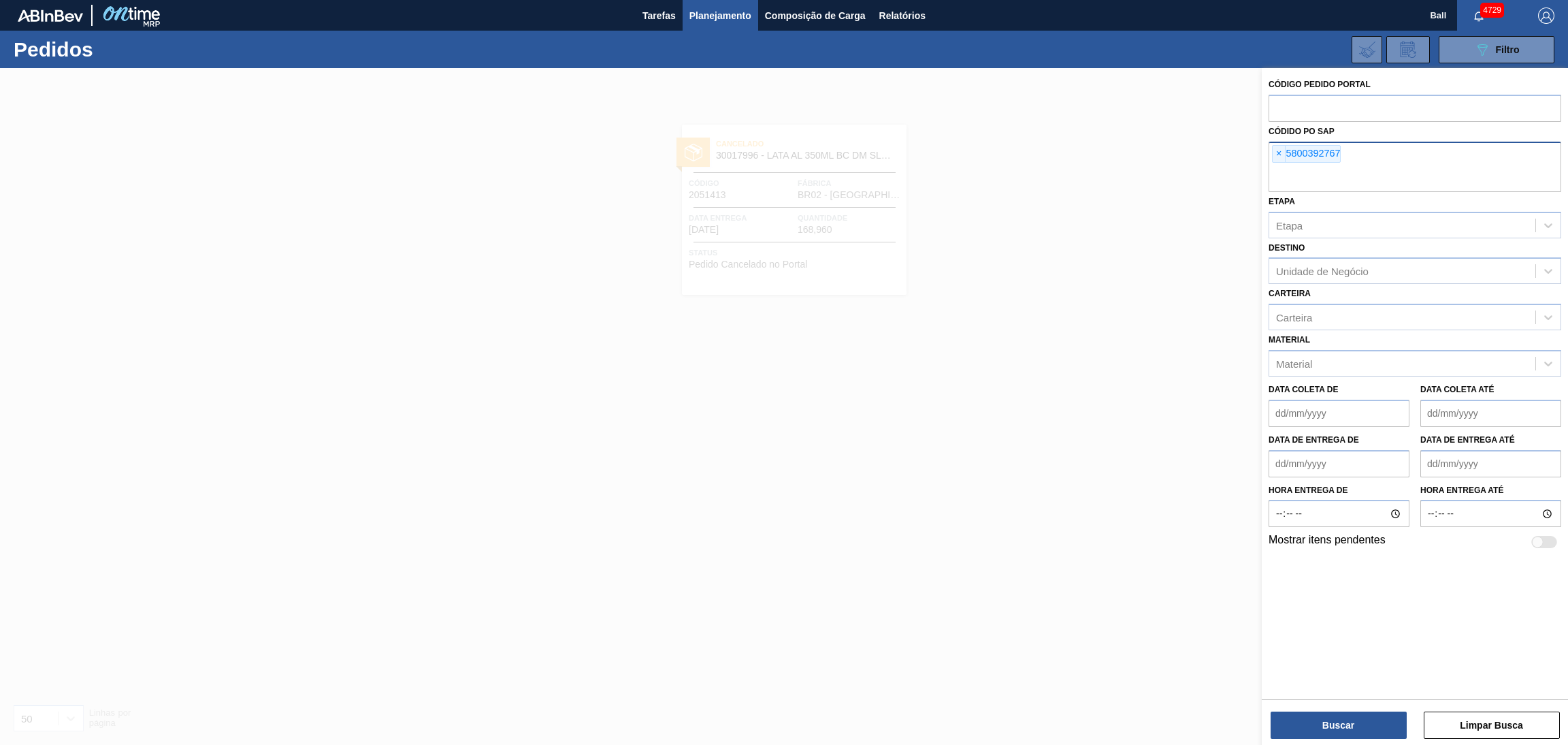
click at [1277, 161] on div "× 5800392767" at bounding box center [1414, 167] width 292 height 50
paste input "5800391534"
type input "5800391534"
click at [1280, 152] on span "×" at bounding box center [1279, 154] width 13 height 16
click at [1309, 709] on button "Buscar" at bounding box center [1338, 726] width 136 height 27
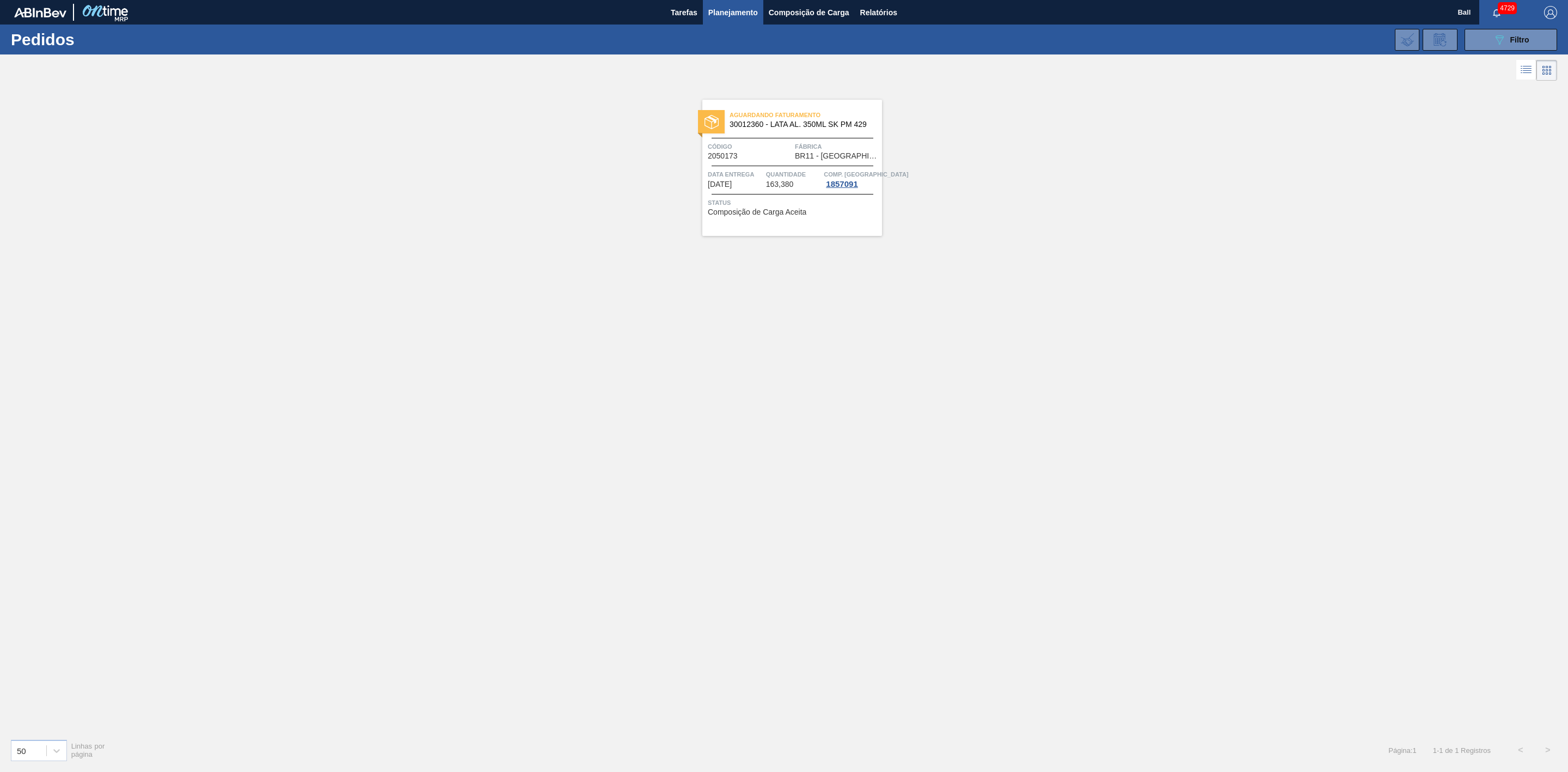
click at [754, 194] on div at bounding box center [792, 194] width 162 height 1
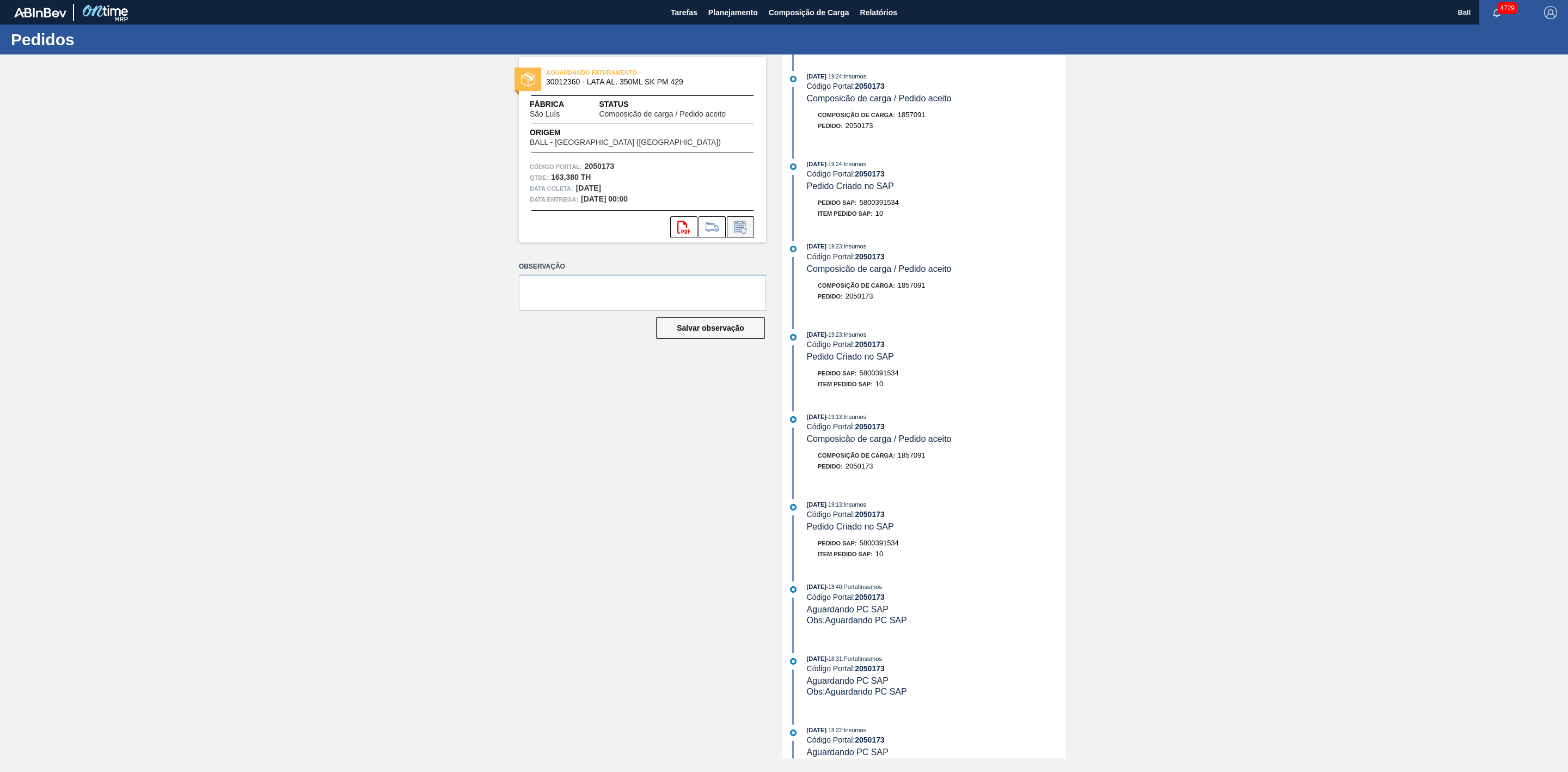
click at [741, 224] on icon at bounding box center [740, 227] width 17 height 13
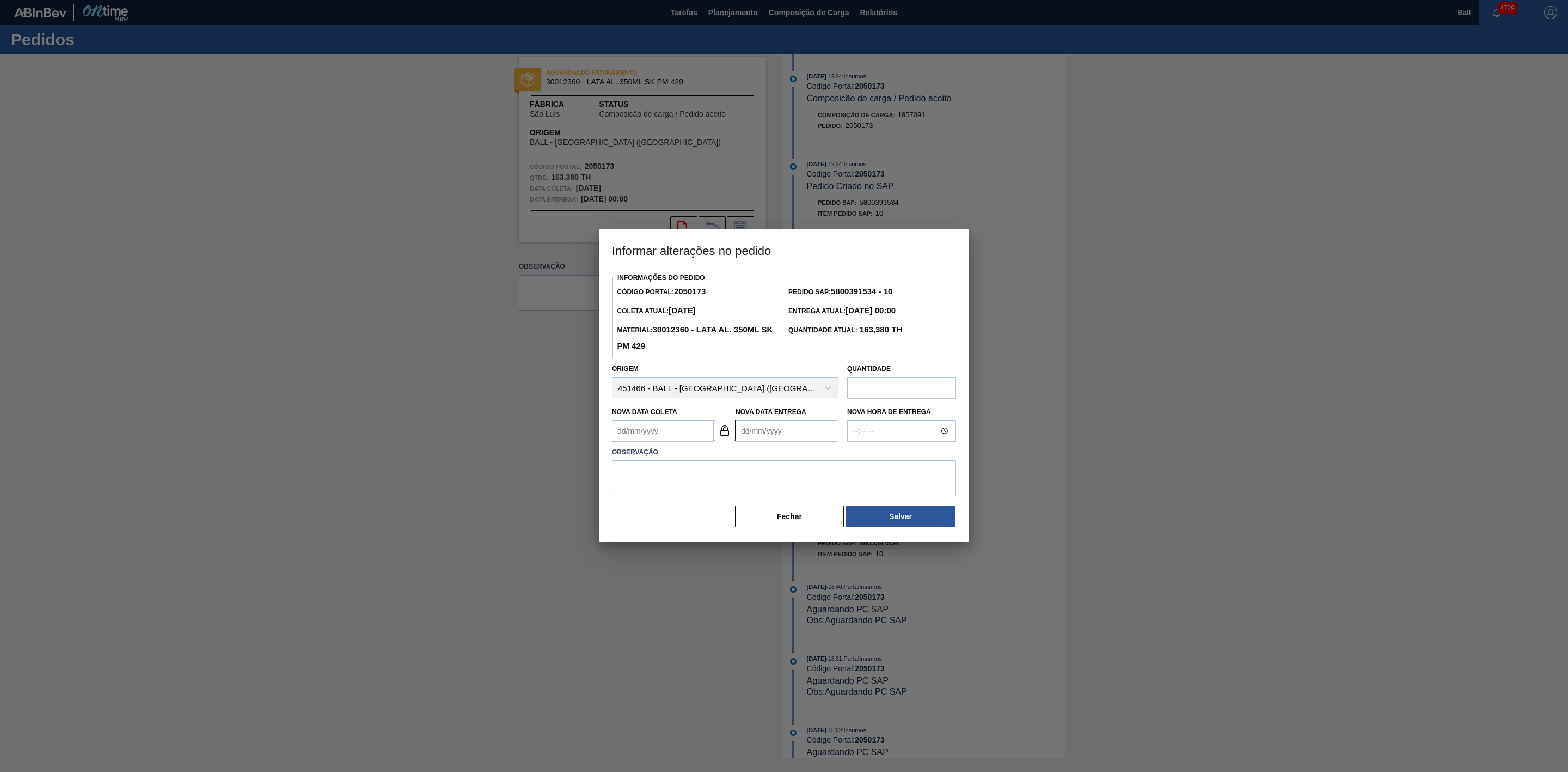
click at [877, 388] on input "text" at bounding box center [901, 388] width 109 height 22
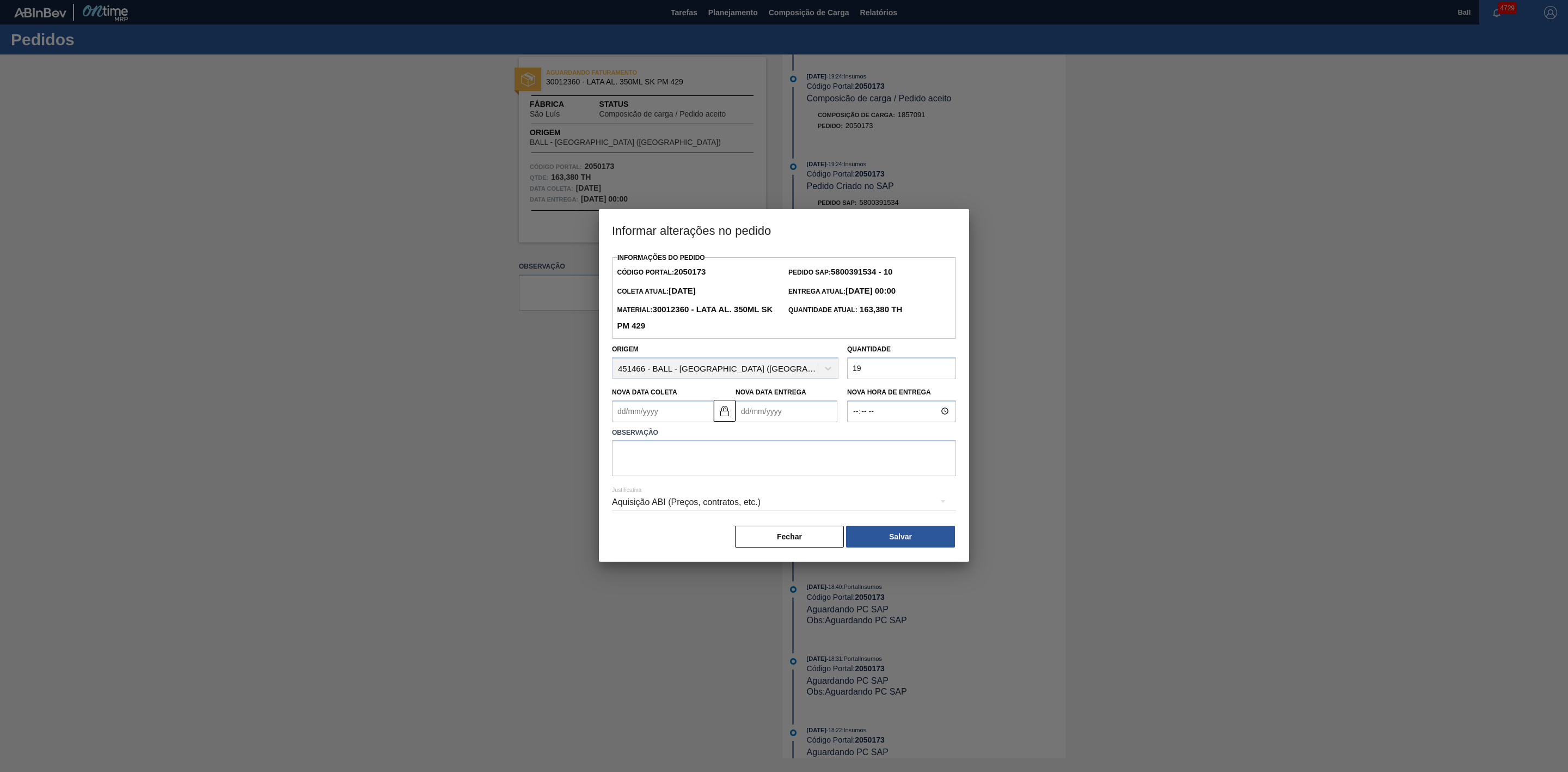
type input "1"
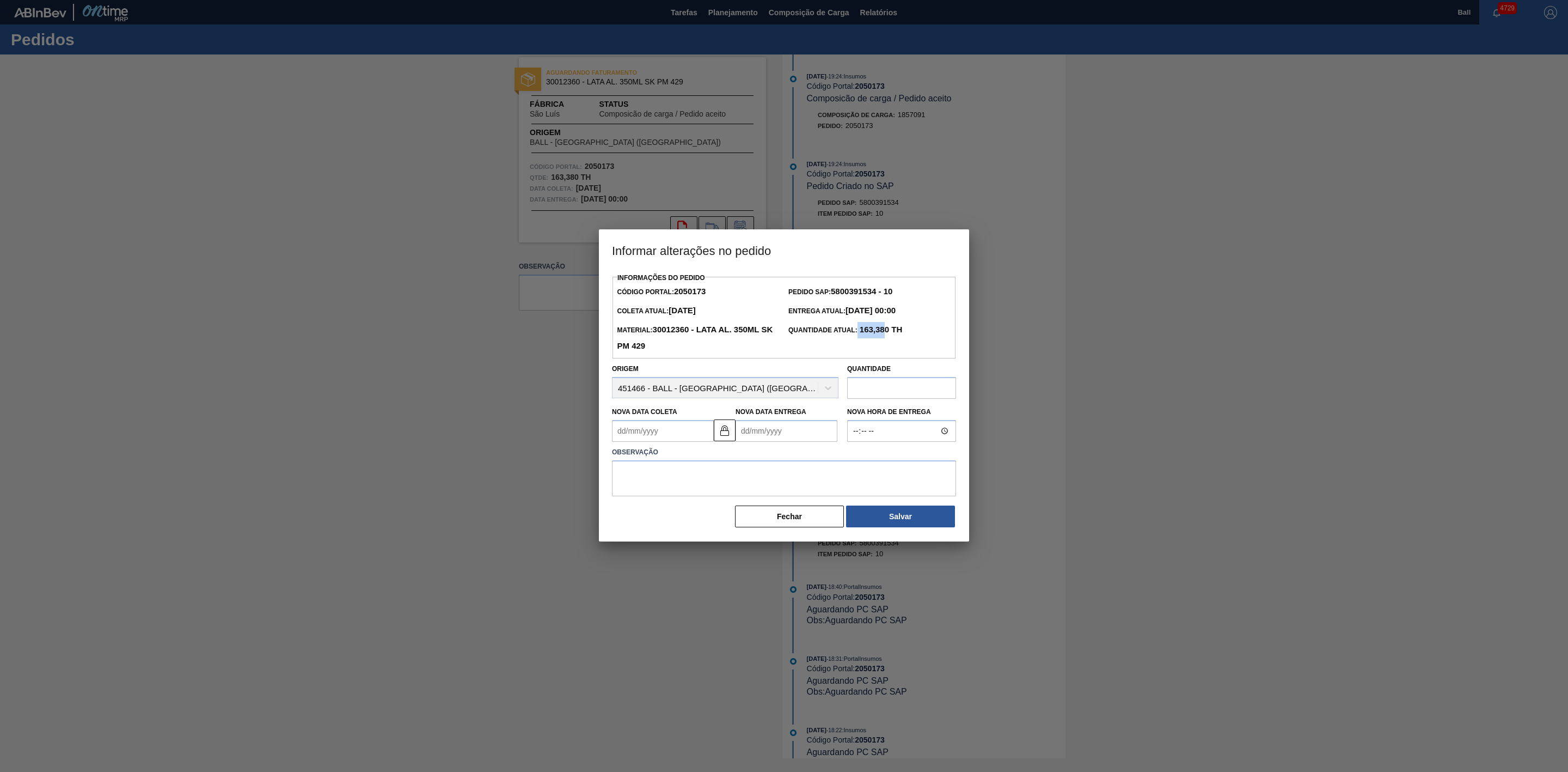
drag, startPoint x: 858, startPoint y: 330, endPoint x: 890, endPoint y: 330, distance: 32.0
click at [890, 330] on span "Quantidade Atual: 163,380 TH" at bounding box center [845, 330] width 114 height 8
click at [896, 384] on input "text" at bounding box center [901, 388] width 109 height 22
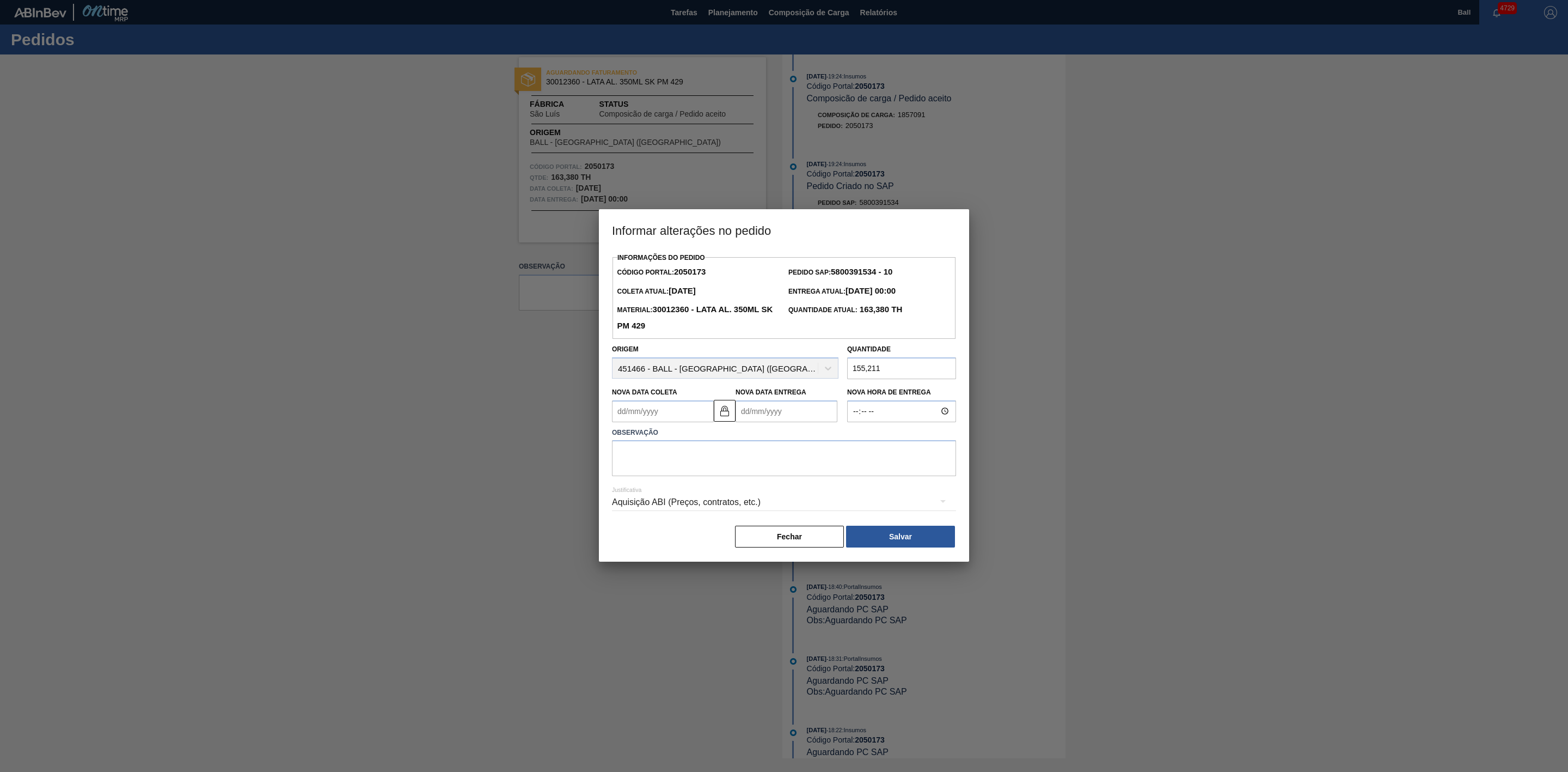
type input "155,211"
click at [843, 468] on textarea at bounding box center [784, 458] width 344 height 36
type textarea "Ajustes conforme estoque"
click at [902, 531] on button "Salvar" at bounding box center [900, 537] width 109 height 22
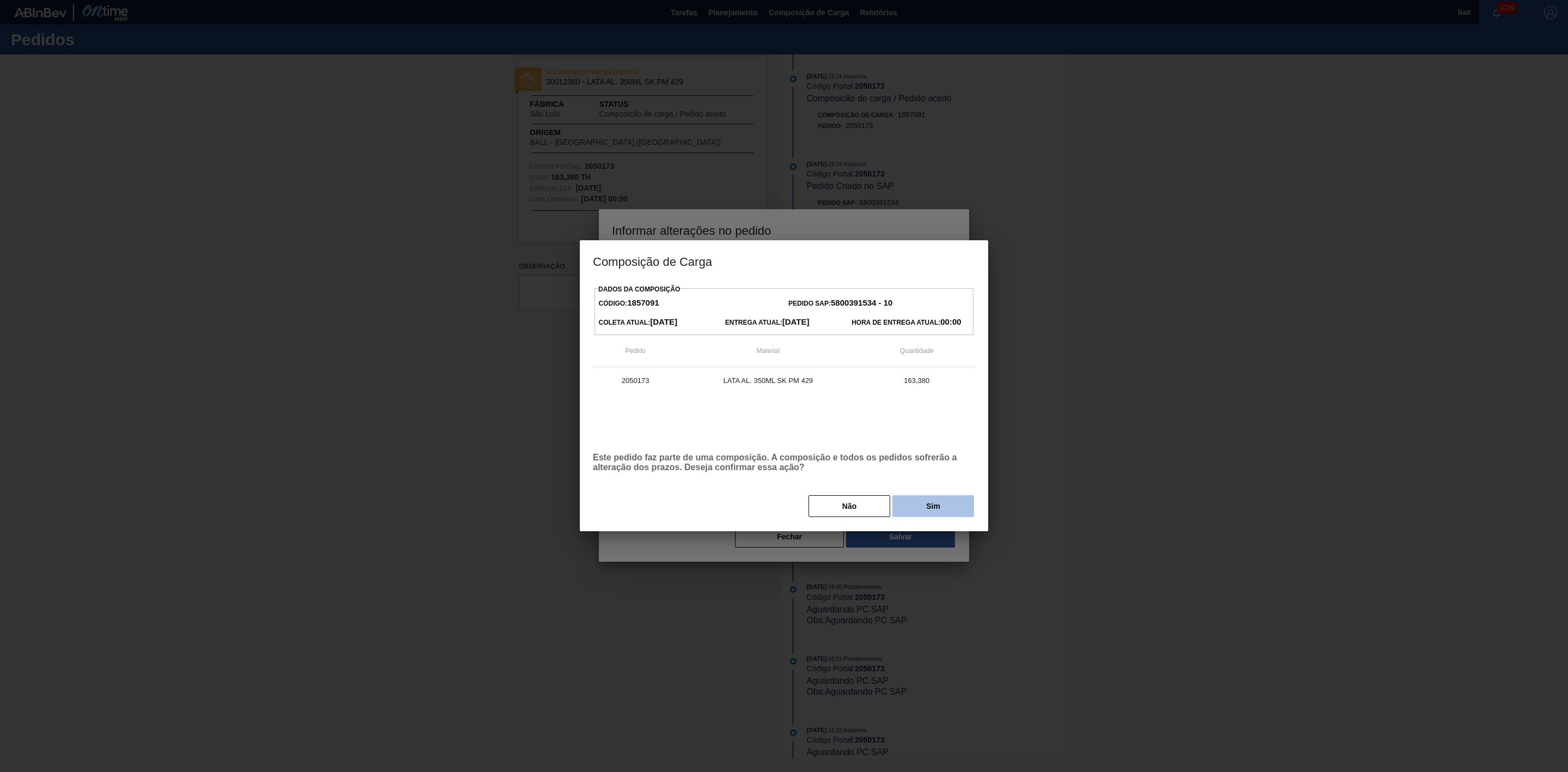
click at [919, 515] on button "Sim" at bounding box center [933, 506] width 82 height 22
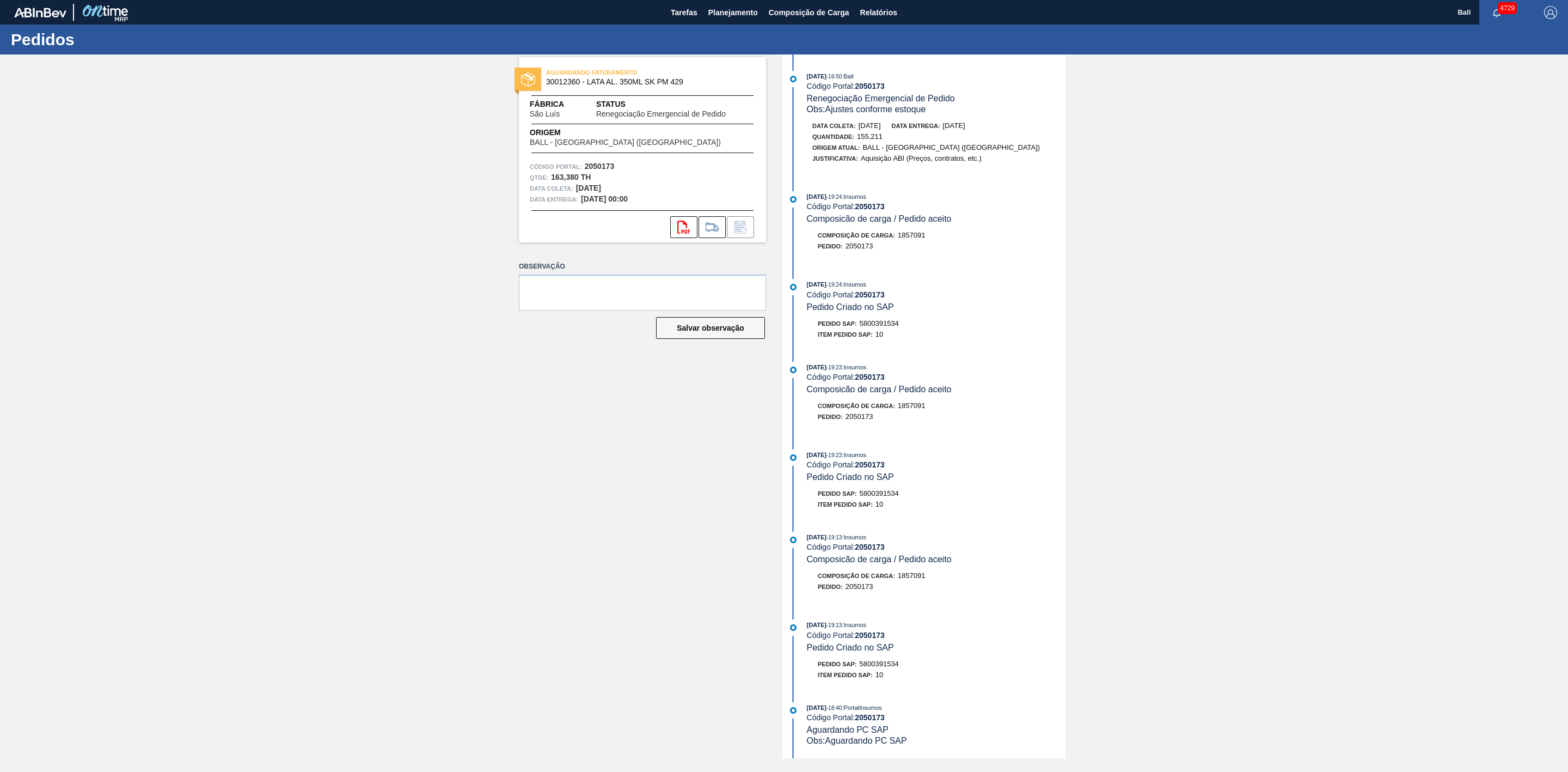
click at [818, 110] on span "Obs: Ajustes conforme estoque" at bounding box center [867, 109] width 119 height 9
click at [870, 551] on strong "2050173" at bounding box center [870, 547] width 30 height 9
click at [529, 548] on div "AGUARDANDO FATURAMENTO 30012360 - LATA AL. 350ML SK PM 429 Fábrica São Luís Sta…" at bounding box center [634, 406] width 264 height 704
click at [680, 15] on span "Tarefas" at bounding box center [684, 12] width 26 height 13
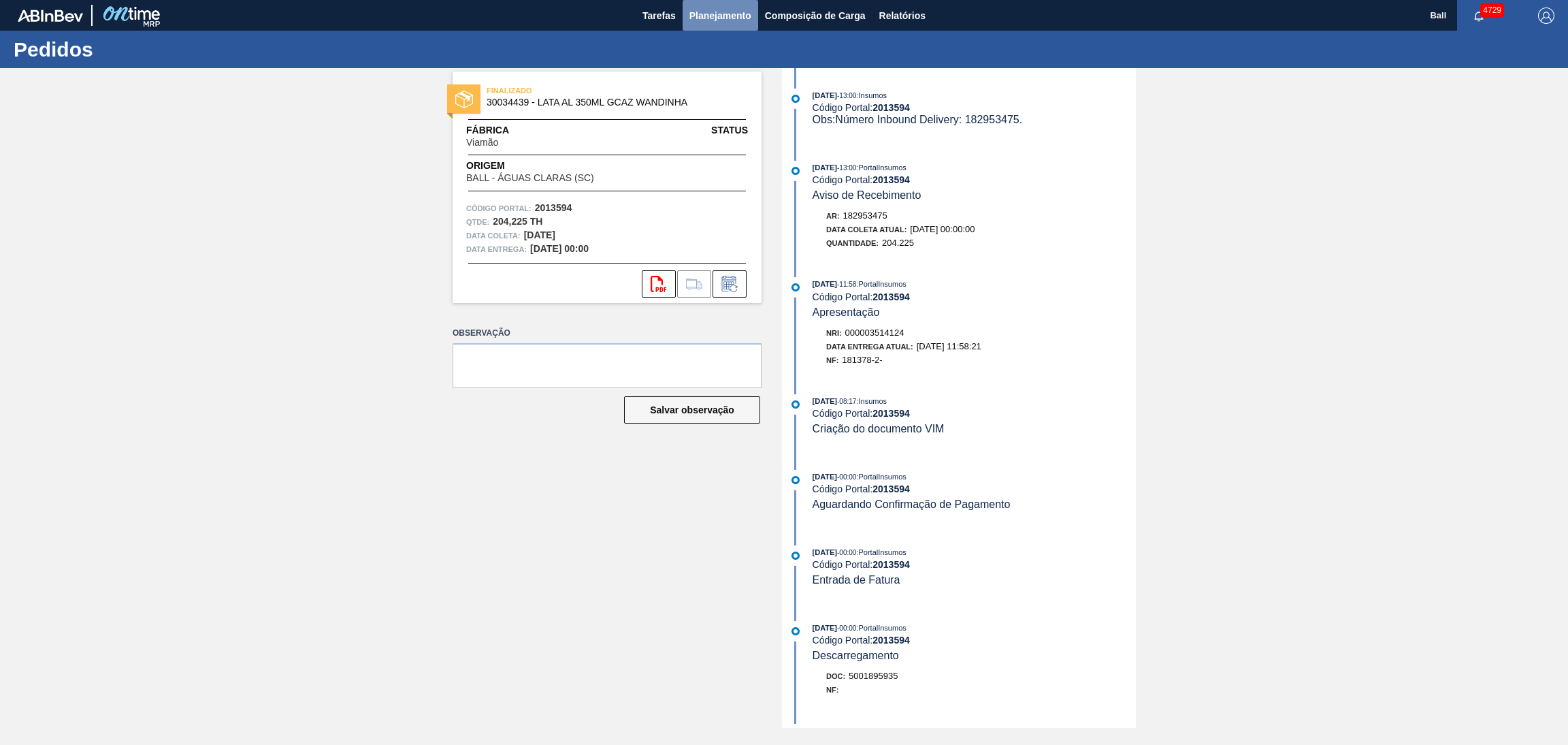
click at [730, 13] on span "Planejamento" at bounding box center [720, 15] width 62 height 16
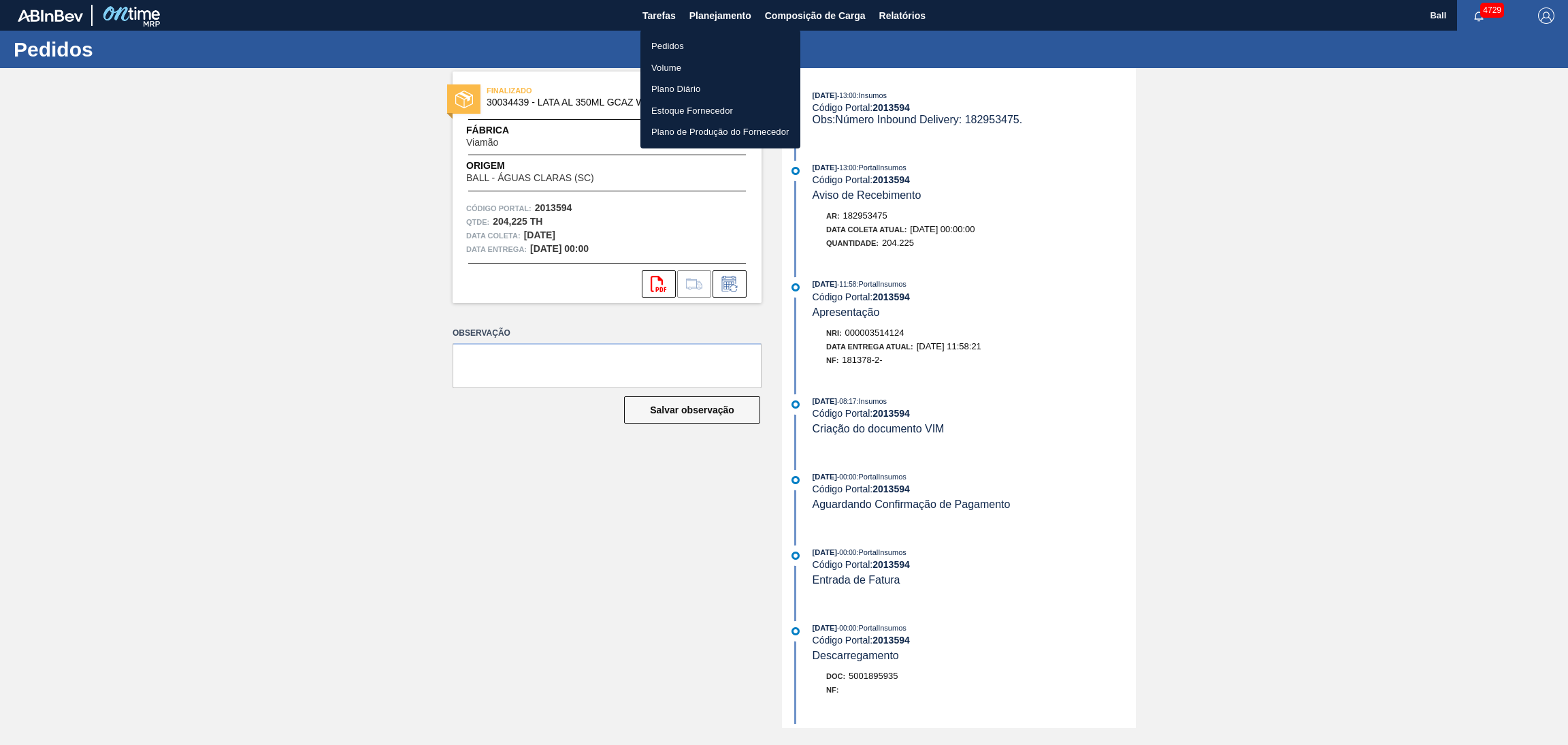
click at [681, 51] on li "Pedidos" at bounding box center [720, 46] width 160 height 22
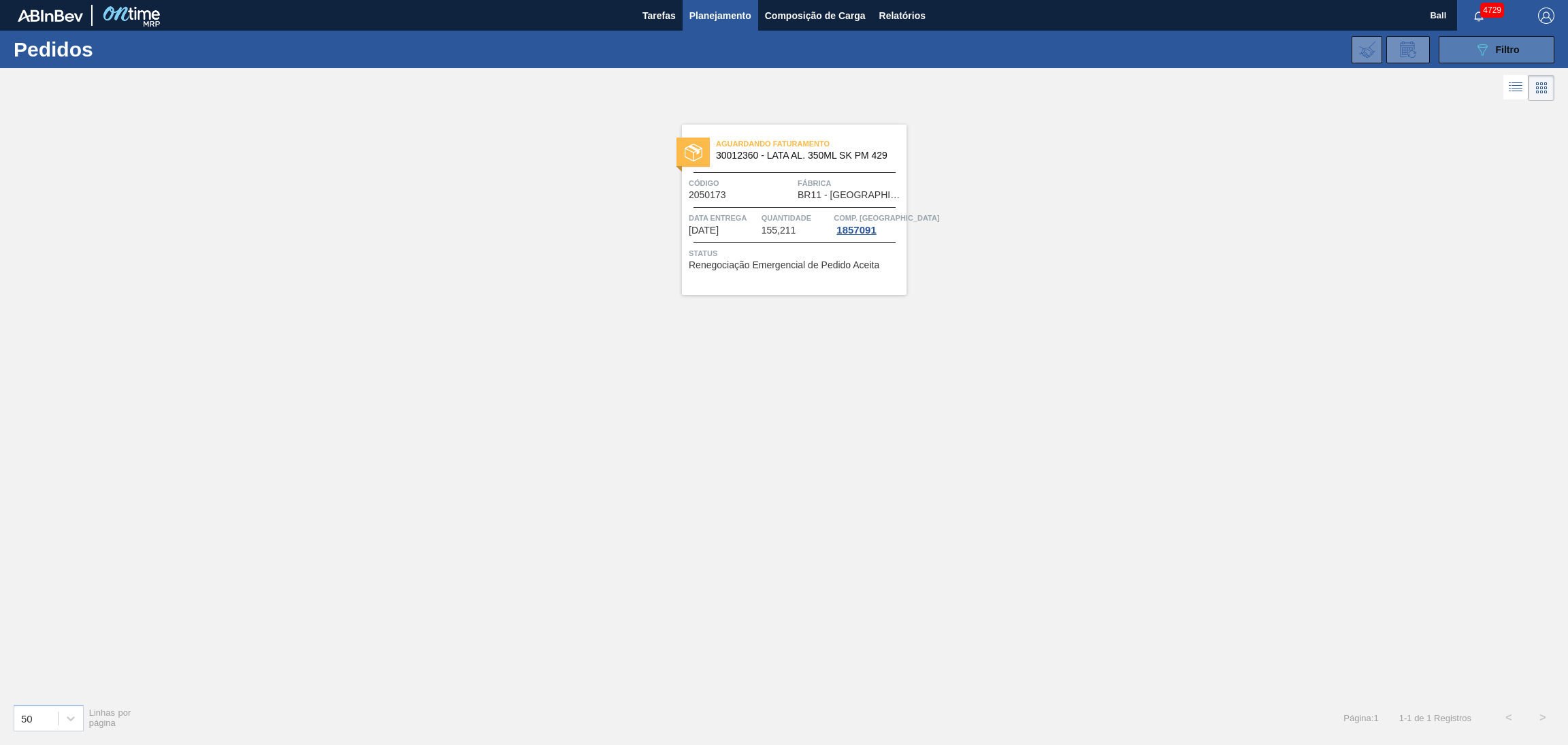
click at [1488, 54] on icon "089F7B8B-B2A5-4AFE-B5C0-19BA573D28AC" at bounding box center [1482, 50] width 16 height 16
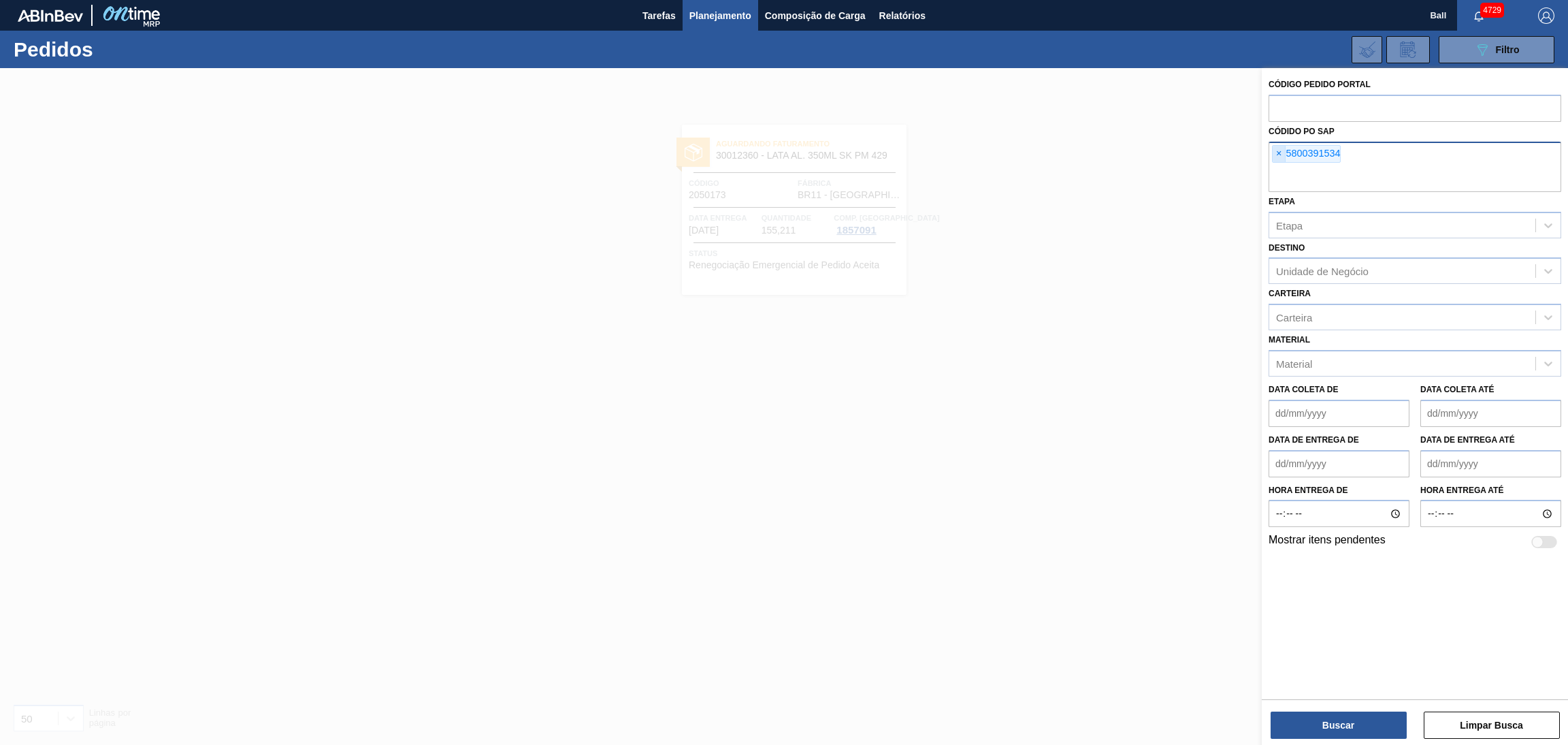
click at [1272, 156] on span "×" at bounding box center [1279, 154] width 13 height 16
click at [1272, 166] on input "text" at bounding box center [1414, 179] width 292 height 26
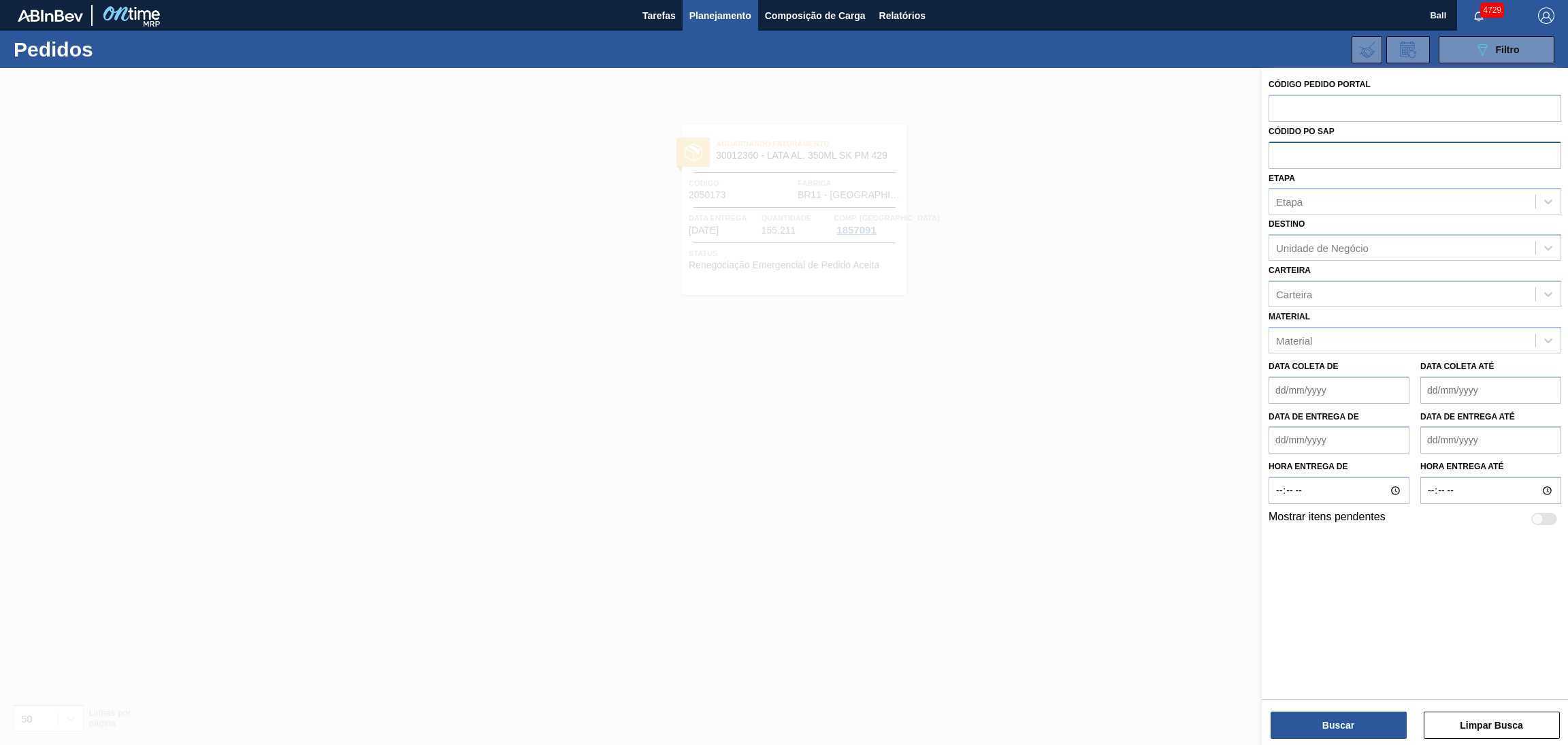
paste input "5800392758"
type input "5800392758"
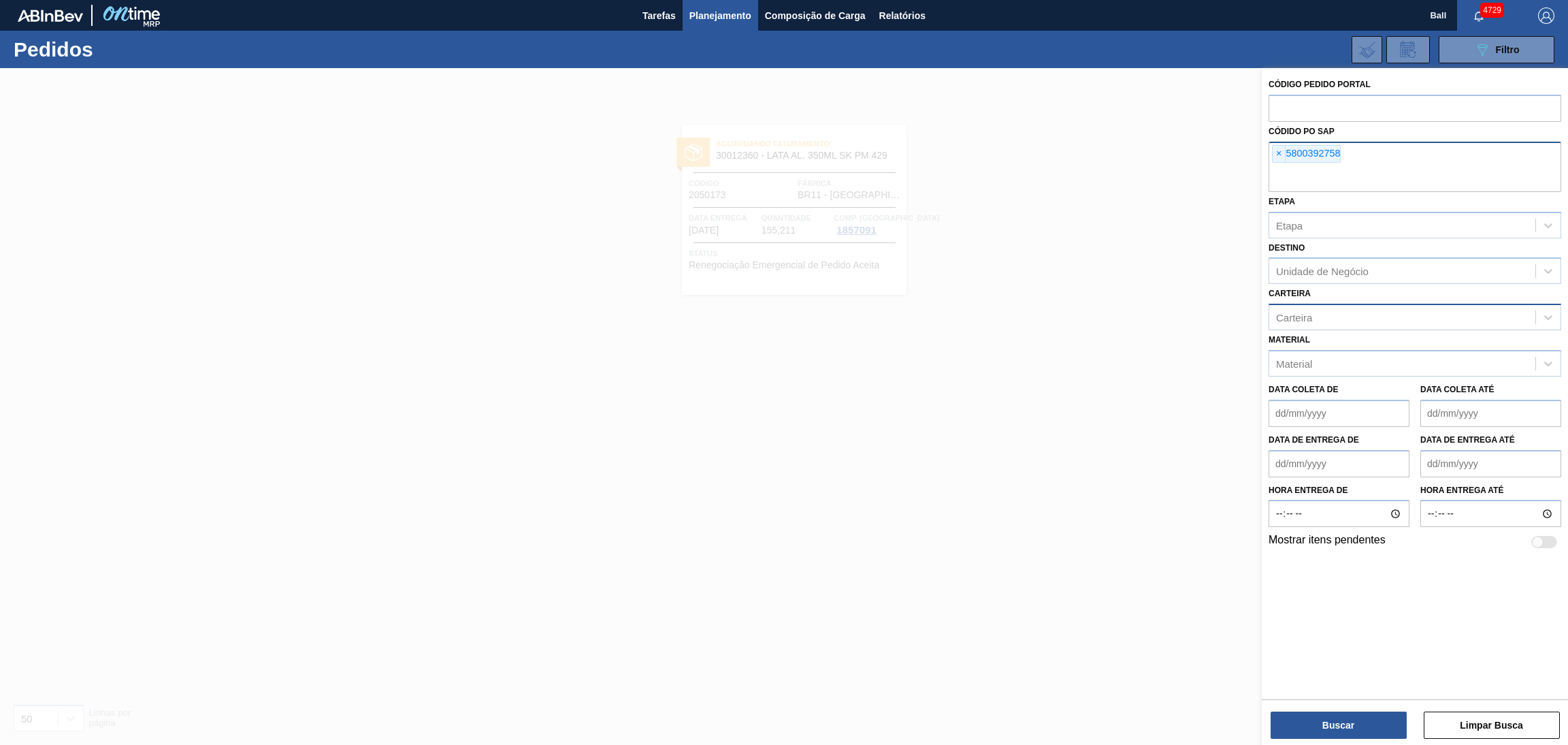
paste input "5800392757"
type input "5800392757"
click at [1359, 726] on button "Buscar" at bounding box center [1338, 726] width 136 height 27
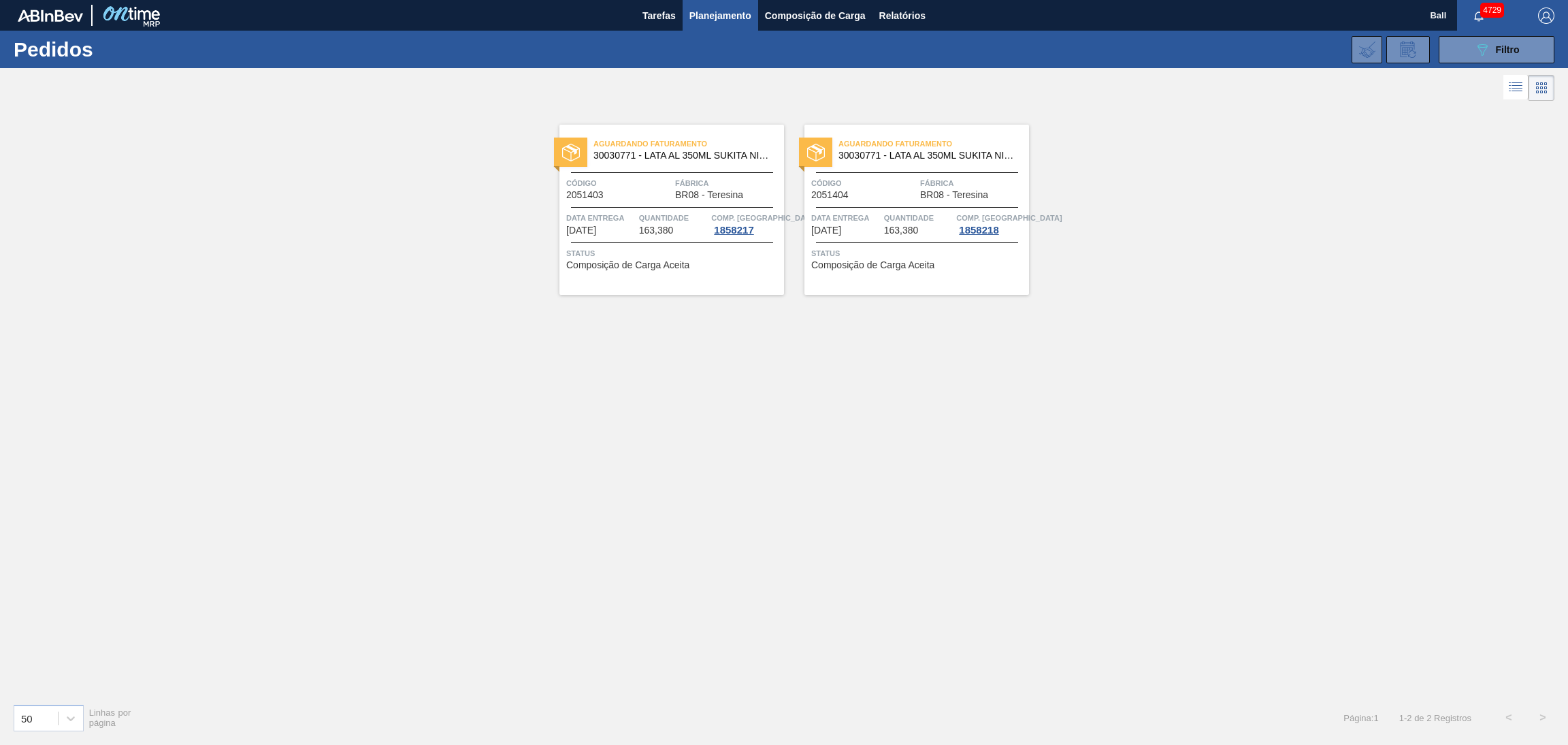
click at [1508, 94] on icon at bounding box center [1516, 87] width 16 height 16
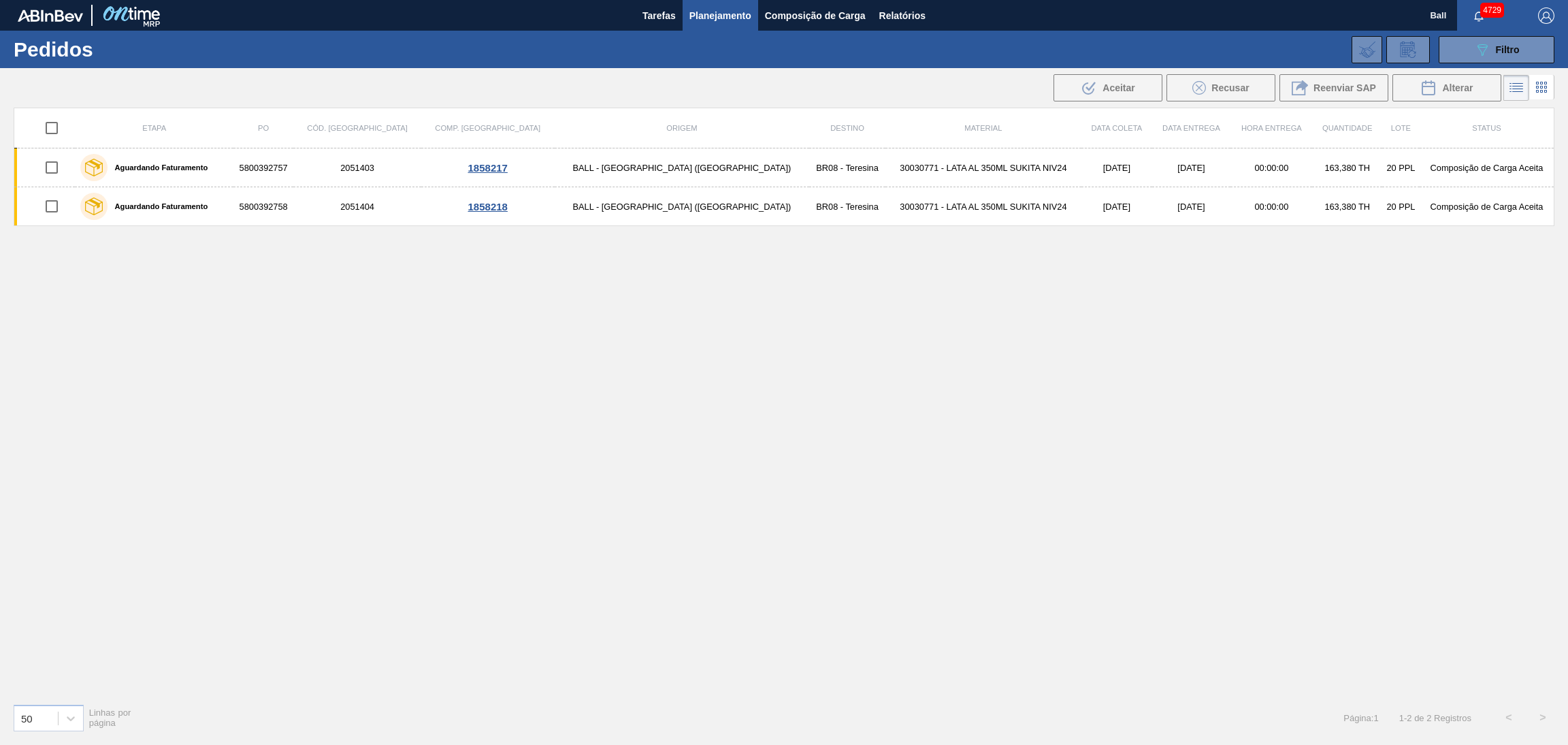
click at [52, 134] on input "checkbox" at bounding box center [51, 127] width 28 height 28
checkbox input "true"
click at [1457, 89] on span "Alterar" at bounding box center [1458, 88] width 31 height 11
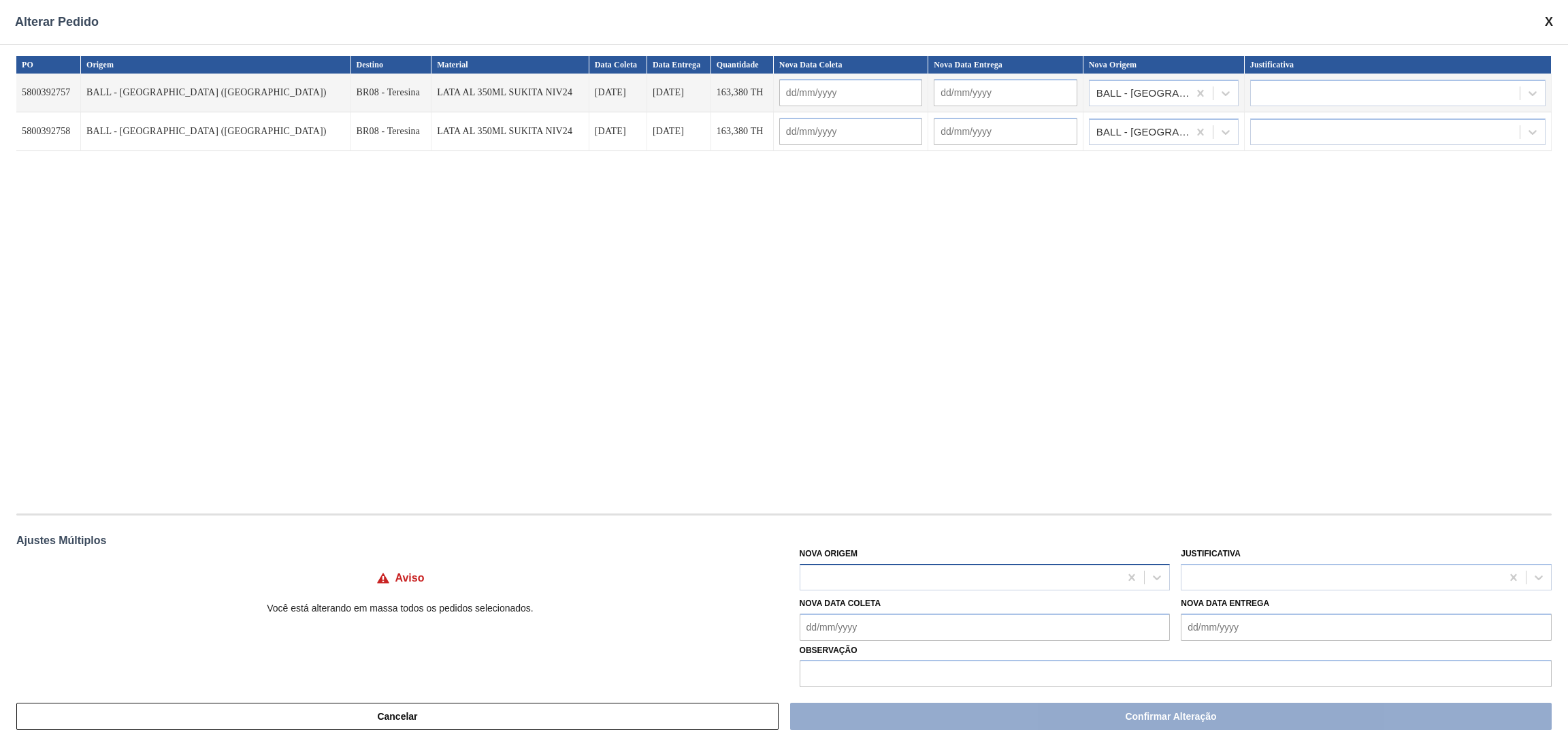
click at [896, 585] on div at bounding box center [960, 577] width 320 height 19
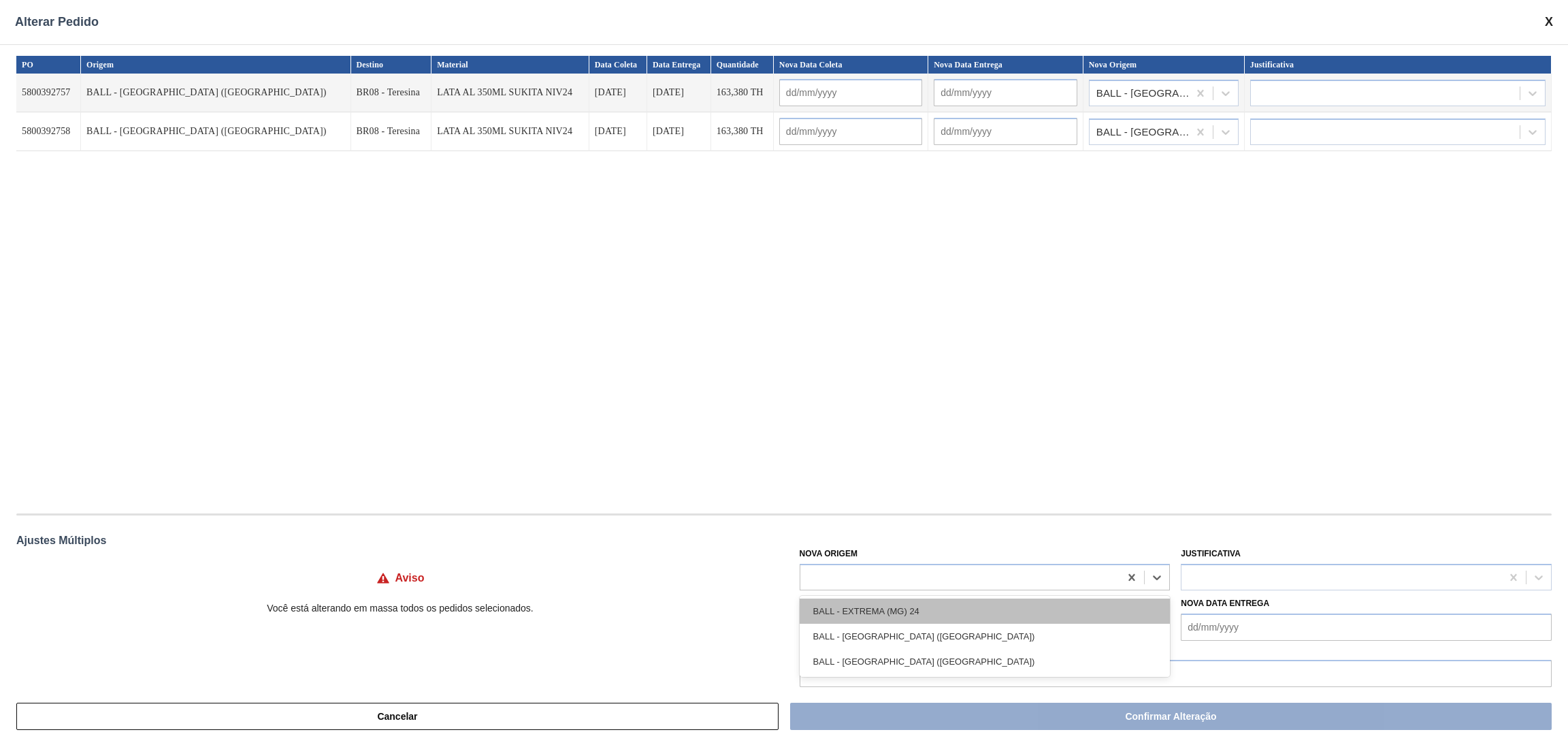
click at [896, 602] on div "BALL - EXTREMA (MG) 24" at bounding box center [985, 610] width 371 height 25
type input "15/10/2025"
type input "21/10/2025"
type input "15/10/2025"
type input "21/10/2025"
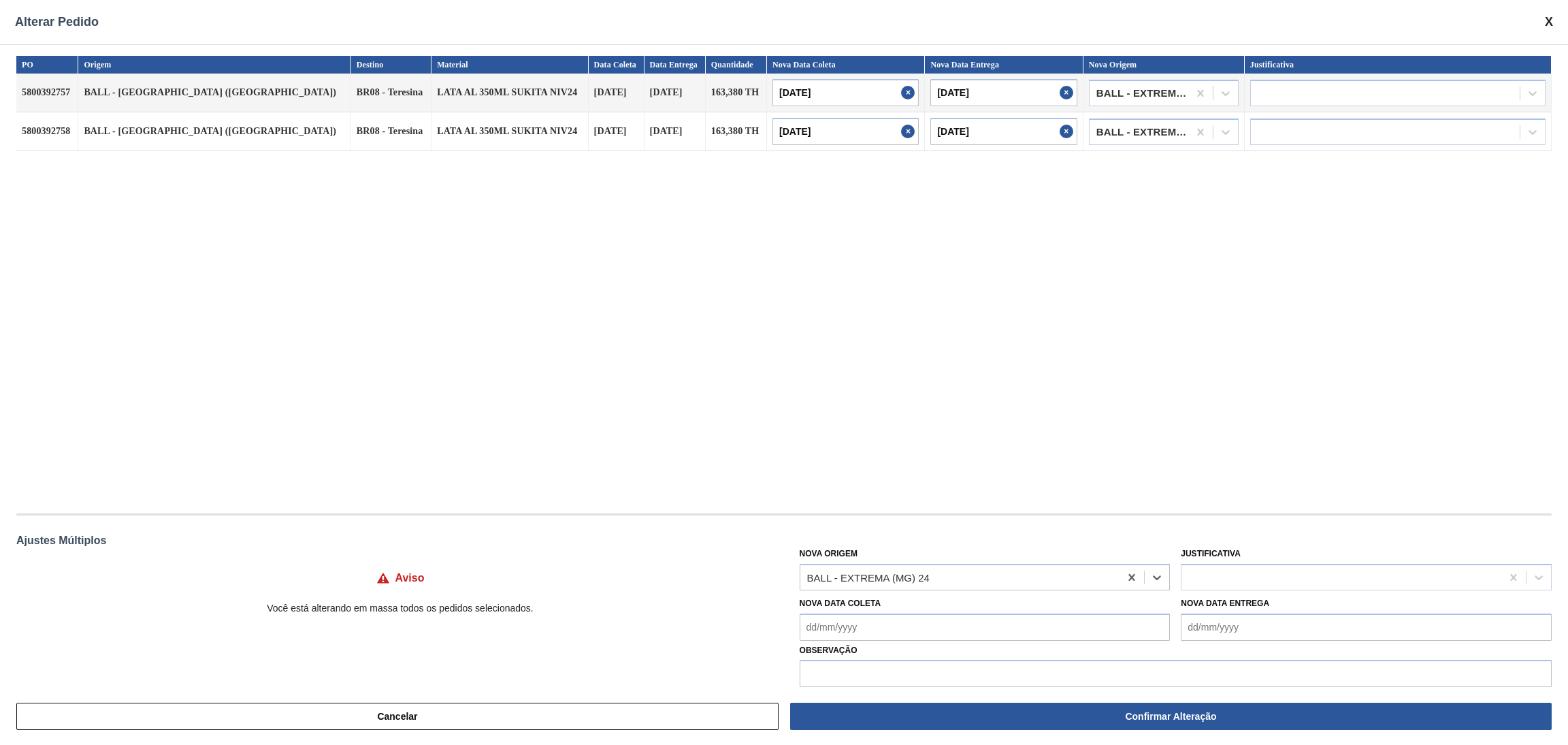
click at [927, 462] on div "PO Origem Destino Material Data Coleta Data Entrega Quantidade Nova Data Coleta…" at bounding box center [783, 277] width 1535 height 444
click at [1277, 577] on div at bounding box center [1341, 577] width 320 height 19
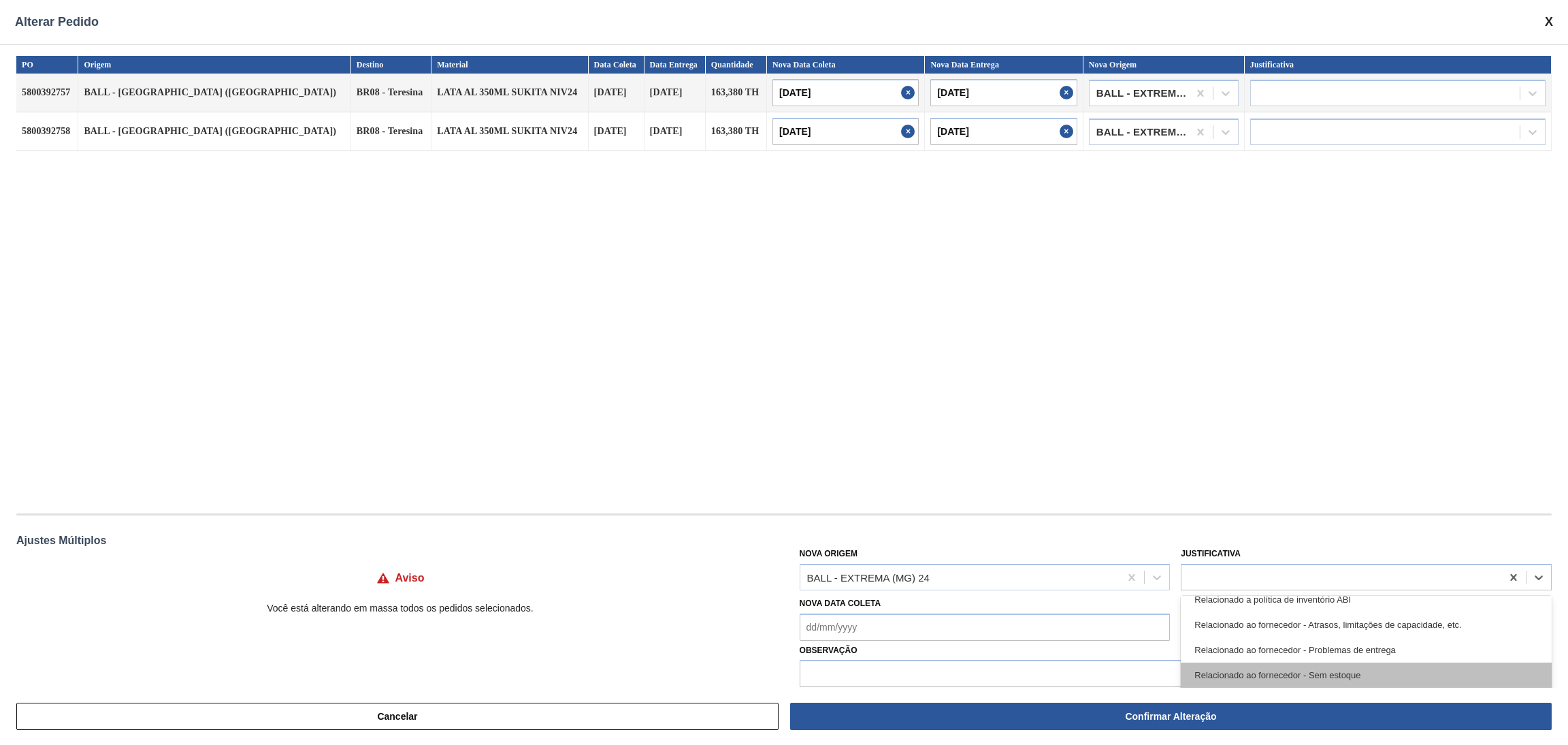
click at [1371, 667] on div "Relacionado ao fornecedor - Sem estoque" at bounding box center [1366, 675] width 371 height 25
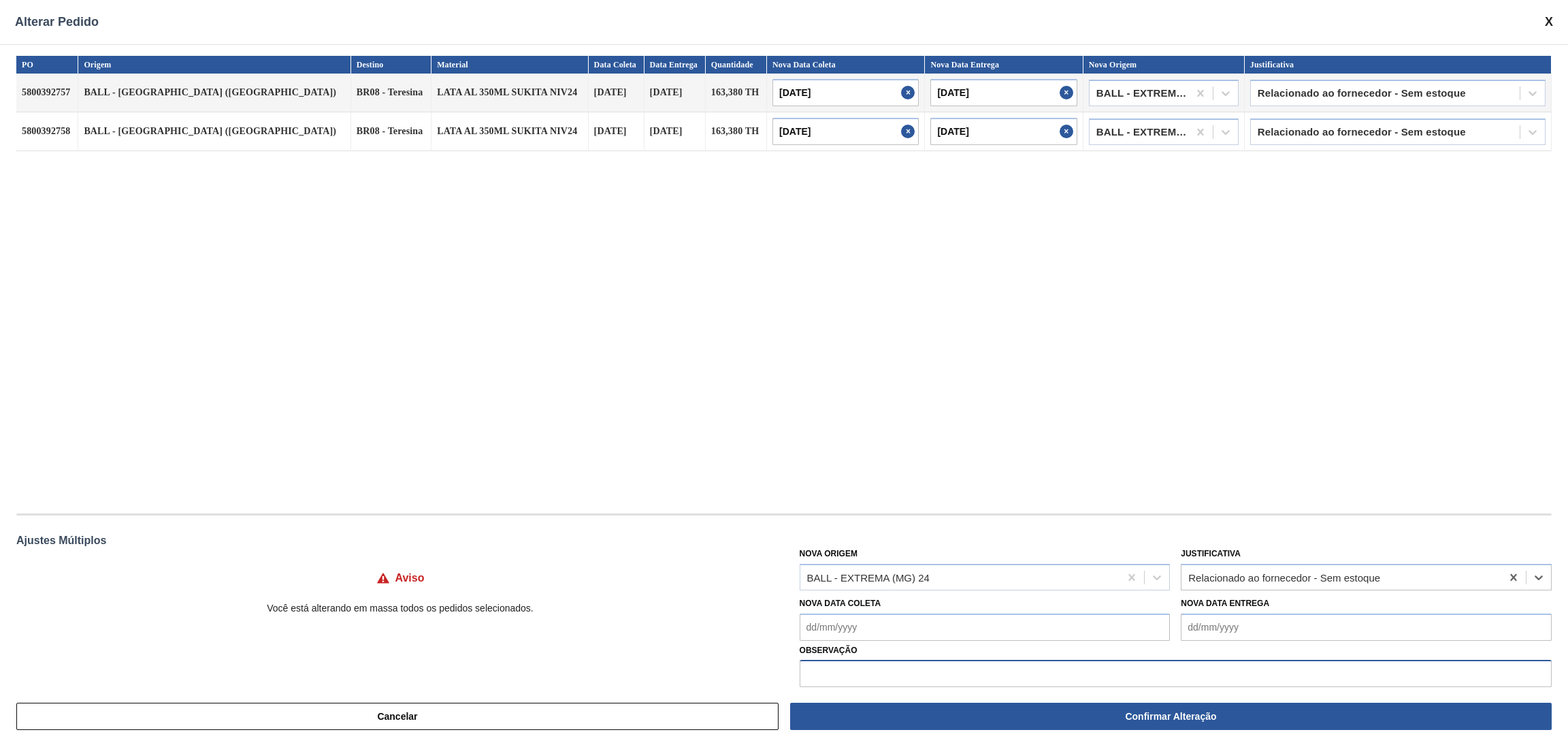
click at [1007, 669] on input "text" at bounding box center [1175, 673] width 752 height 27
type input "ESCOAMENTO VERSÃO ANTIGA"
click at [986, 436] on div "PO Origem Destino Material Data Coleta Data Entrega Quantidade Nova Data Coleta…" at bounding box center [783, 277] width 1535 height 444
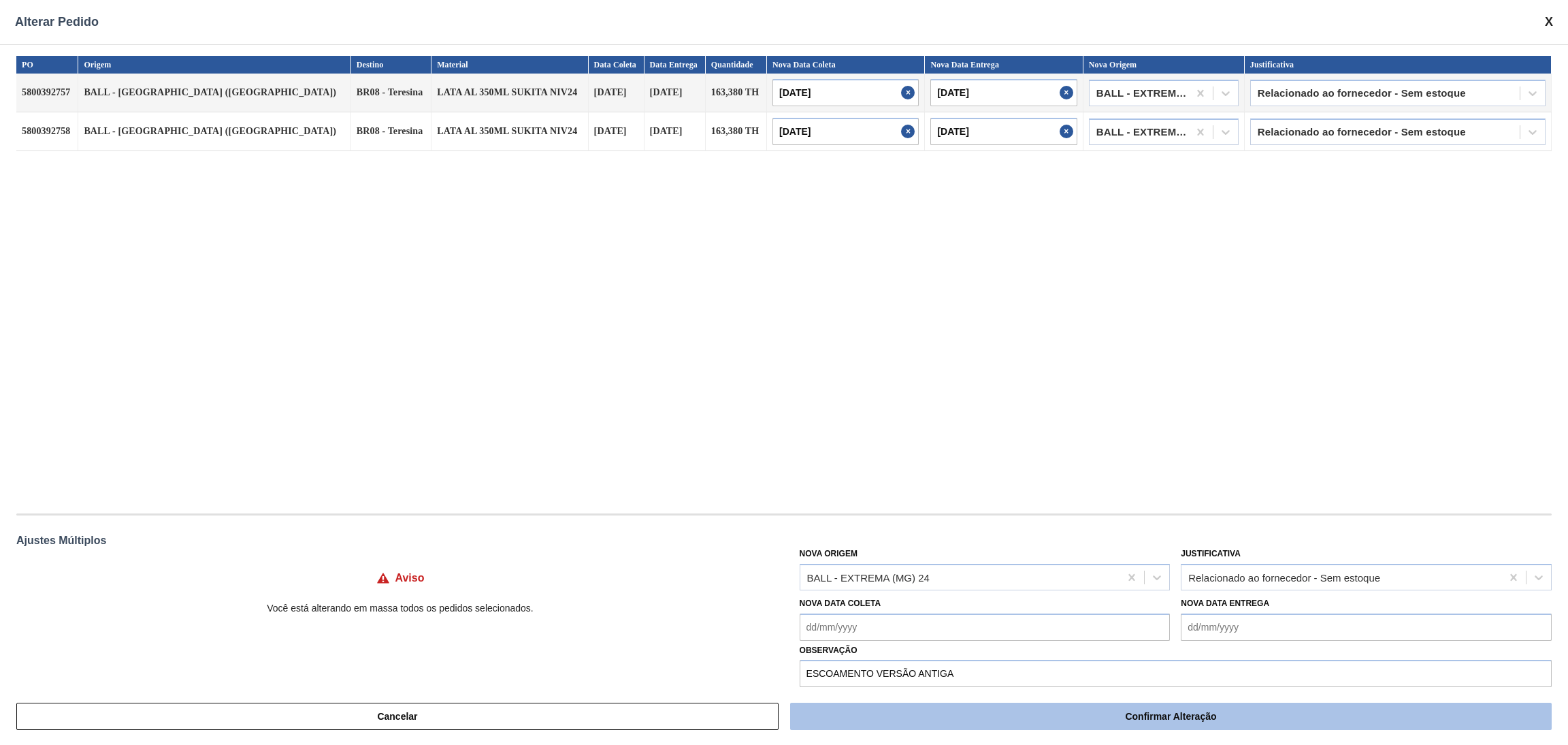
click at [1039, 718] on button "Confirmar Alteração" at bounding box center [1171, 717] width 761 height 27
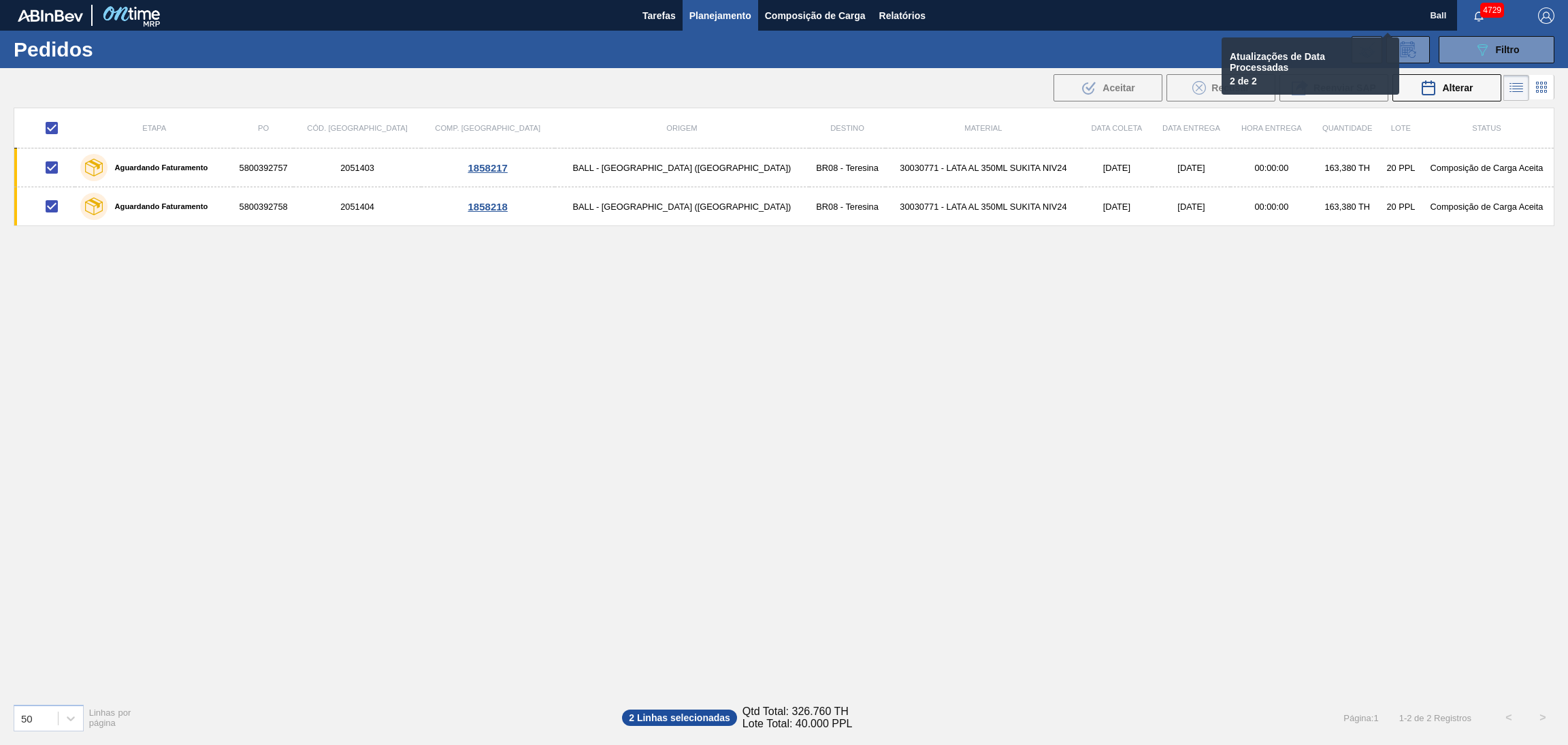
checkbox input "false"
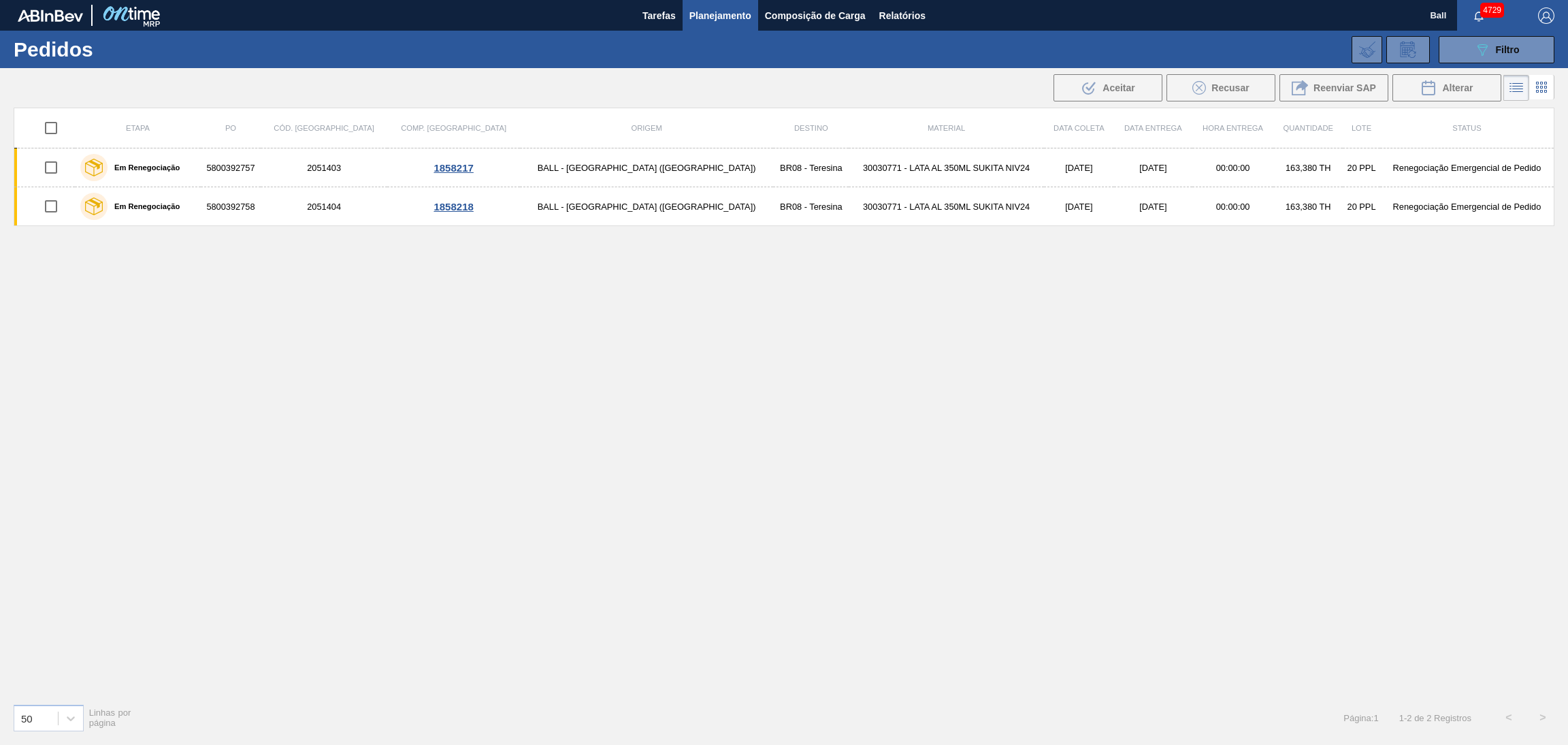
click at [86, 327] on div "Etapa PO Cód. Pedido Comp. Carga Origem Destino Material Data coleta Data Entre…" at bounding box center [784, 399] width 1541 height 585
click at [645, 16] on span "Tarefas" at bounding box center [658, 15] width 33 height 16
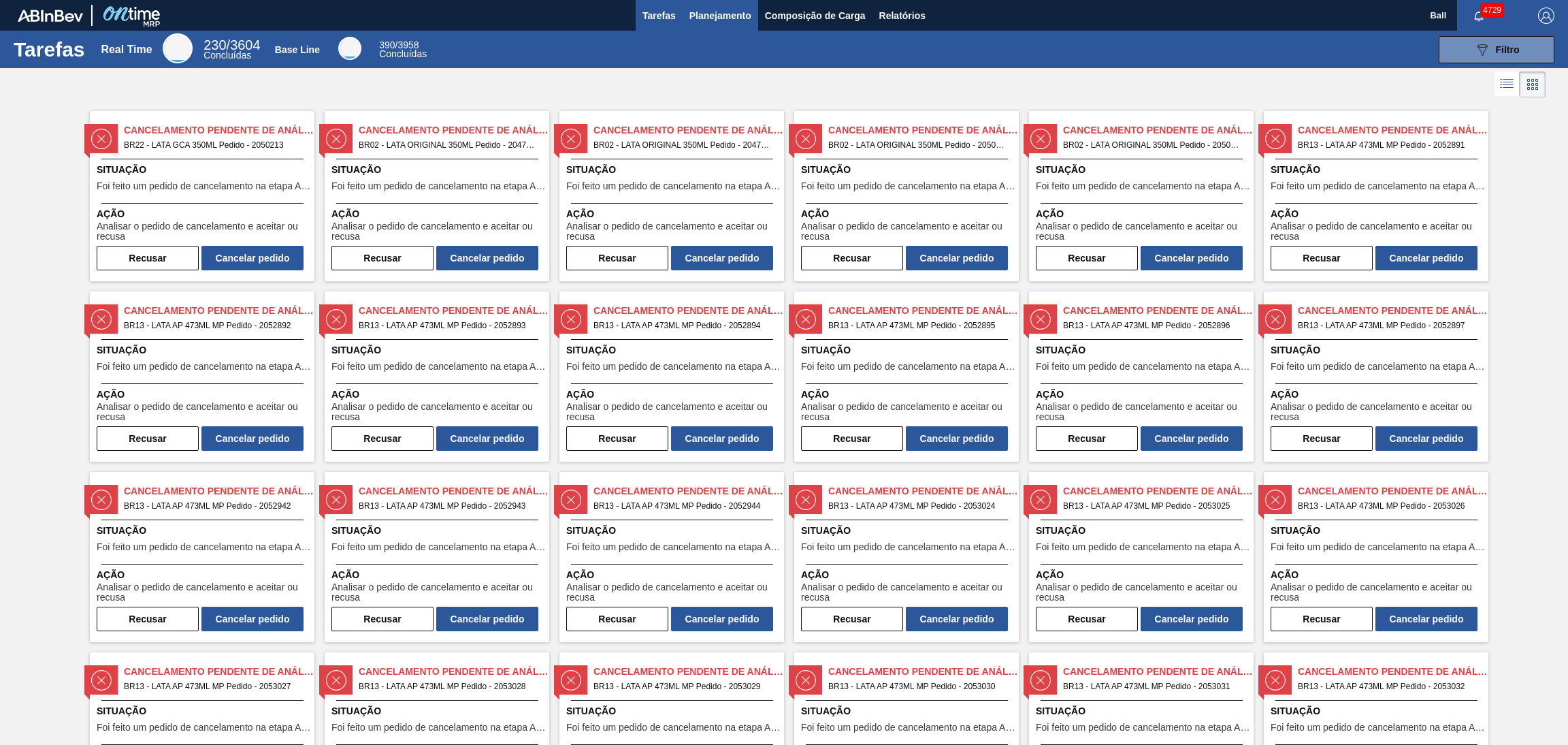
click at [720, 10] on span "Planejamento" at bounding box center [720, 15] width 62 height 16
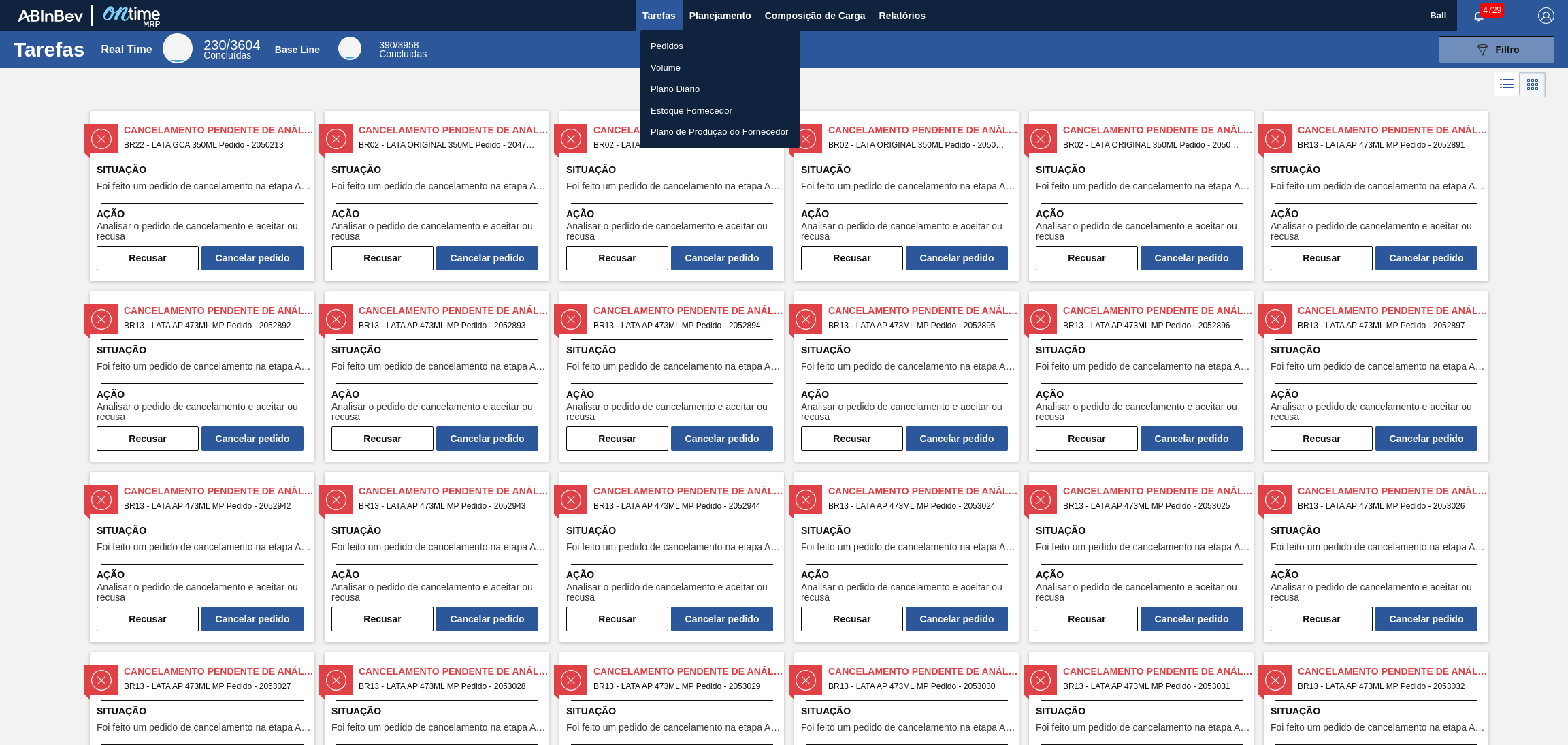
click at [671, 49] on li "Pedidos" at bounding box center [720, 46] width 160 height 22
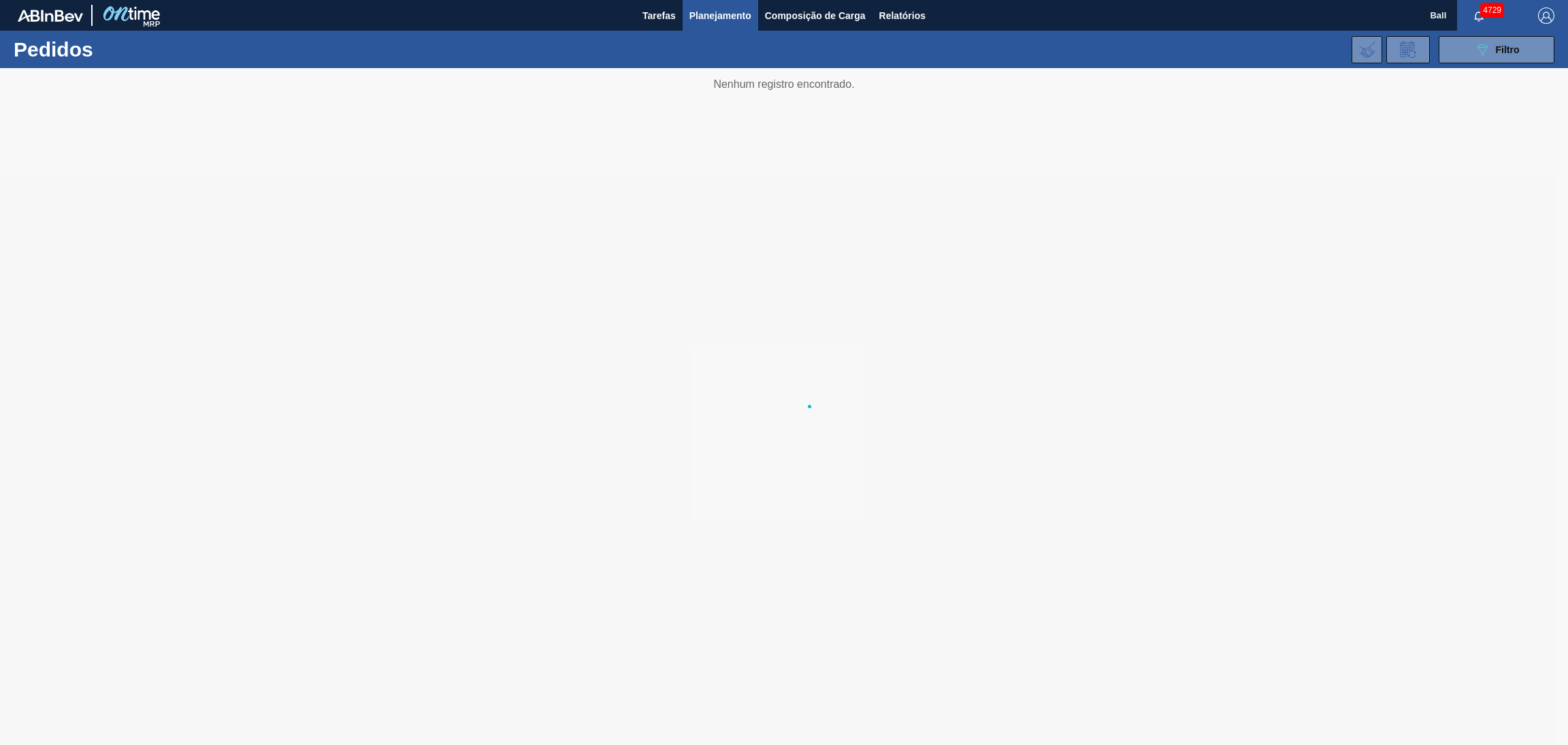
click at [670, 49] on li "Pedidos" at bounding box center [719, 48] width 120 height 12
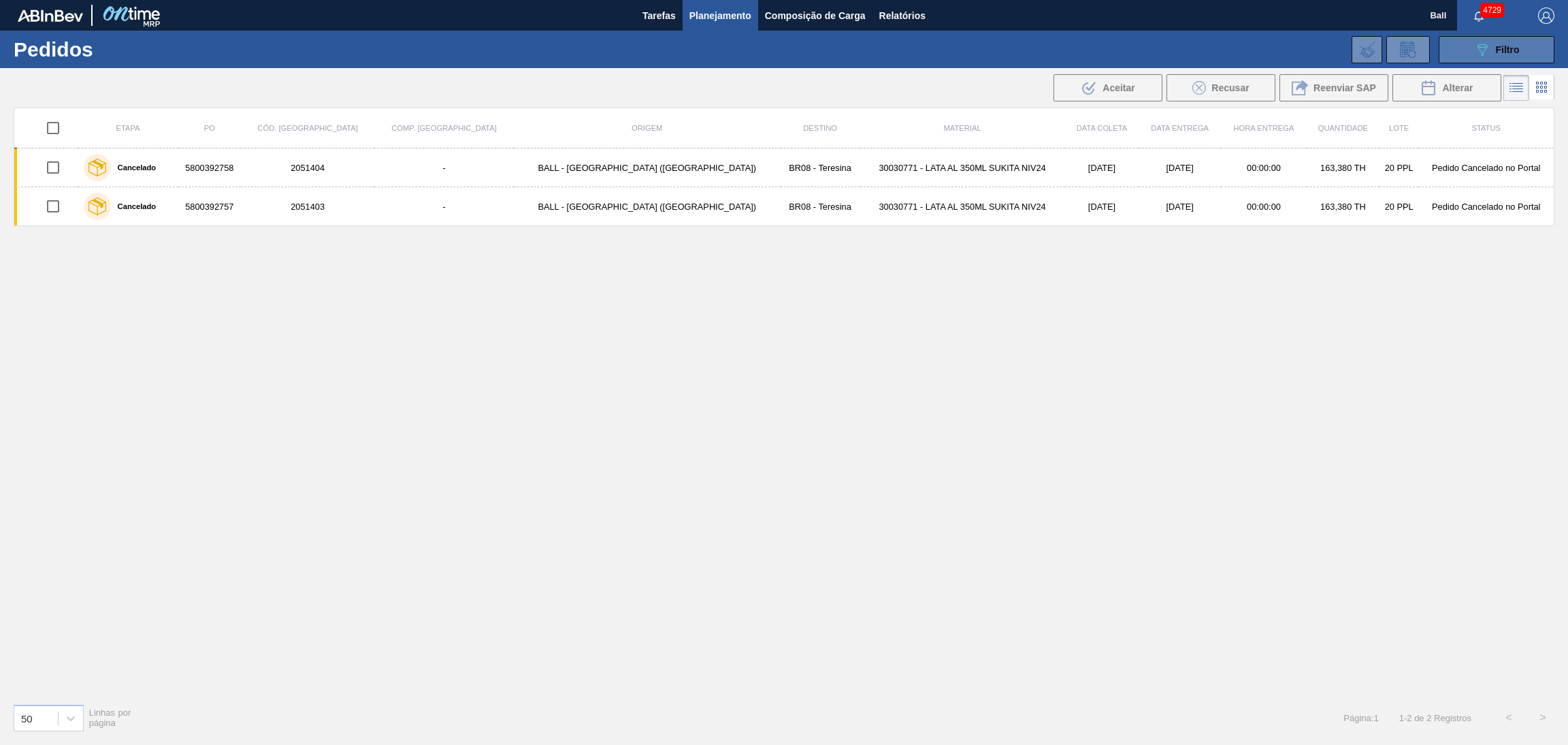
click at [1490, 51] on div "089F7B8B-B2A5-4AFE-B5C0-19BA573D28AC Filtro" at bounding box center [1496, 50] width 46 height 16
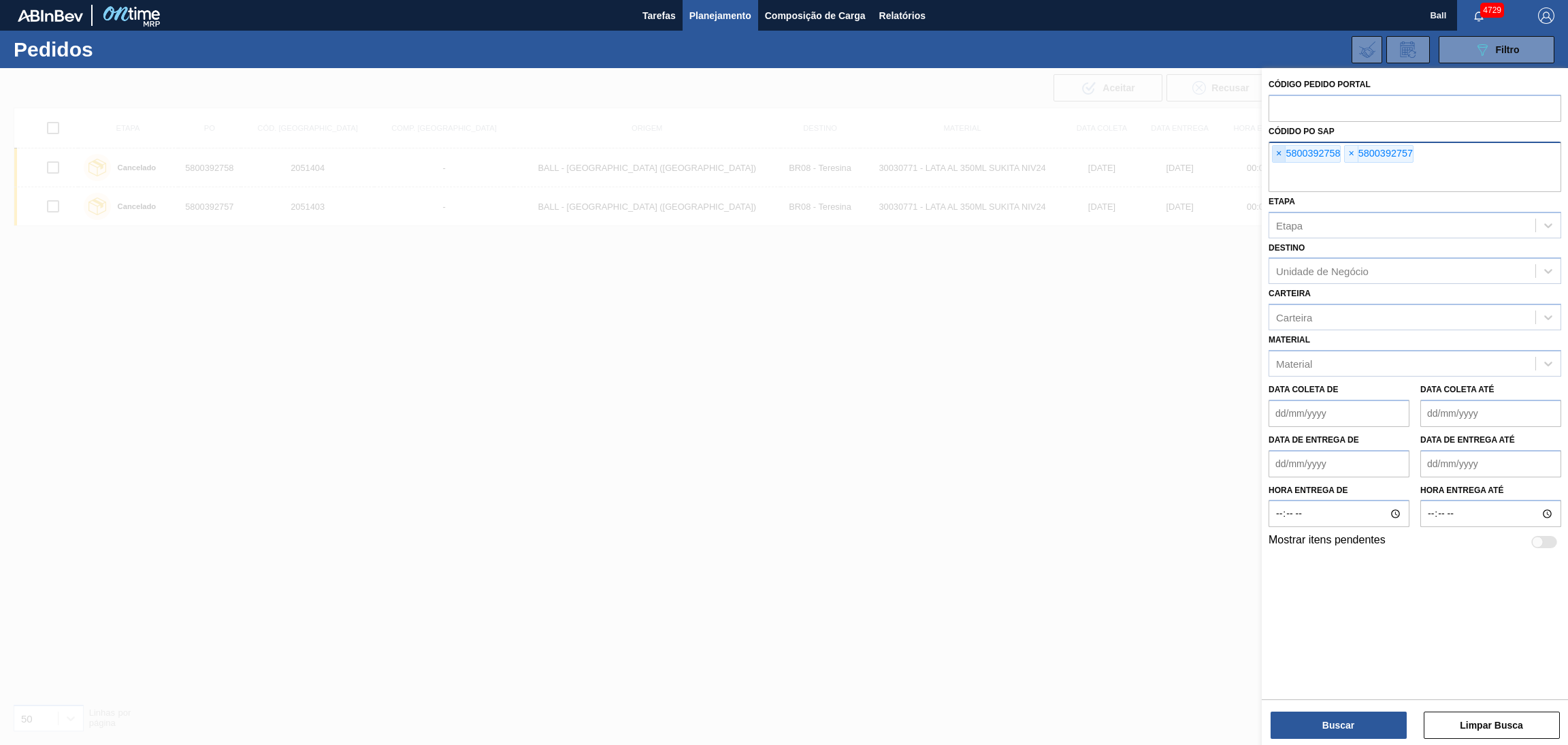
click at [1280, 155] on span "×" at bounding box center [1279, 154] width 13 height 16
paste input "5800388630"
type input "5800388630"
click at [1273, 149] on span "×" at bounding box center [1279, 154] width 13 height 16
click at [1088, 500] on div at bounding box center [784, 440] width 1568 height 745
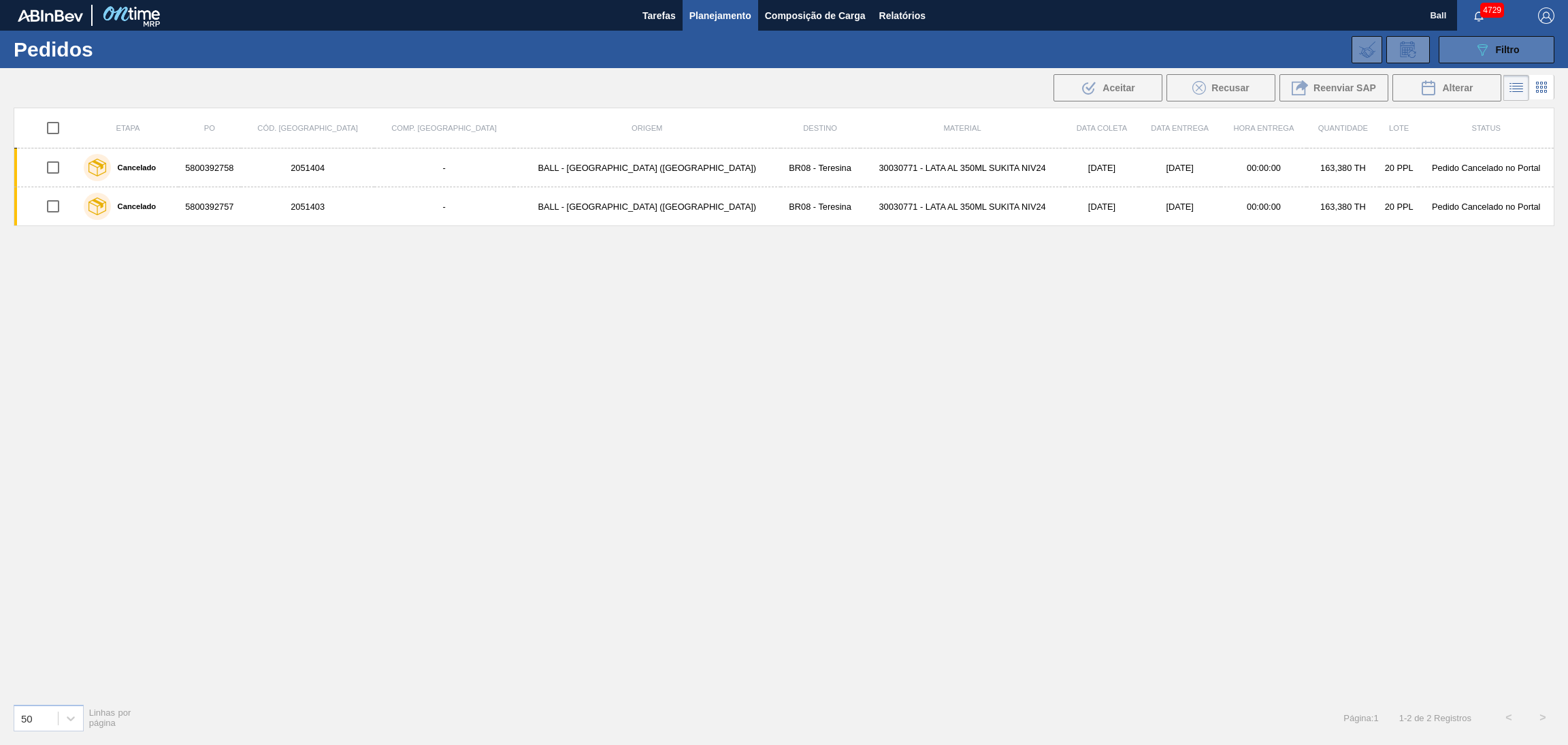
click at [1465, 43] on button "089F7B8B-B2A5-4AFE-B5C0-19BA573D28AC Filtro" at bounding box center [1496, 50] width 116 height 27
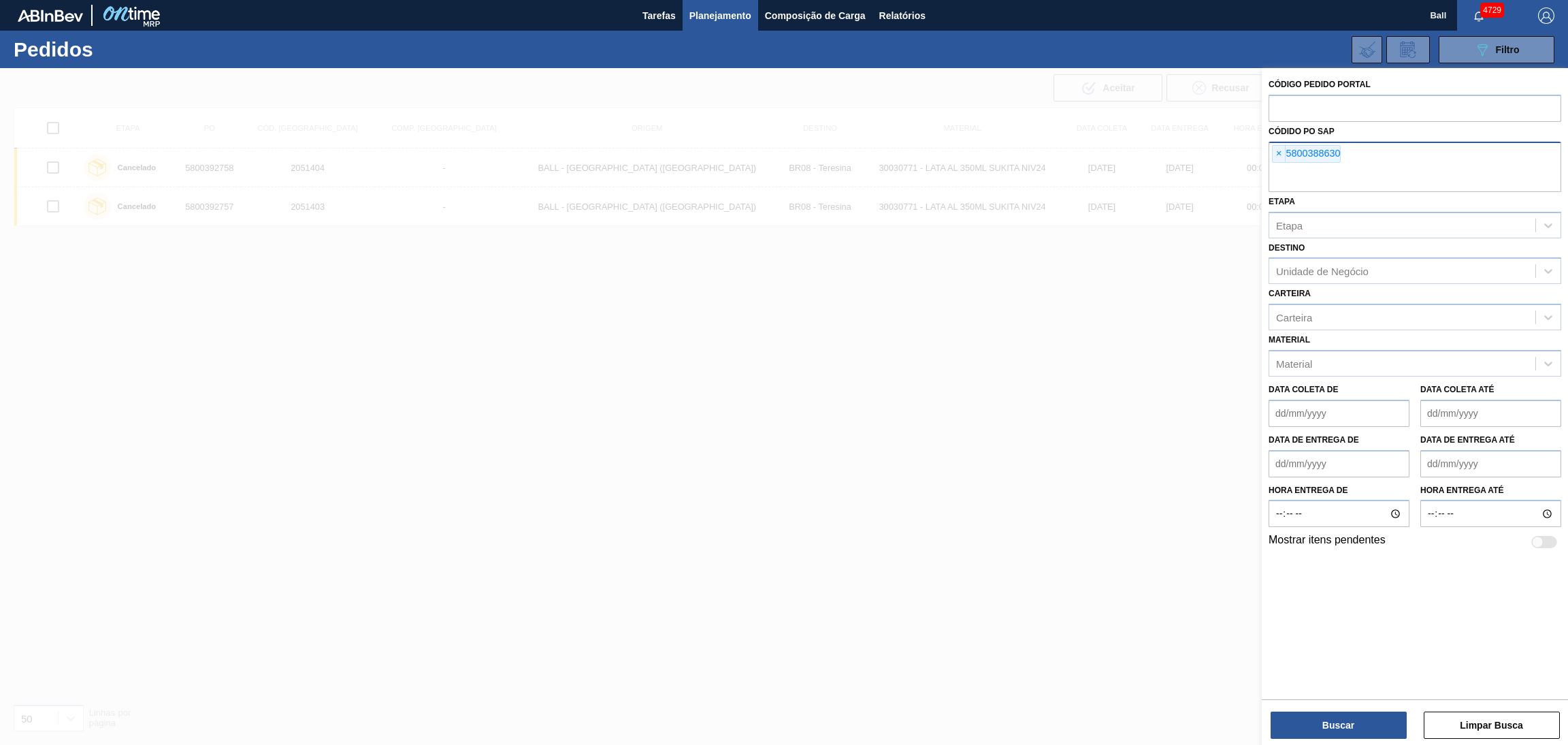
click at [1371, 168] on input "text" at bounding box center [1414, 179] width 292 height 26
paste input "5800389538"
type input "5800389538"
click at [1338, 717] on button "Buscar" at bounding box center [1338, 726] width 136 height 27
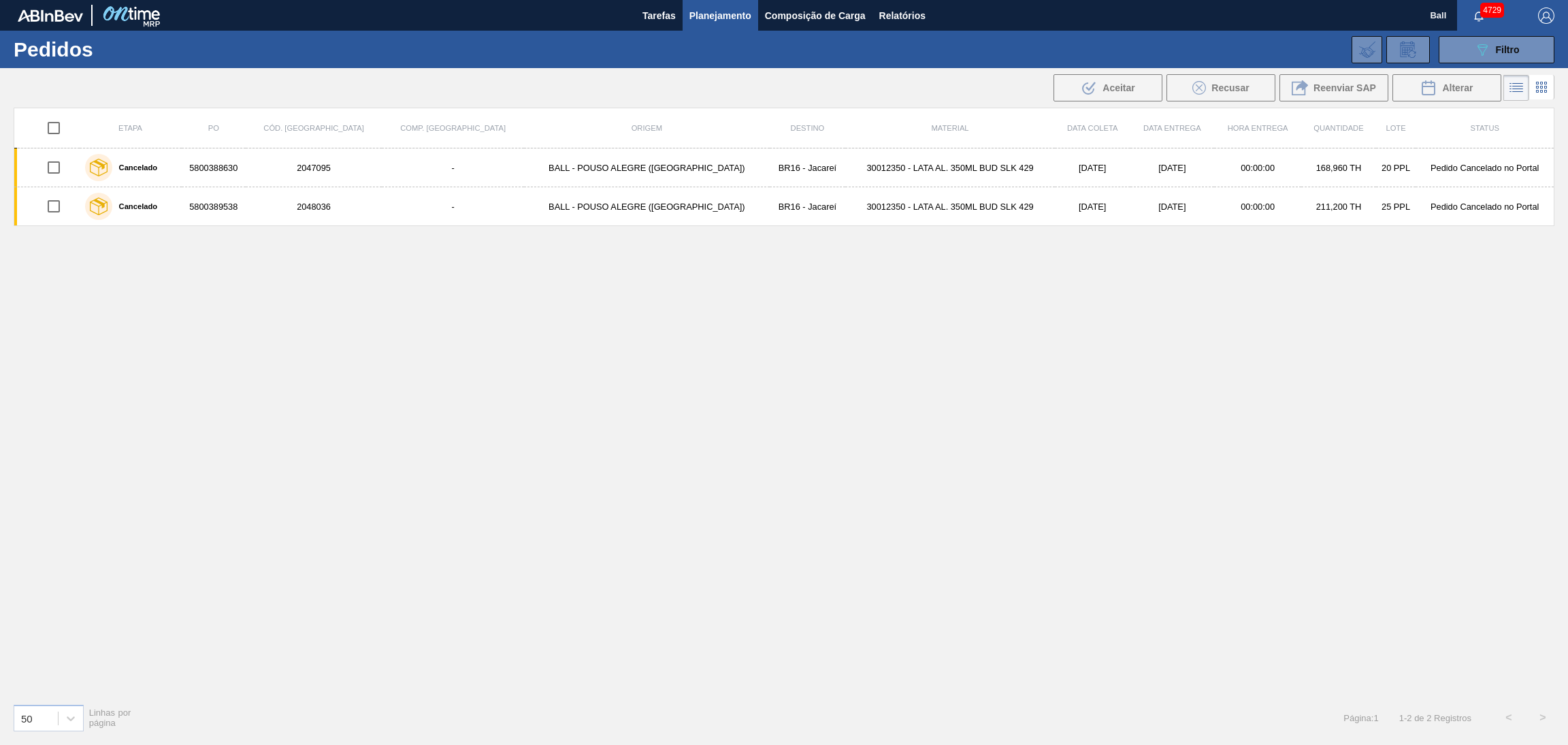
drag, startPoint x: 1546, startPoint y: 76, endPoint x: 1546, endPoint y: 92, distance: 16.0
click at [1546, 76] on li at bounding box center [1541, 87] width 25 height 24
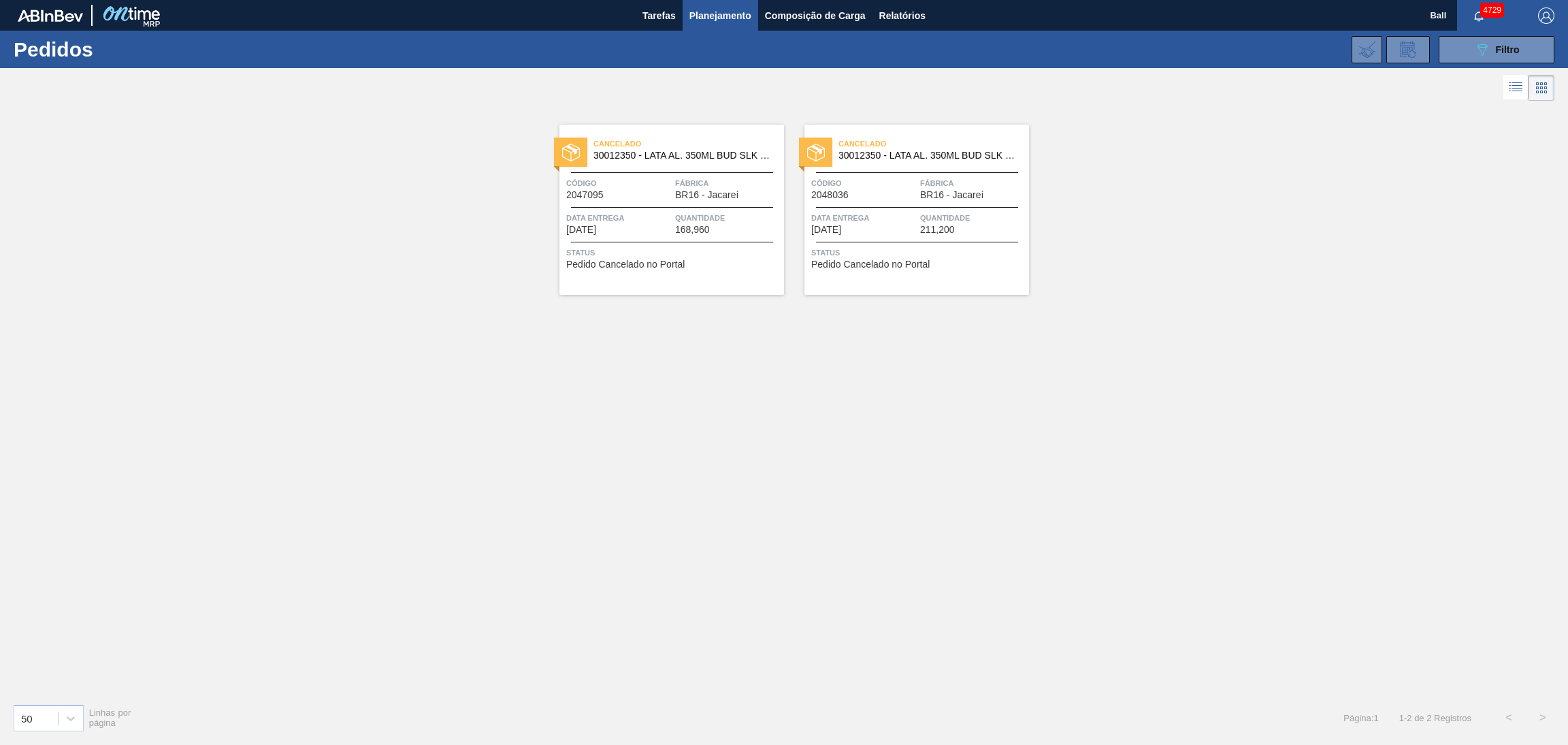
click at [623, 235] on div "Cancelado 30012350 - LATA AL. 350ML BUD SLK 429 Código 2047095 Fábrica BR16 - J…" at bounding box center [671, 210] width 225 height 170
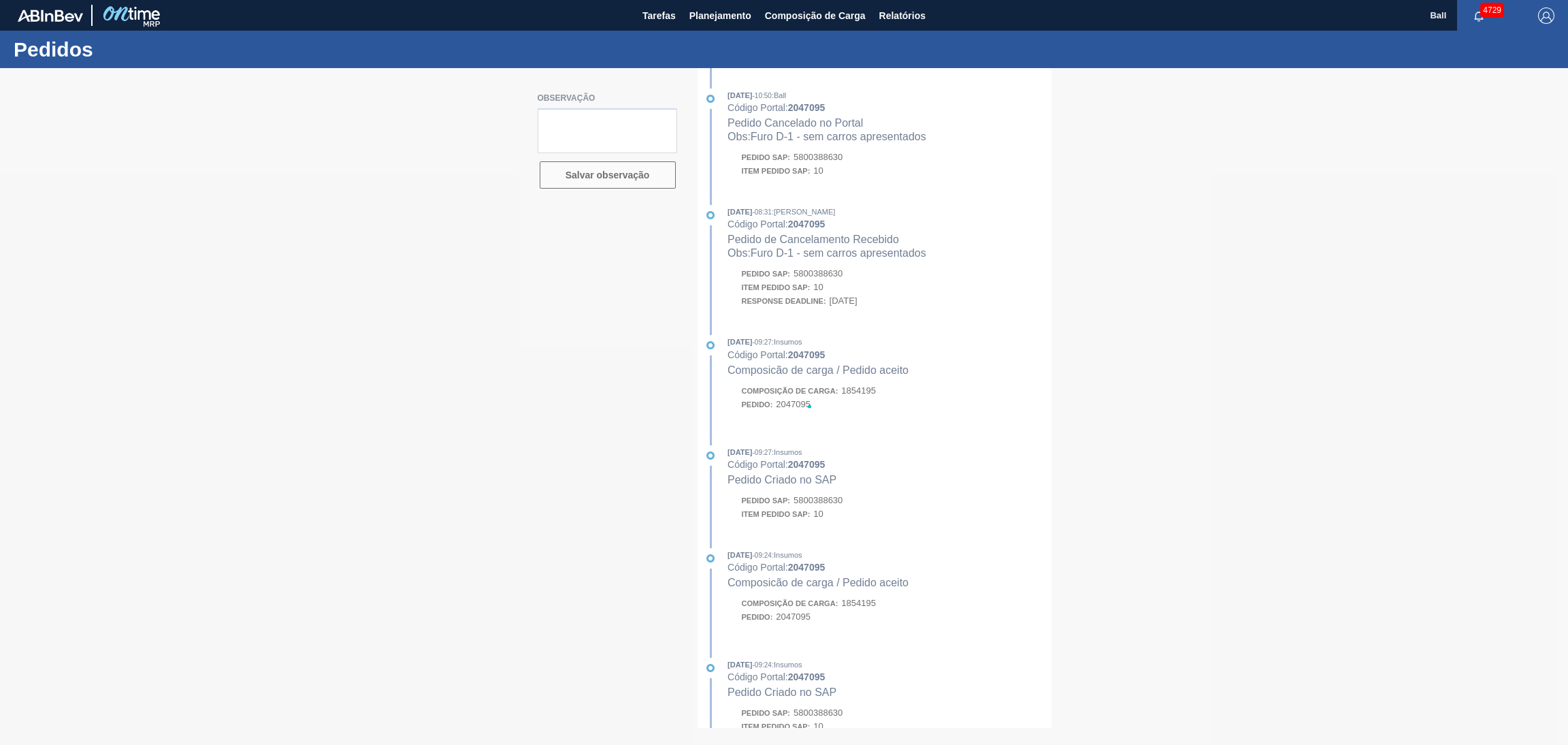
type textarea "AG NSA 72742"
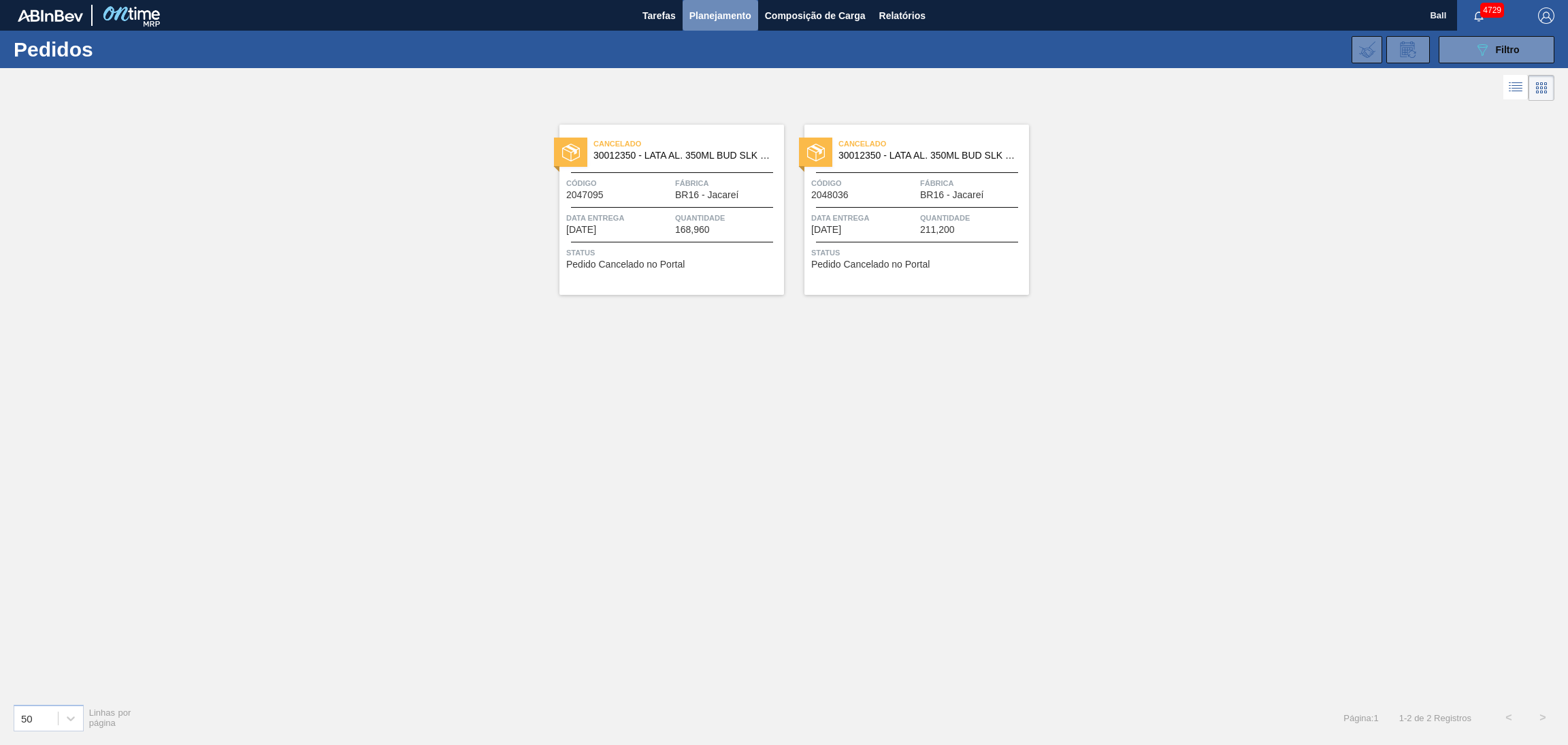
click at [728, 28] on button "Planejamento" at bounding box center [720, 15] width 76 height 31
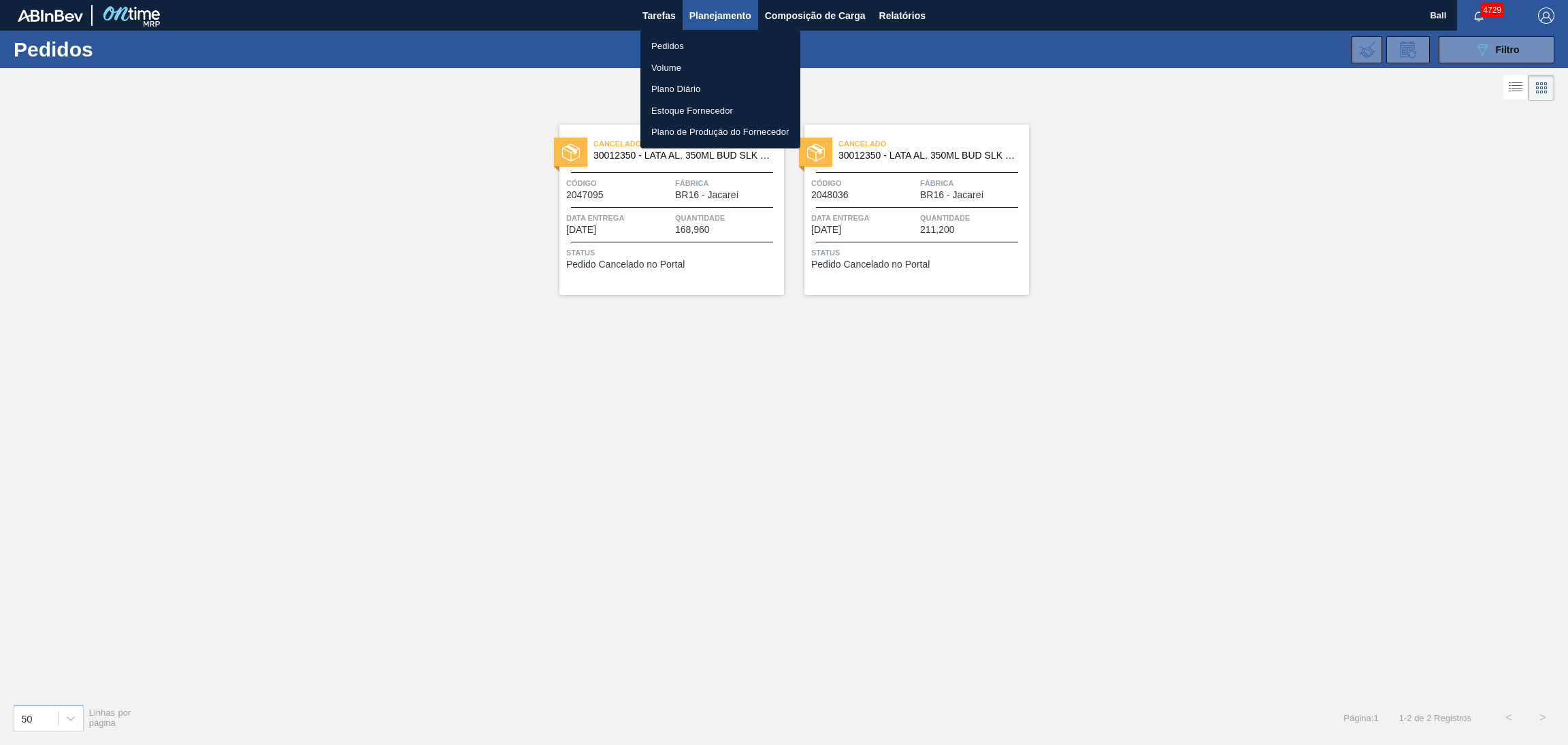
drag, startPoint x: 993, startPoint y: 80, endPoint x: 1354, endPoint y: 71, distance: 361.1
click at [997, 80] on div at bounding box center [784, 372] width 1568 height 745
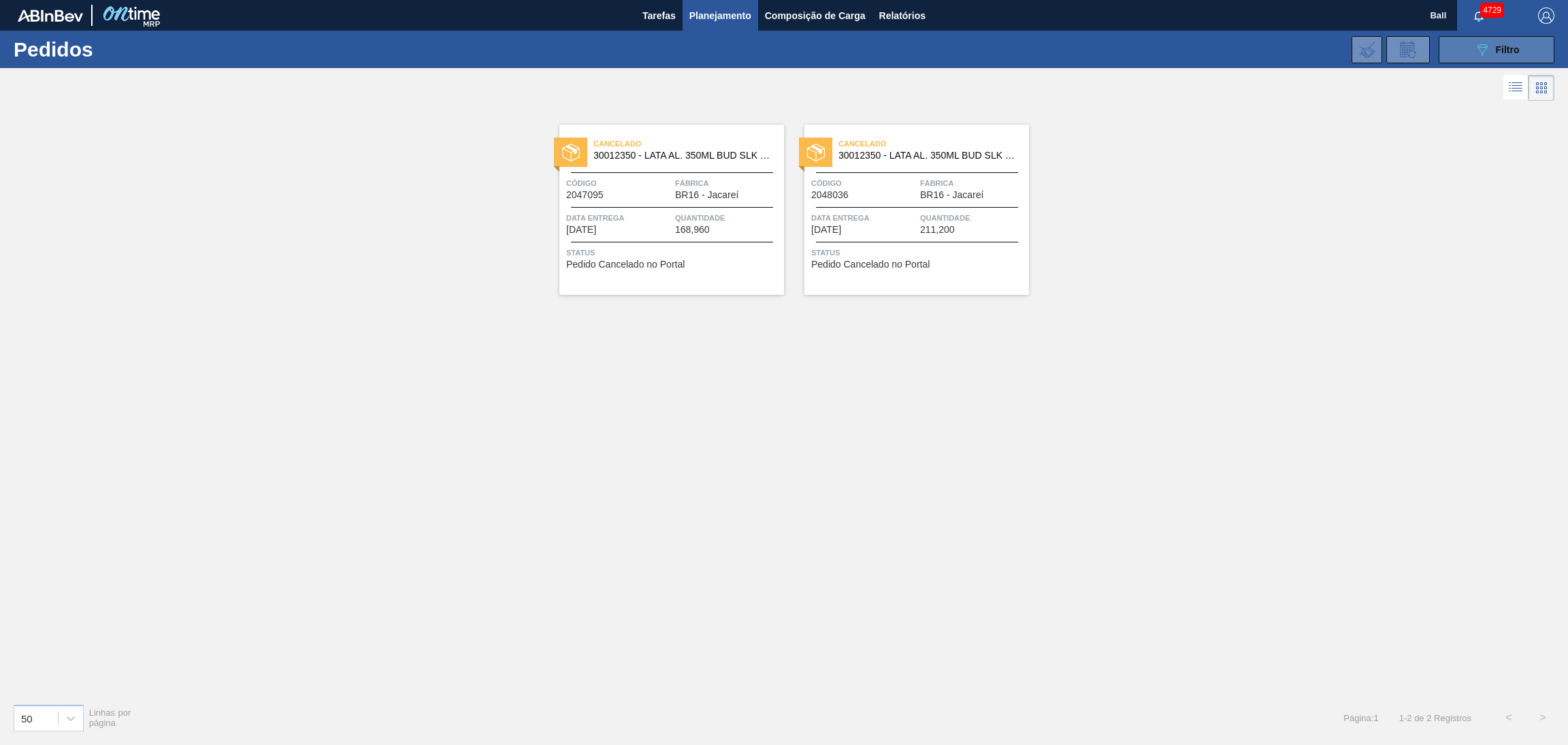
click at [1530, 45] on button "089F7B8B-B2A5-4AFE-B5C0-19BA573D28AC Filtro" at bounding box center [1496, 50] width 116 height 27
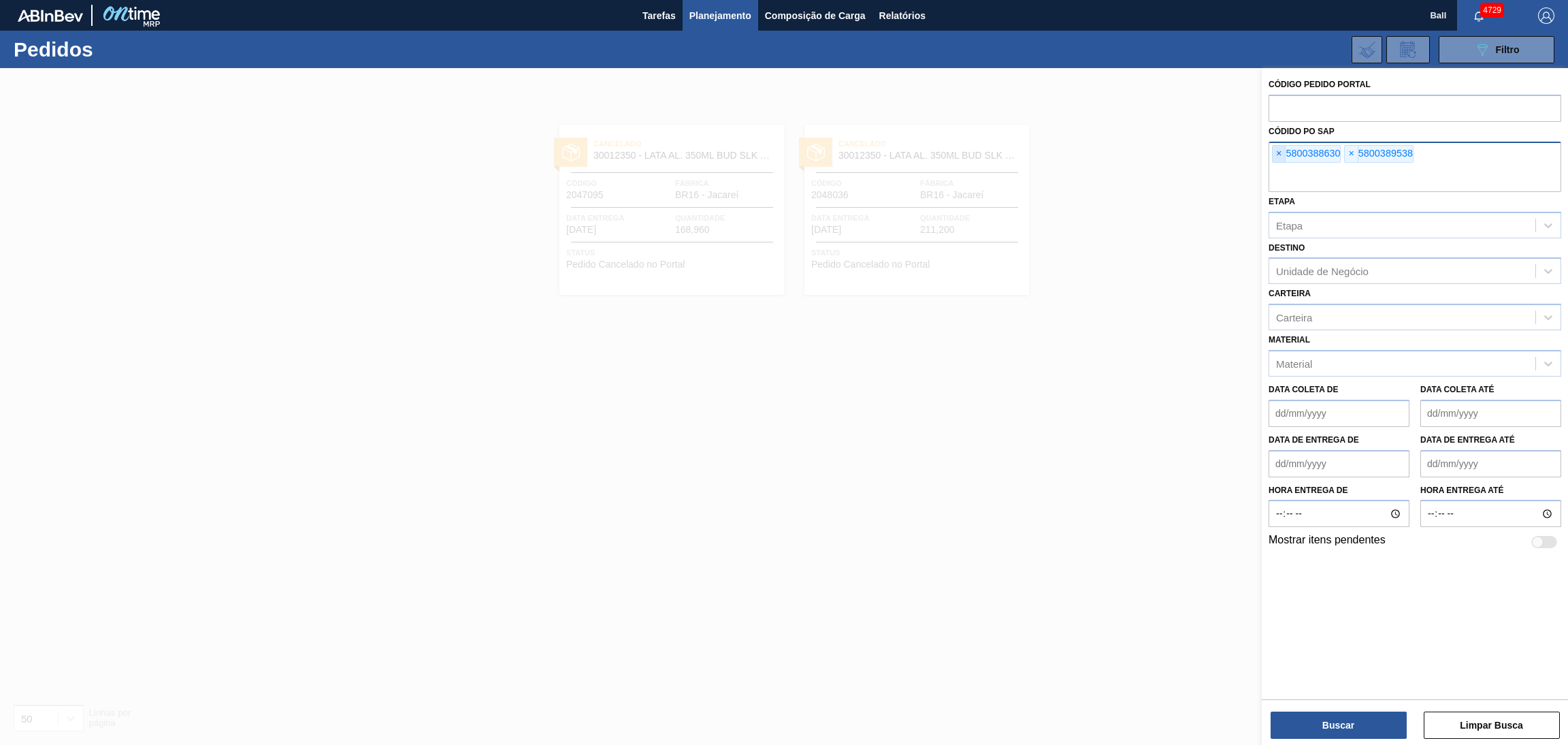
click at [1280, 151] on span "×" at bounding box center [1279, 154] width 13 height 16
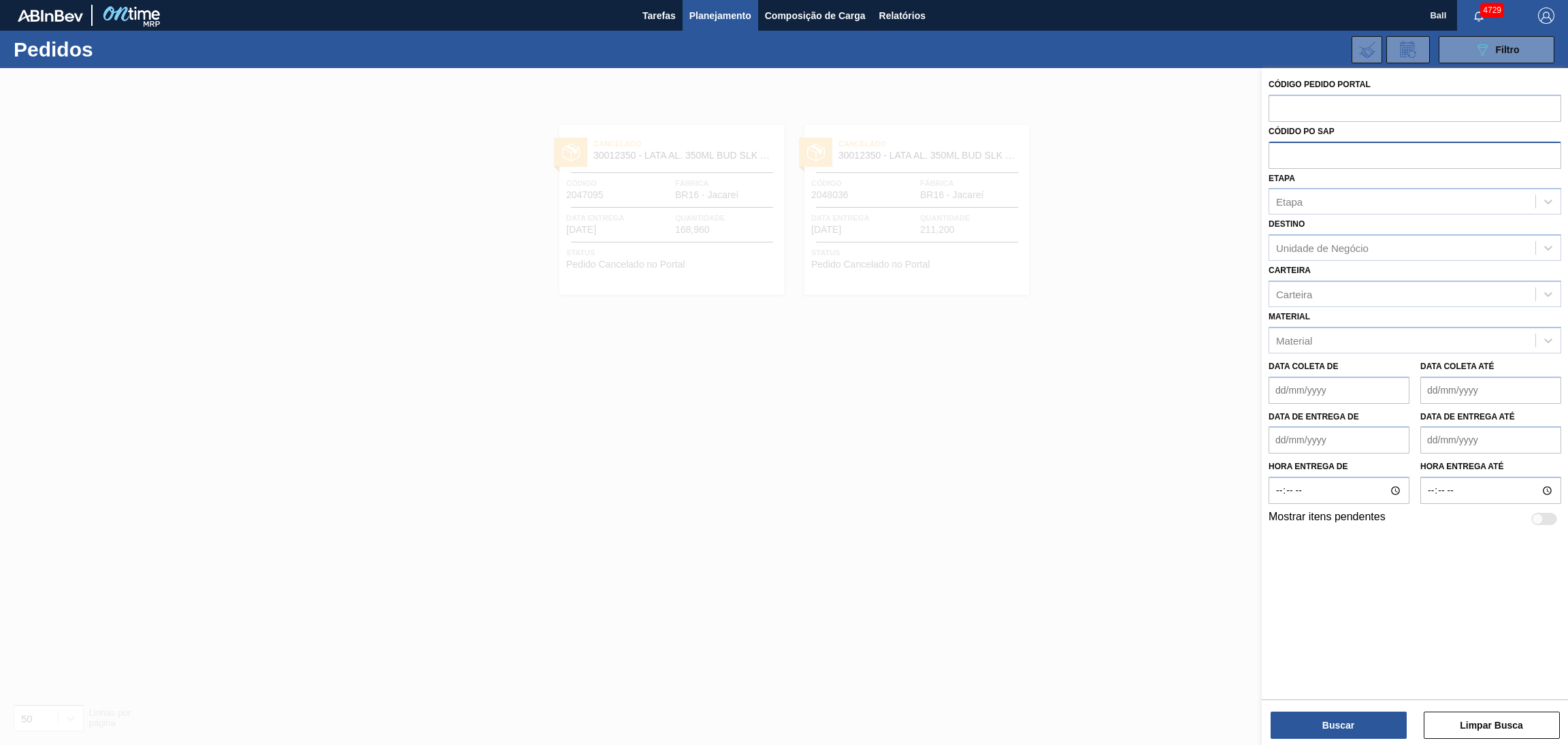
paste input "5800395528"
type input "5800395528"
click at [1306, 724] on button "Buscar" at bounding box center [1338, 726] width 136 height 27
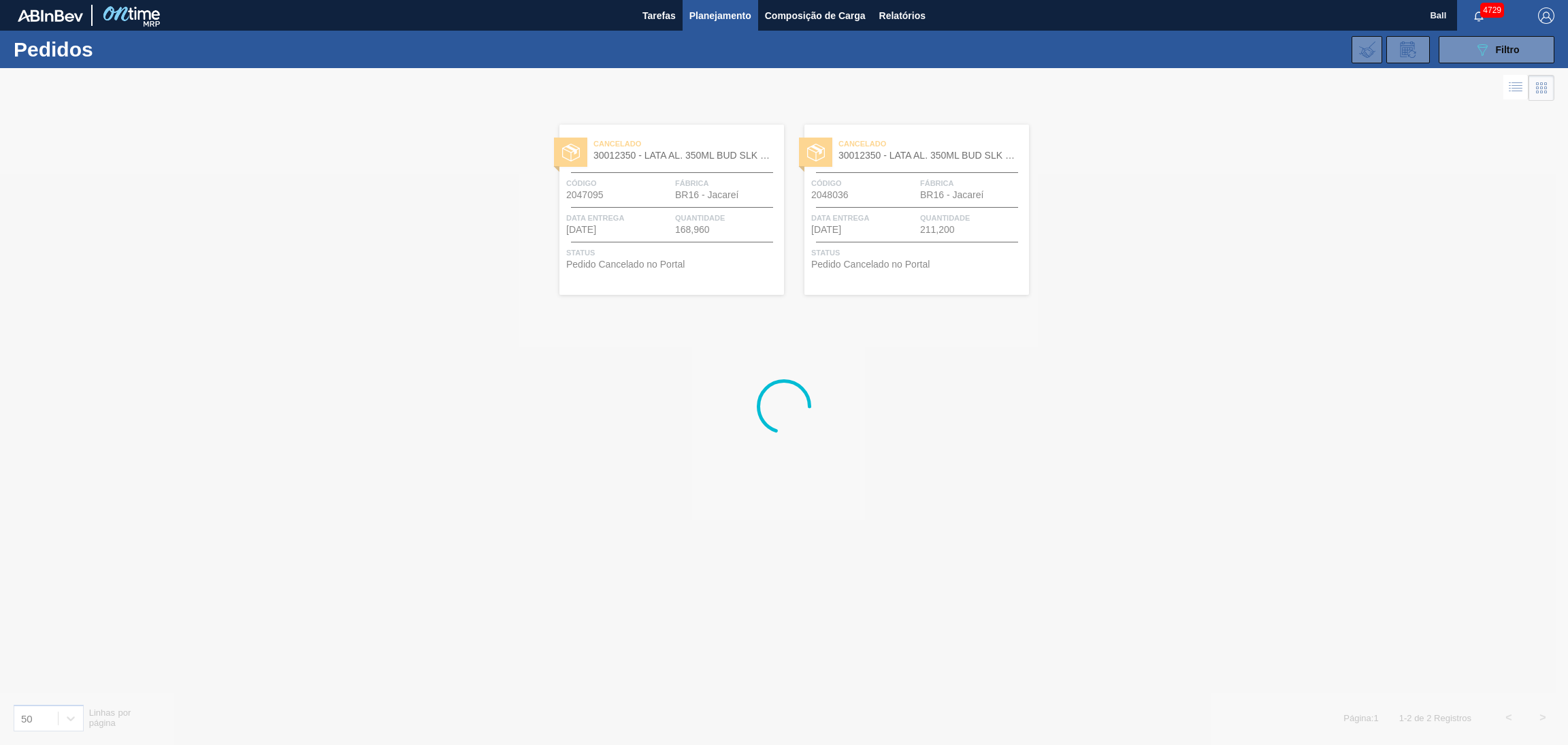
click at [1020, 545] on div at bounding box center [784, 406] width 1568 height 676
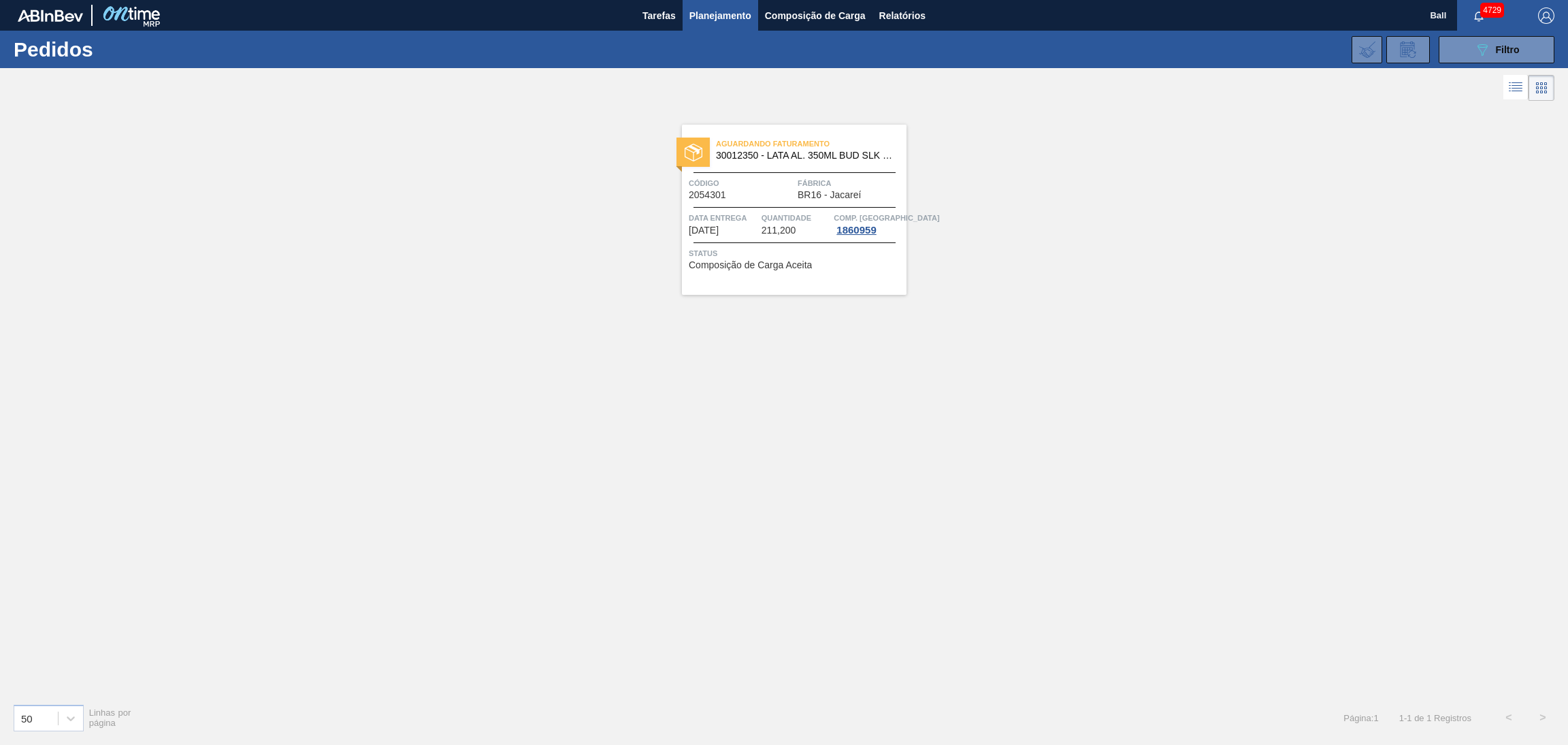
click at [810, 204] on div "Aguardando Faturamento 30012350 - LATA AL. 350ML BUD SLK 429 Código 2054301 Fáb…" at bounding box center [794, 210] width 225 height 170
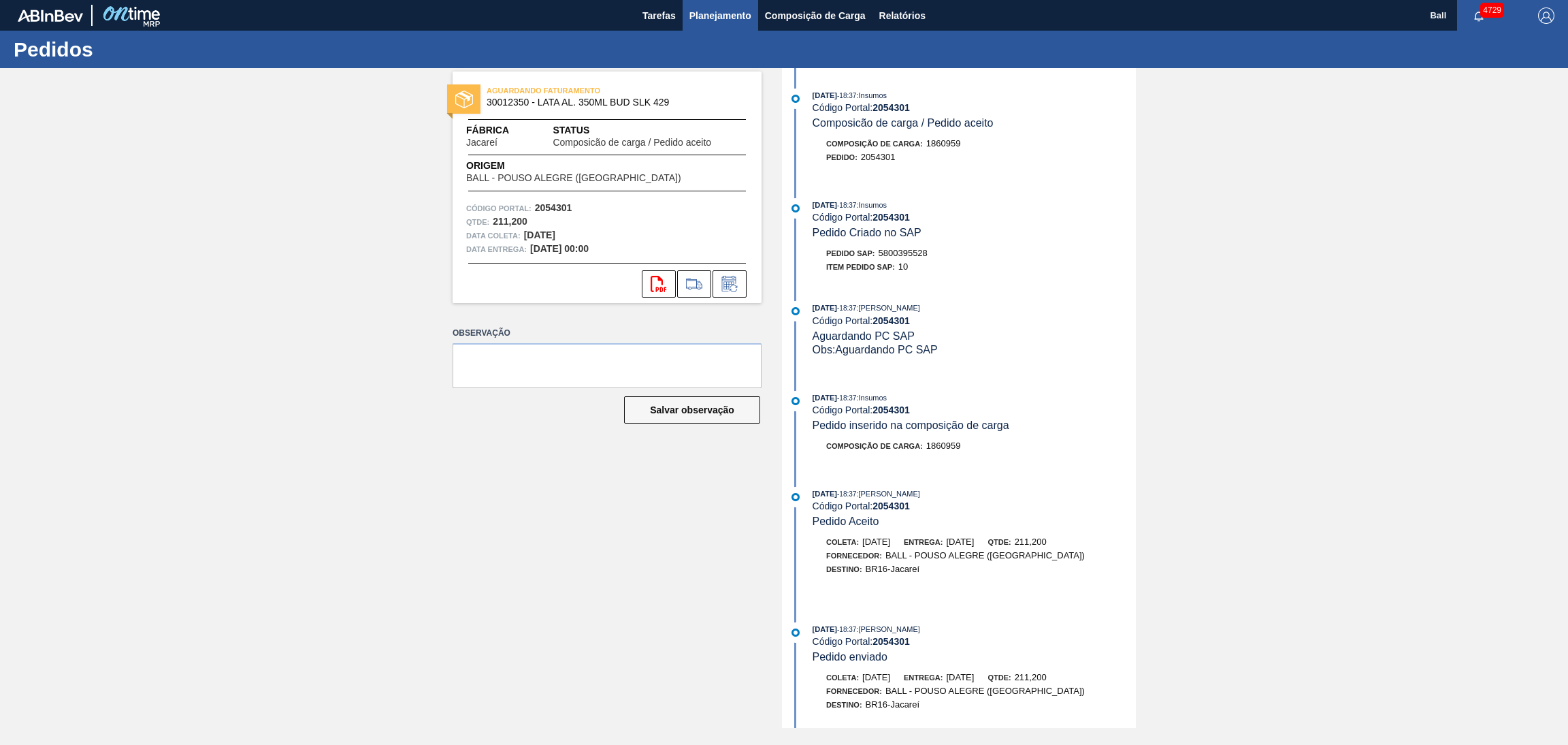
click at [726, 1] on button "Planejamento" at bounding box center [720, 15] width 76 height 31
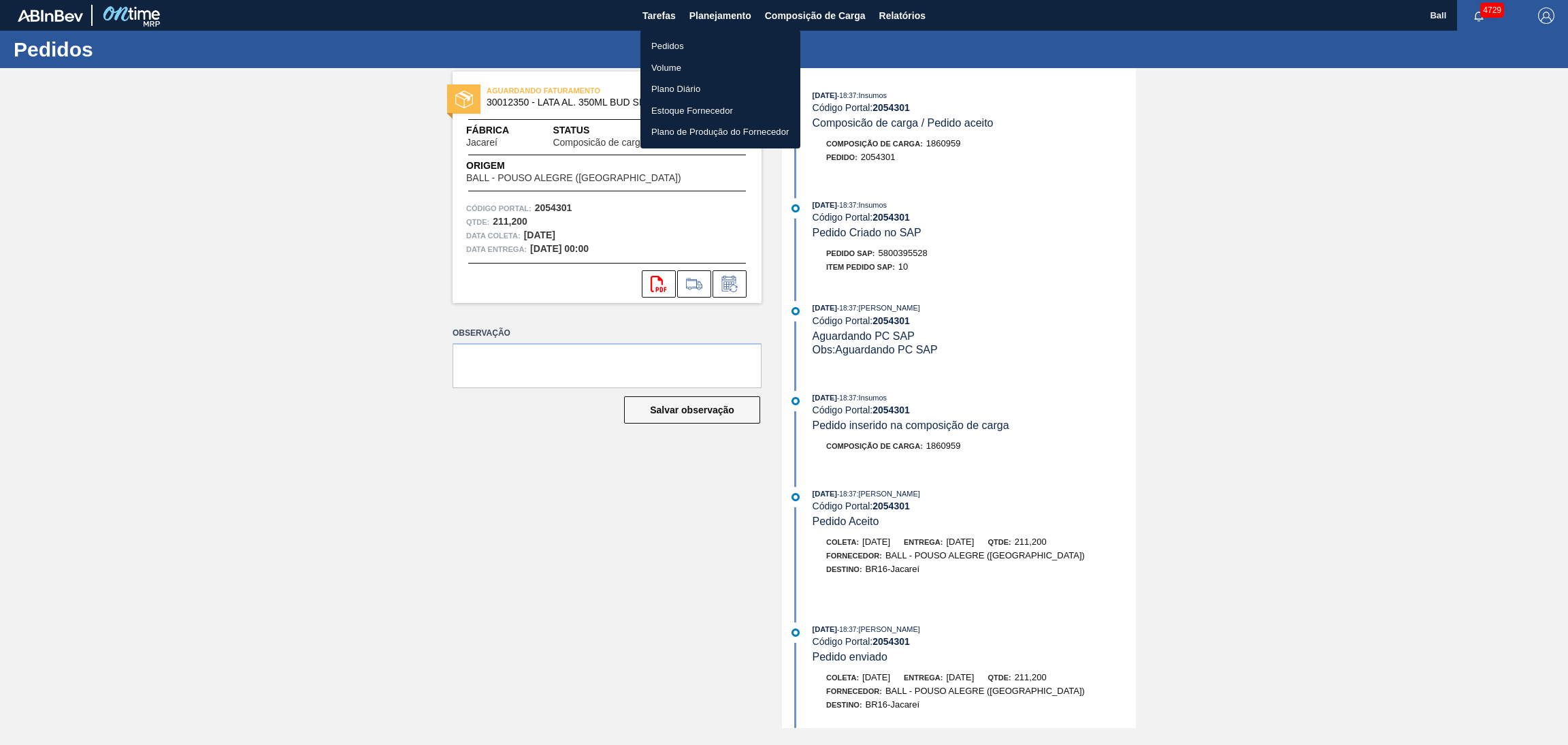
click at [700, 51] on li "Pedidos" at bounding box center [720, 46] width 160 height 22
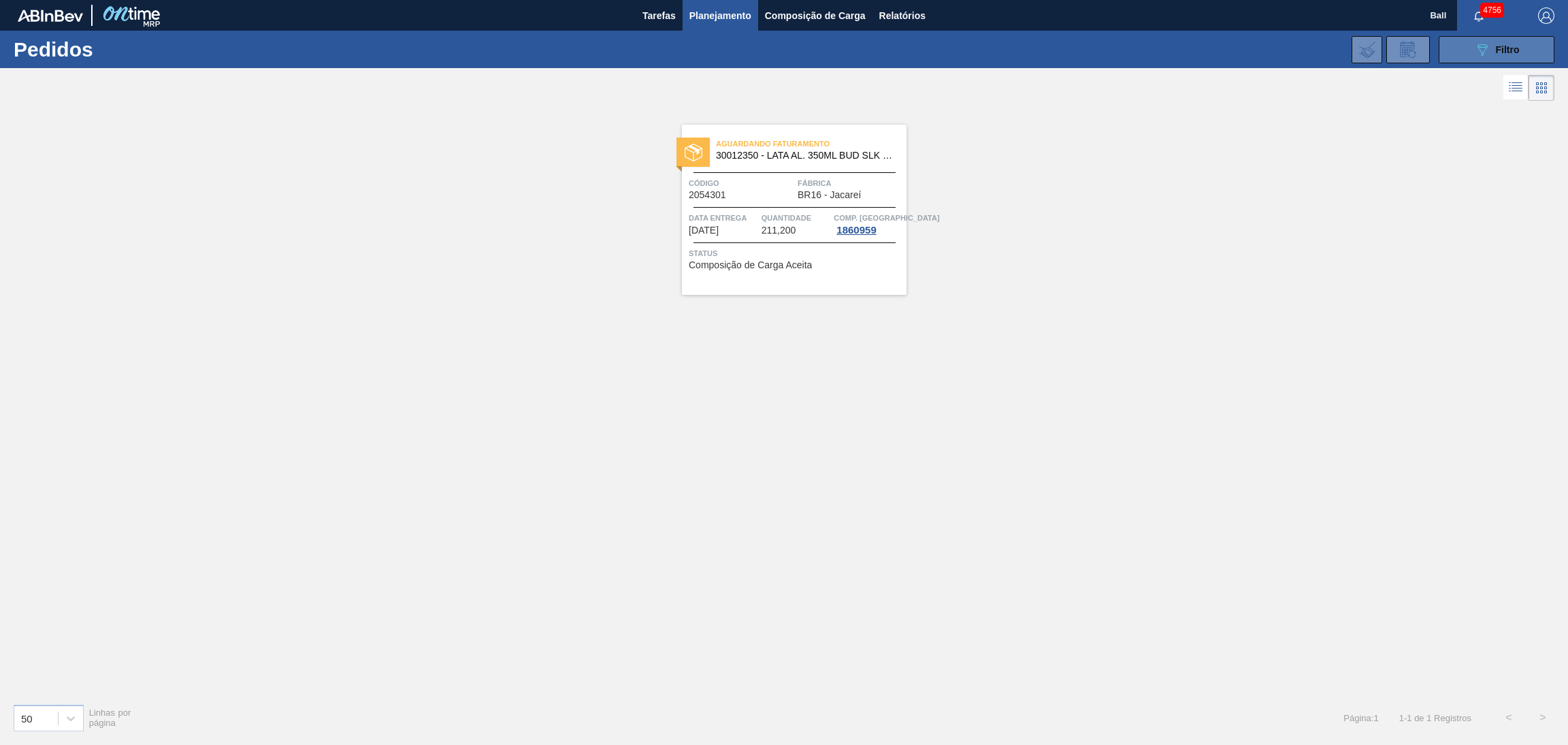
drag, startPoint x: 1505, startPoint y: 49, endPoint x: 1500, endPoint y: 52, distance: 5.8
click at [1505, 49] on span "Filtro" at bounding box center [1508, 50] width 24 height 11
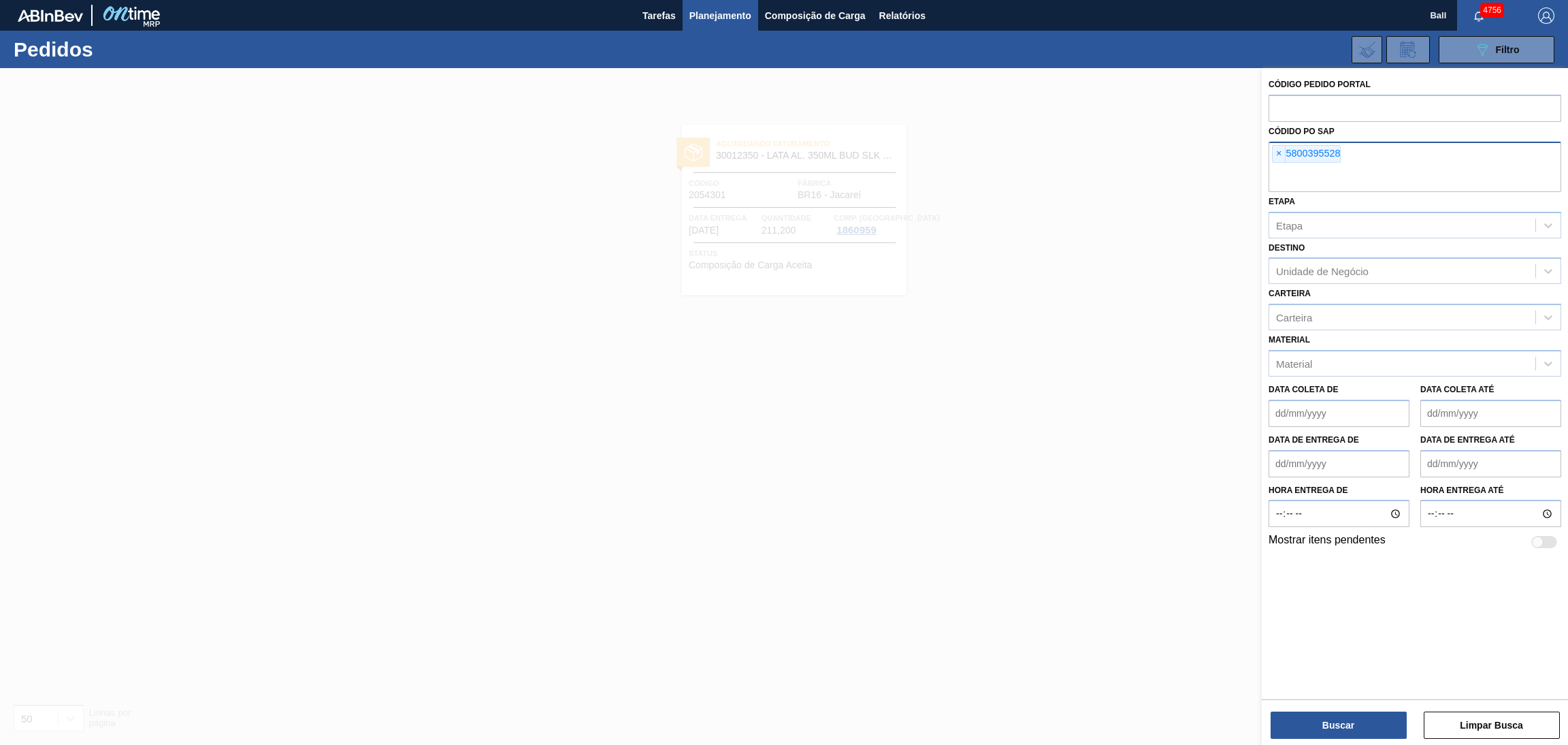
click at [1275, 163] on div "× 5800395528" at bounding box center [1414, 167] width 292 height 50
paste input "text"
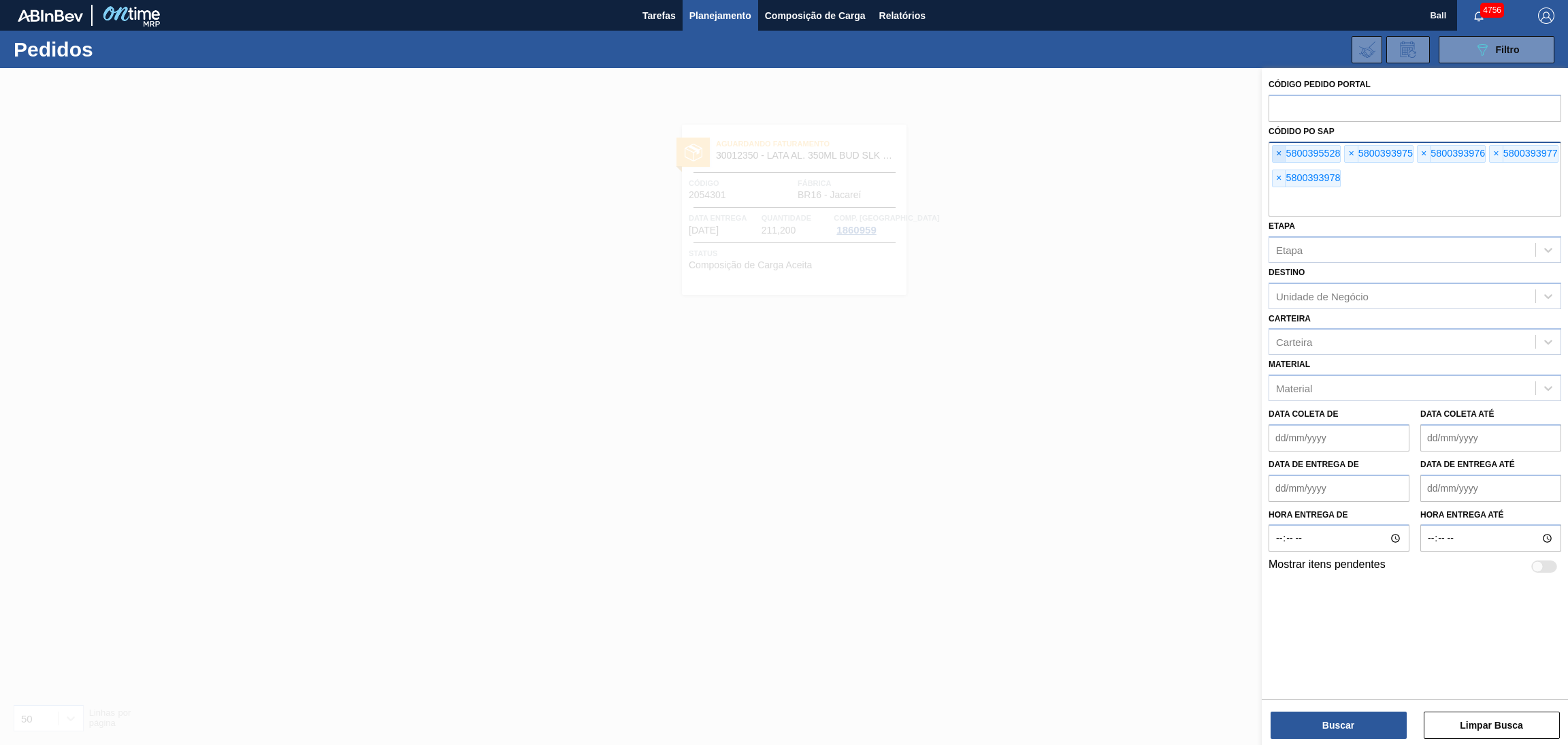
click at [1276, 153] on span "×" at bounding box center [1279, 154] width 13 height 16
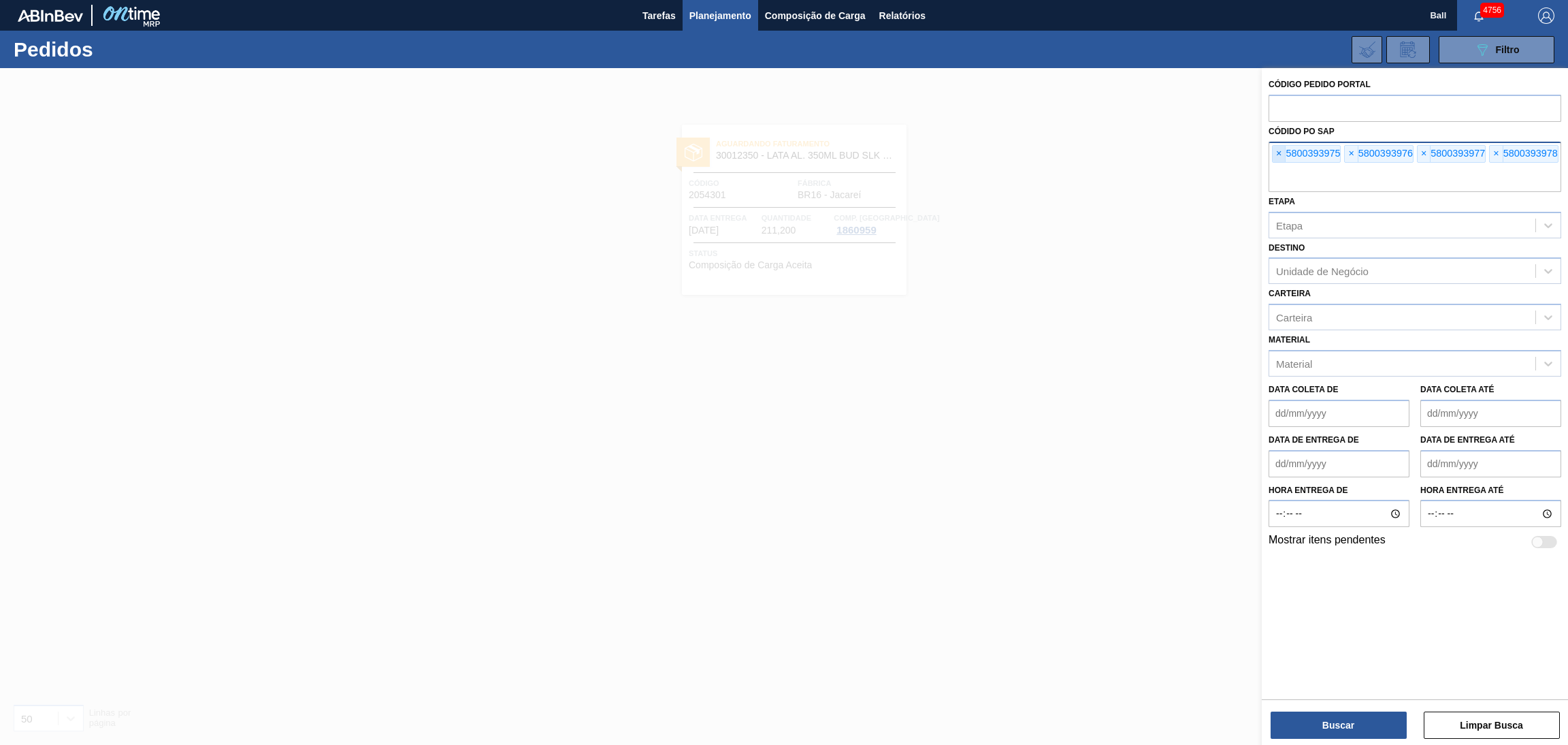
click at [1276, 153] on span "×" at bounding box center [1279, 154] width 13 height 16
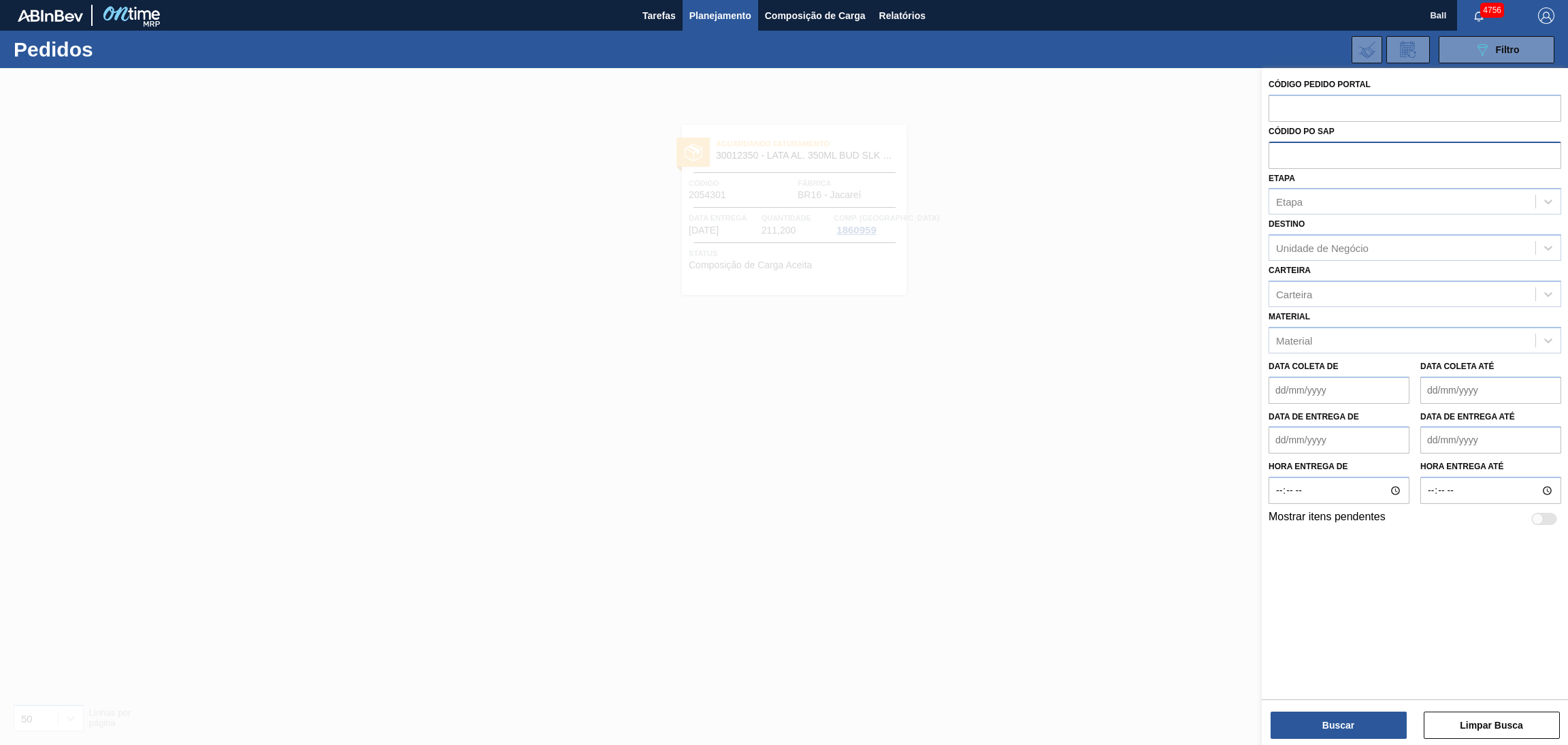
click at [1276, 153] on input "text" at bounding box center [1414, 155] width 292 height 26
paste input "text"
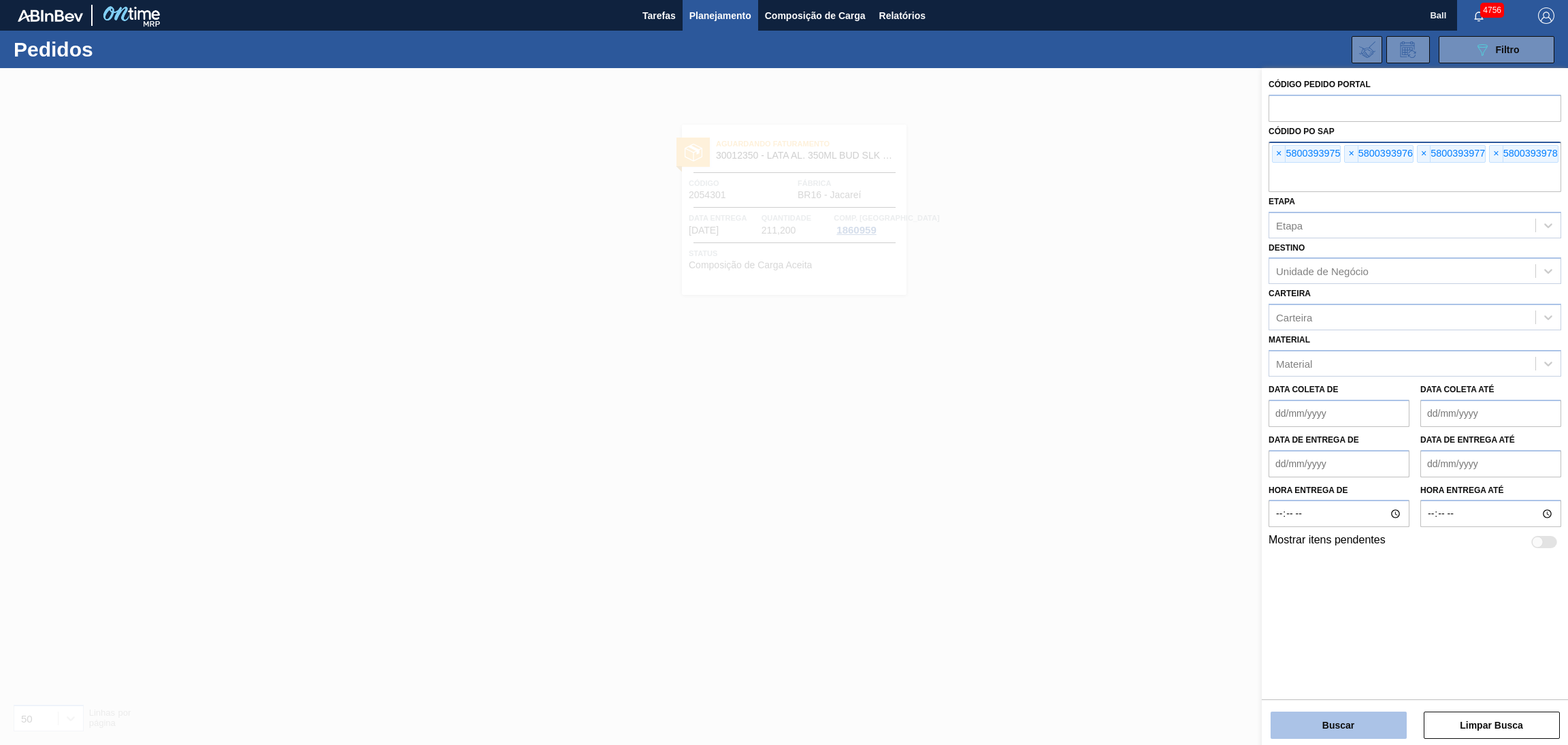
click at [1325, 724] on button "Buscar" at bounding box center [1338, 726] width 136 height 27
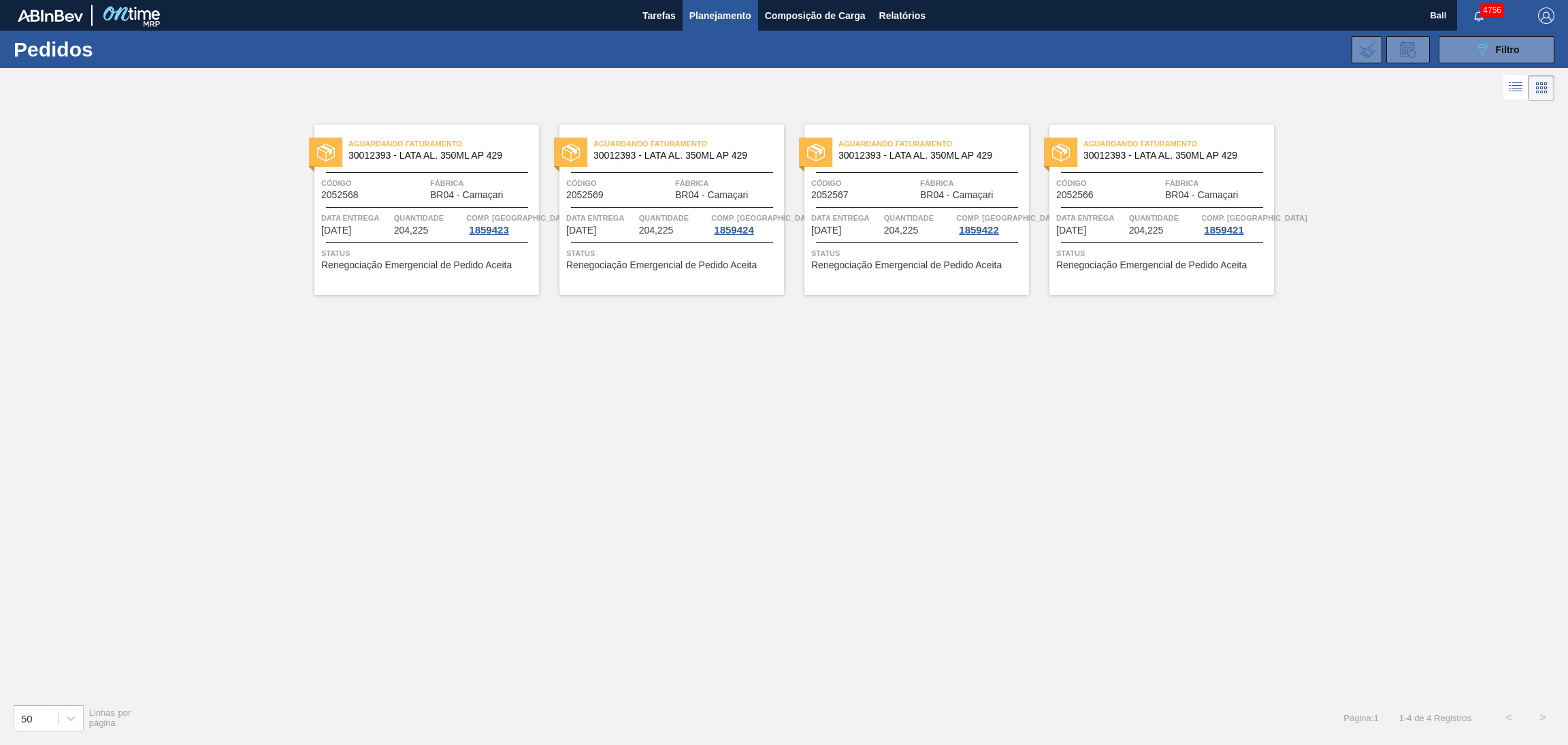
drag, startPoint x: 1509, startPoint y: 80, endPoint x: 1504, endPoint y: 89, distance: 10.3
click at [1509, 80] on icon at bounding box center [1516, 87] width 16 height 16
